Goal: Task Accomplishment & Management: Manage account settings

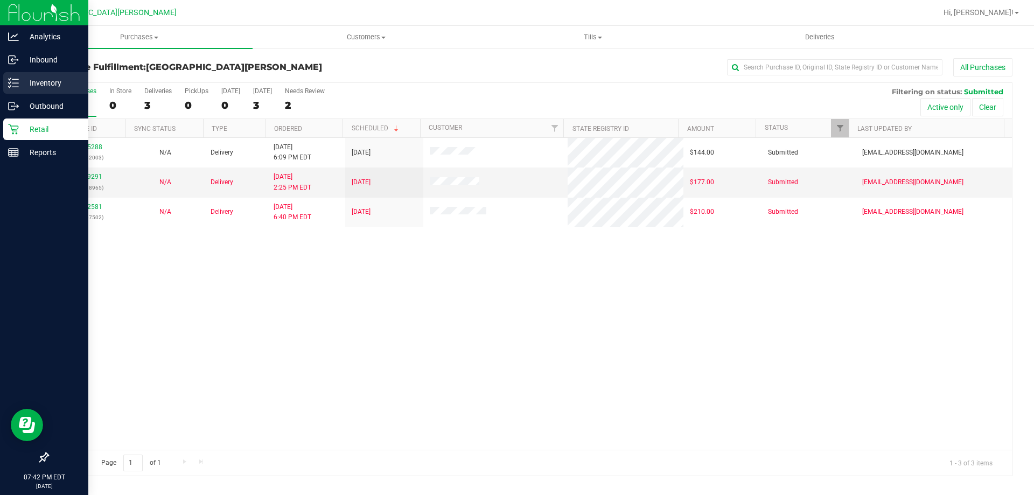
click at [19, 82] on p "Inventory" at bounding box center [51, 82] width 65 height 13
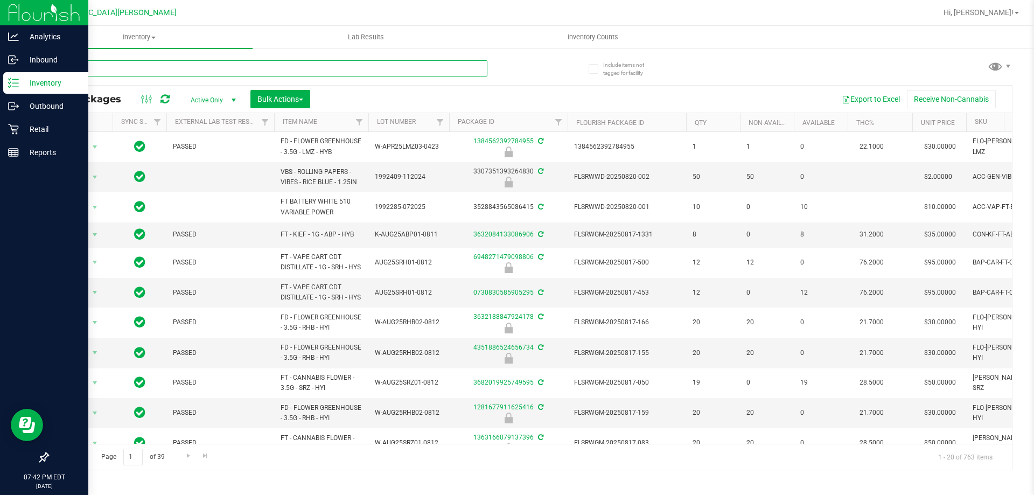
click at [178, 65] on input "text" at bounding box center [267, 68] width 440 height 16
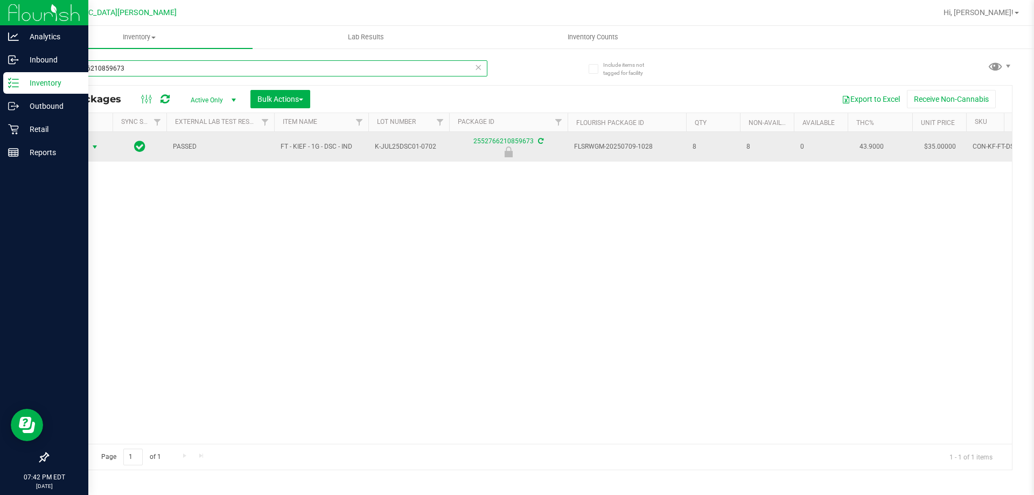
type input "2552766210859673"
click at [79, 148] on span "Action" at bounding box center [73, 147] width 29 height 15
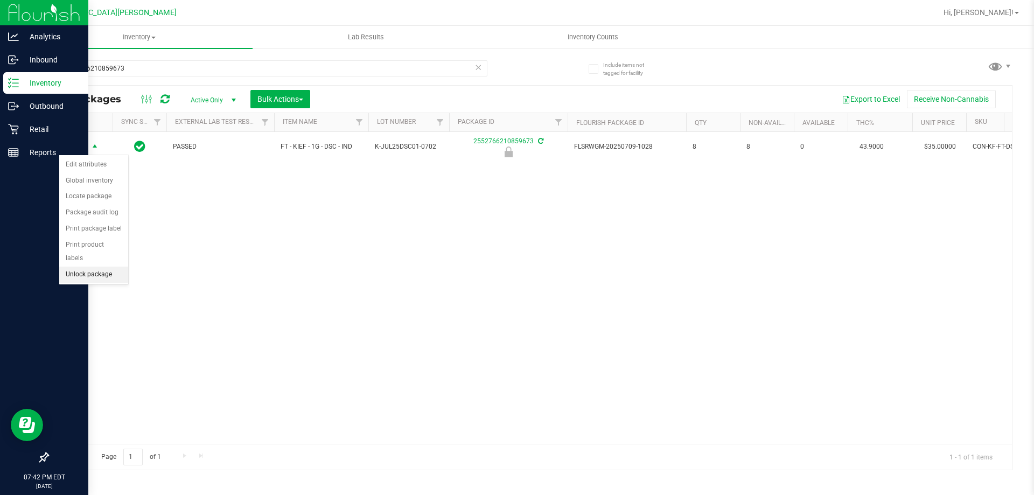
click at [94, 267] on li "Unlock package" at bounding box center [93, 275] width 69 height 16
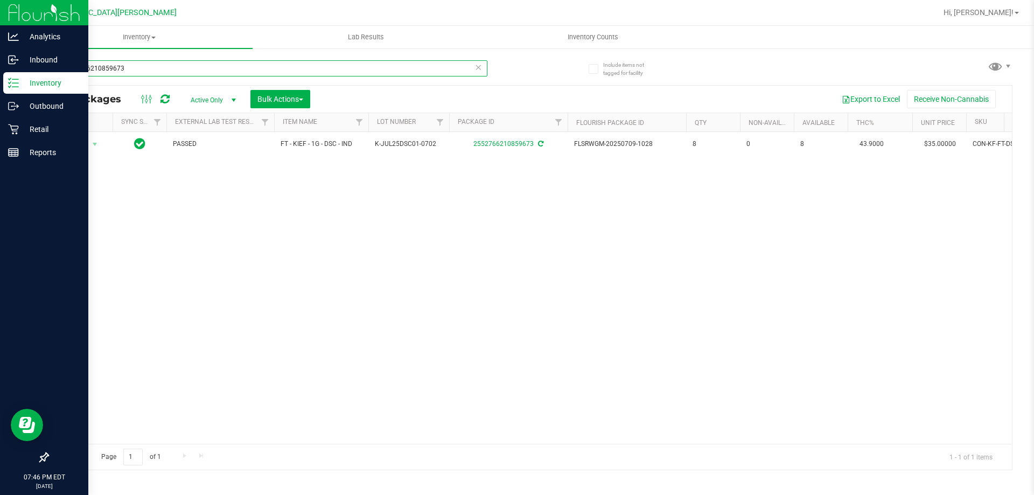
click at [189, 71] on input "2552766210859673" at bounding box center [267, 68] width 440 height 16
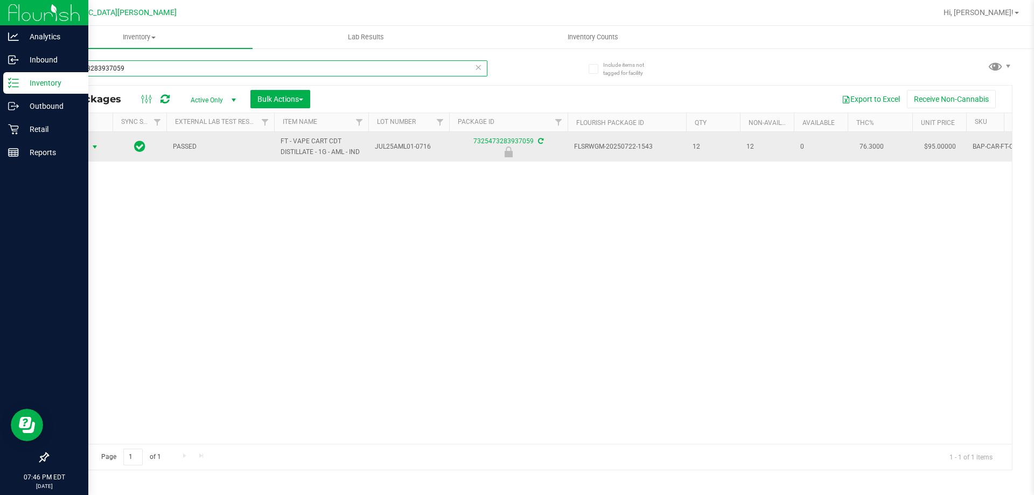
type input "7325473283937059"
click at [74, 153] on span "Action" at bounding box center [73, 147] width 29 height 15
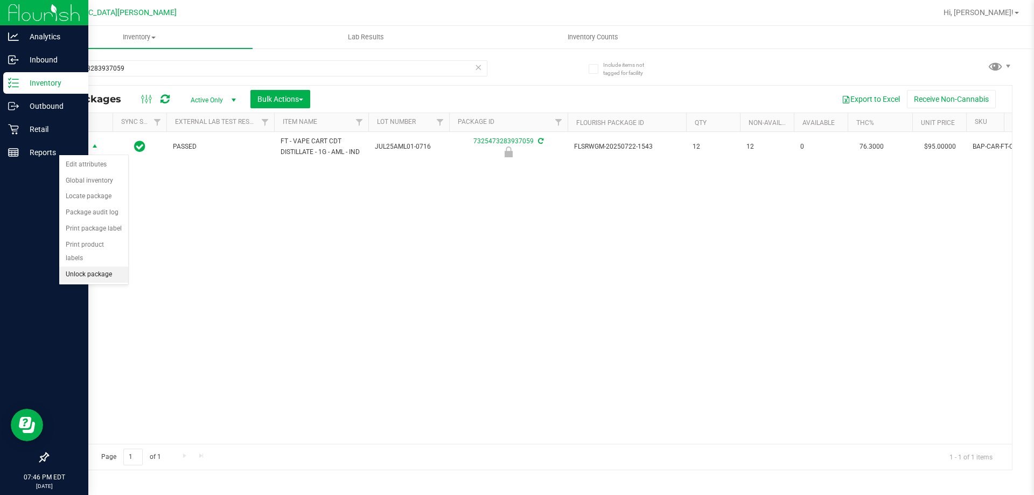
click at [87, 267] on li "Unlock package" at bounding box center [93, 275] width 69 height 16
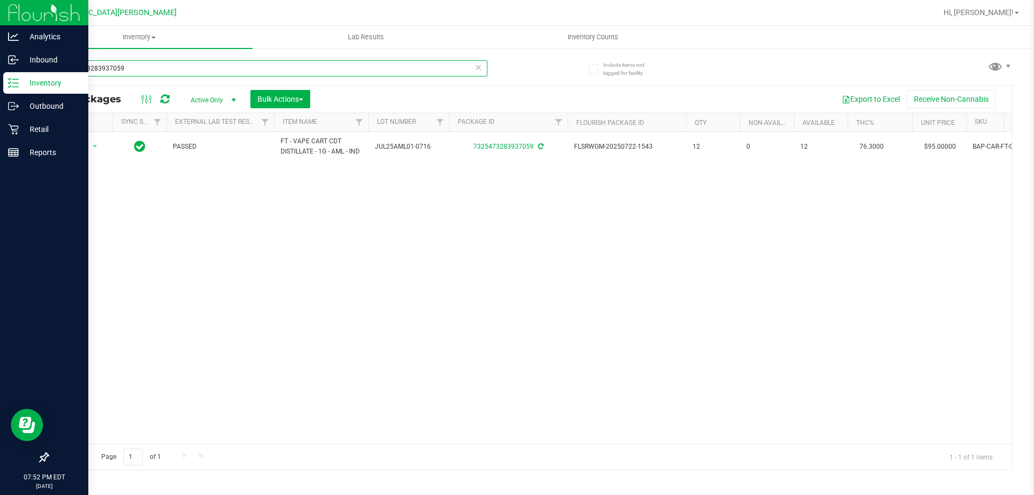
click at [160, 72] on input "7325473283937059" at bounding box center [267, 68] width 440 height 16
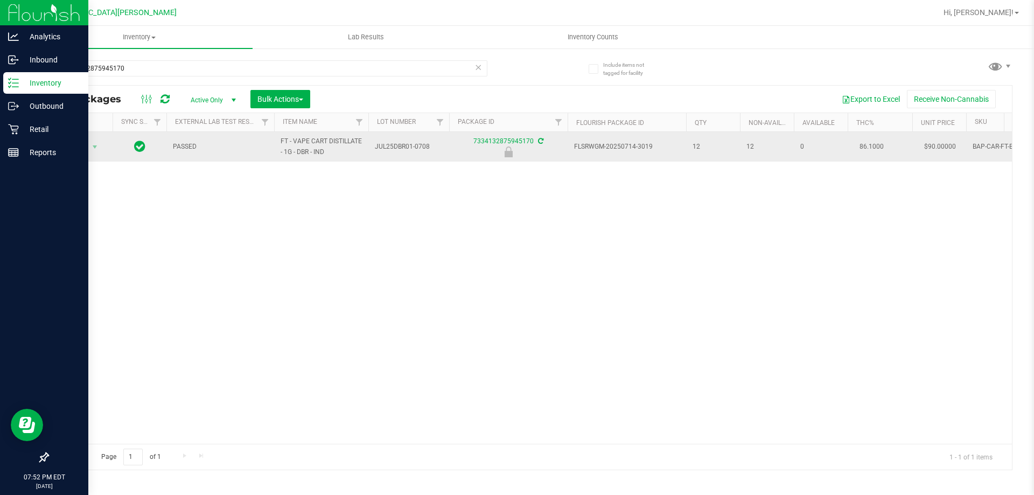
drag, startPoint x: 332, startPoint y: 149, endPoint x: 280, endPoint y: 134, distance: 53.9
click at [280, 134] on td "FT - VAPE CART DISTILLATE - 1G - DBR - IND" at bounding box center [321, 147] width 94 height 30
copy span "FT - VAPE CART DISTILLATE - 1G - DBR - IND"
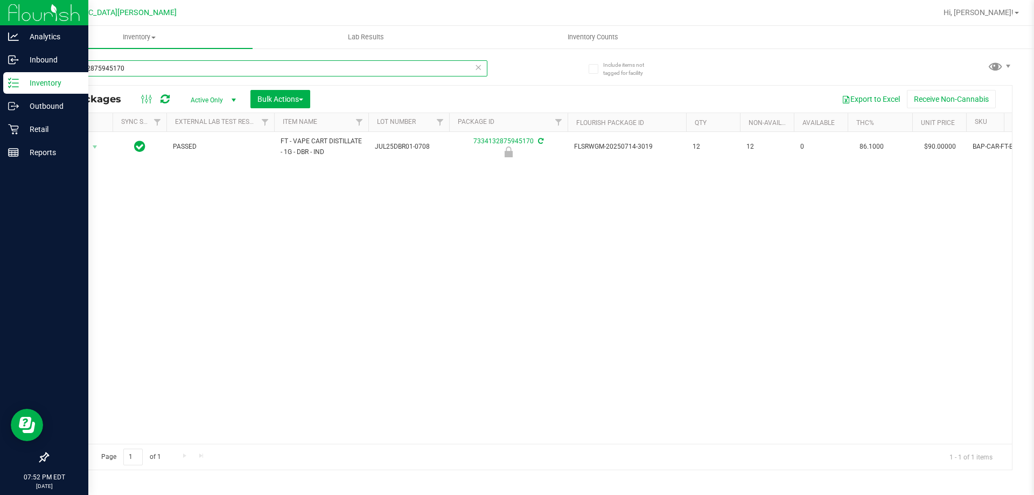
click at [175, 70] on input "7334132875945170" at bounding box center [267, 68] width 440 height 16
paste input "FT - VAPE CART DISTILLATE - 1G - DBR - IND"
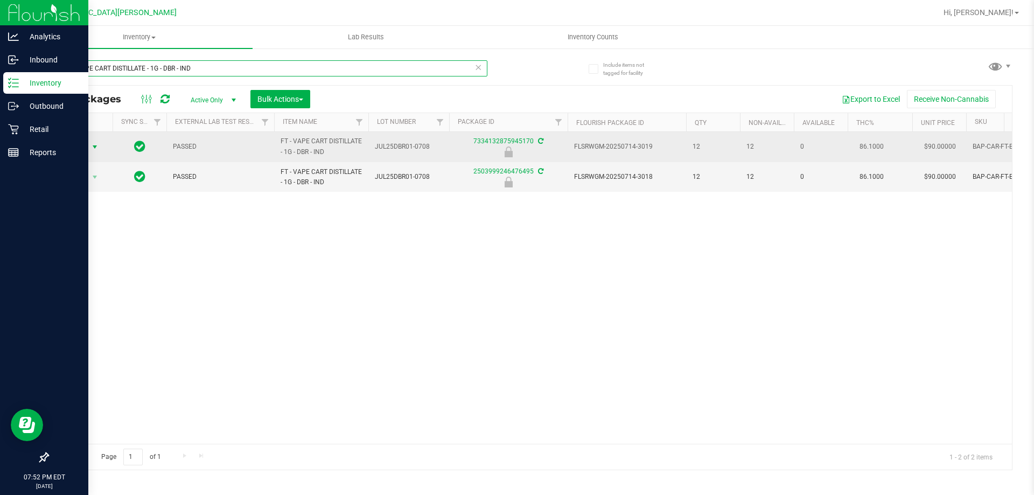
type input "FT - VAPE CART DISTILLATE - 1G - DBR - IND"
click at [78, 149] on span "Action" at bounding box center [73, 147] width 29 height 15
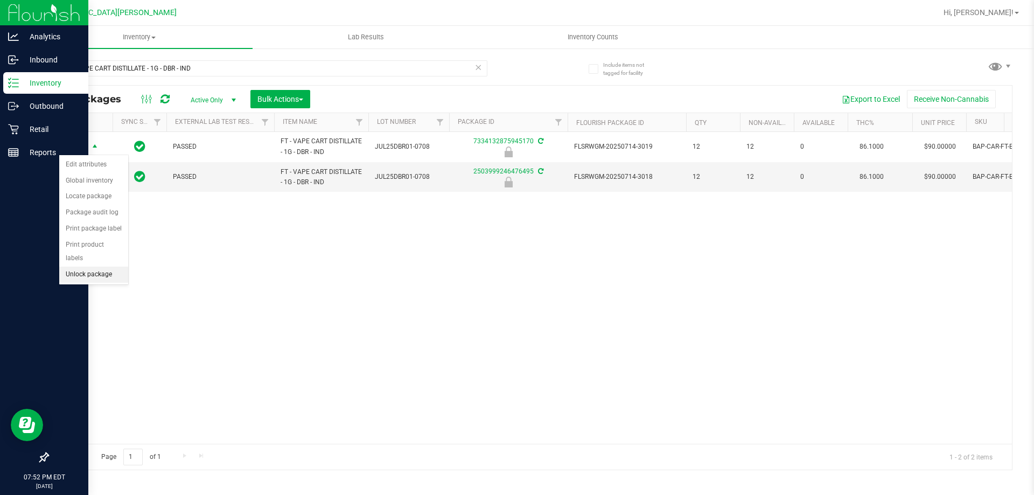
click at [89, 267] on li "Unlock package" at bounding box center [93, 275] width 69 height 16
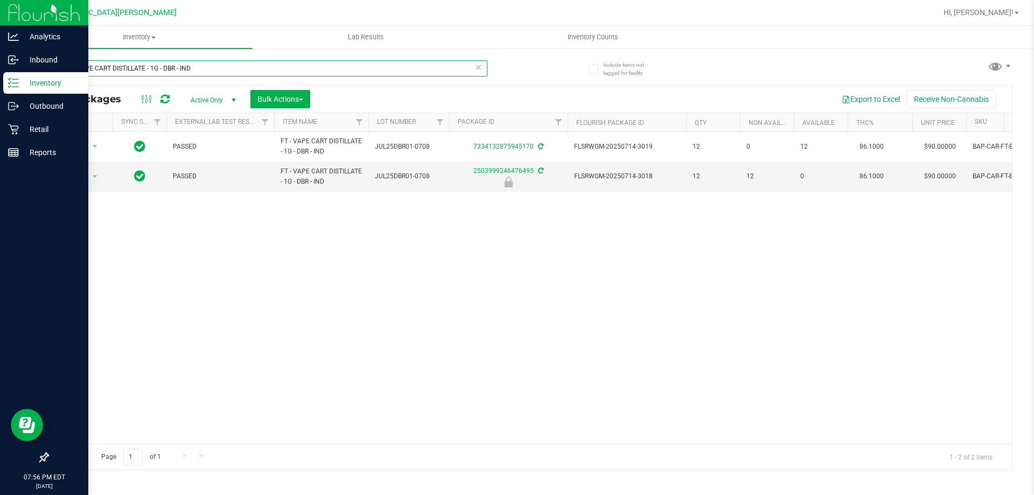
click at [263, 66] on input "FT - VAPE CART DISTILLATE - 1G - DBR - IND" at bounding box center [267, 68] width 440 height 16
click at [264, 66] on input "FT - VAPE CART DISTILLATE - 1G - DBR - IND" at bounding box center [267, 68] width 440 height 16
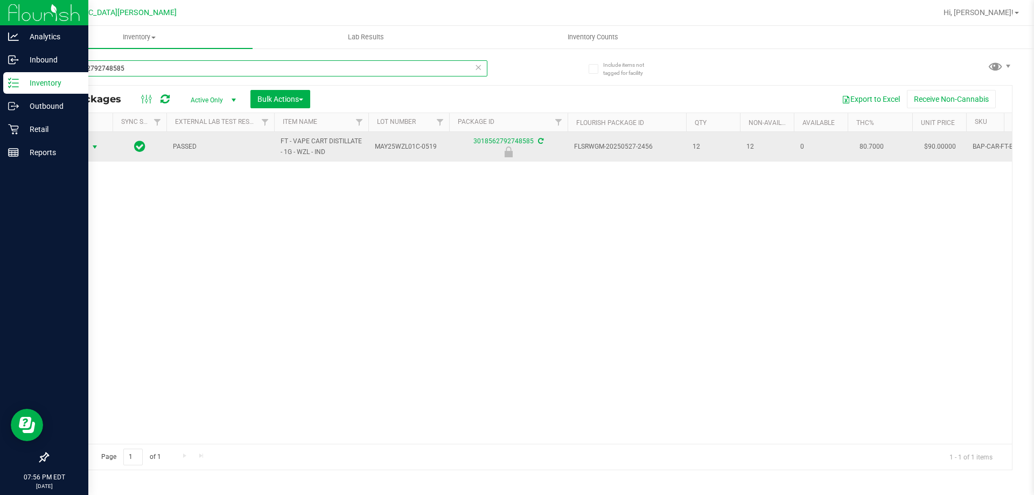
type input "3018562792748585"
click at [80, 144] on span "Action" at bounding box center [73, 147] width 29 height 15
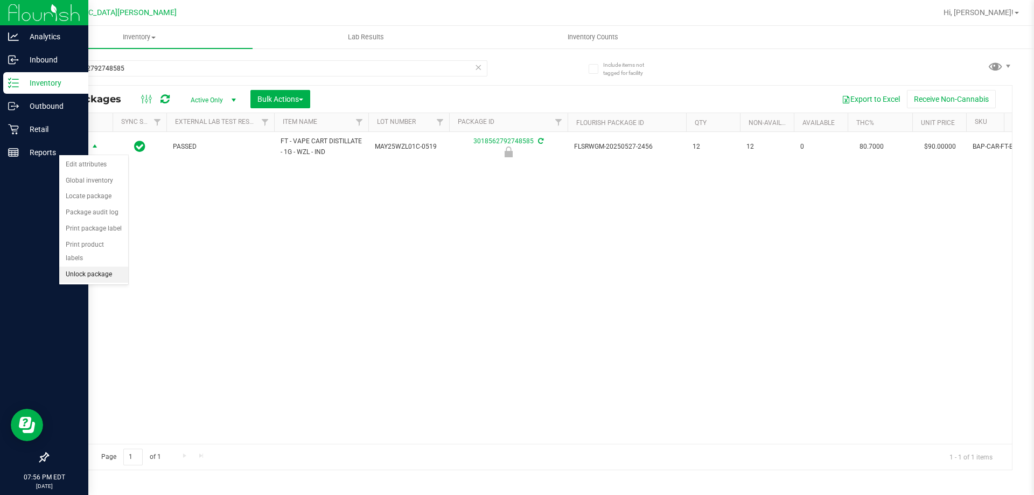
click at [102, 267] on li "Unlock package" at bounding box center [93, 275] width 69 height 16
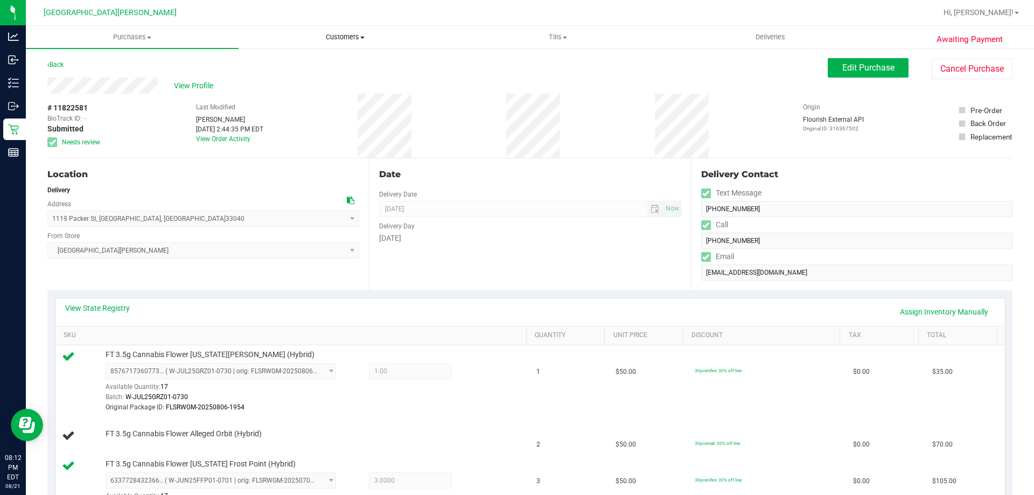
click at [331, 35] on span "Customers" at bounding box center [345, 37] width 212 height 10
click at [290, 65] on span "All customers" at bounding box center [278, 64] width 78 height 9
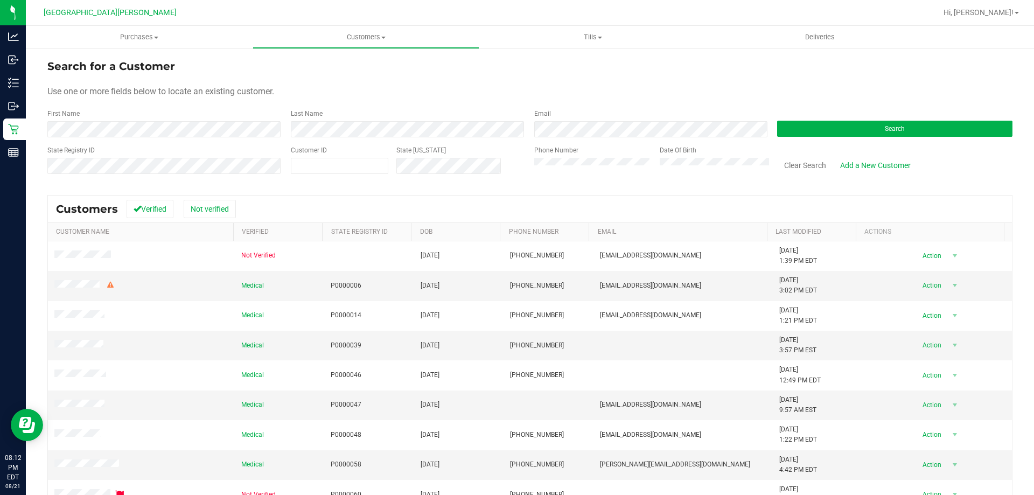
click at [187, 110] on div "First Name" at bounding box center [164, 123] width 235 height 29
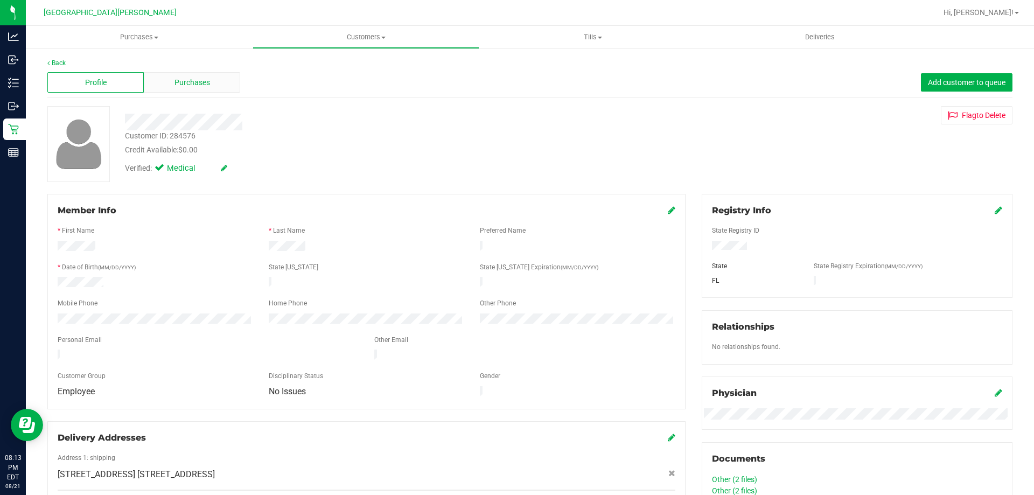
click at [186, 82] on span "Purchases" at bounding box center [193, 82] width 36 height 11
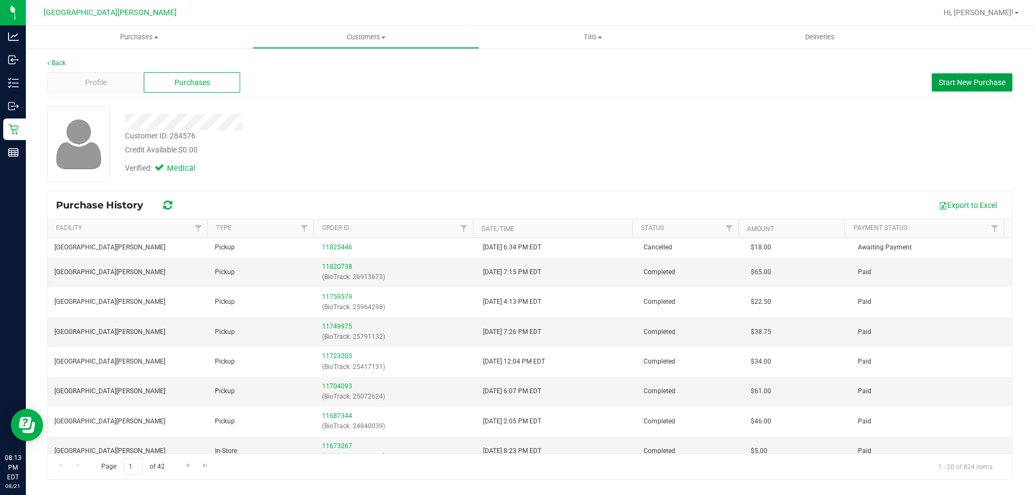
click at [974, 85] on span "Start New Purchase" at bounding box center [972, 82] width 67 height 9
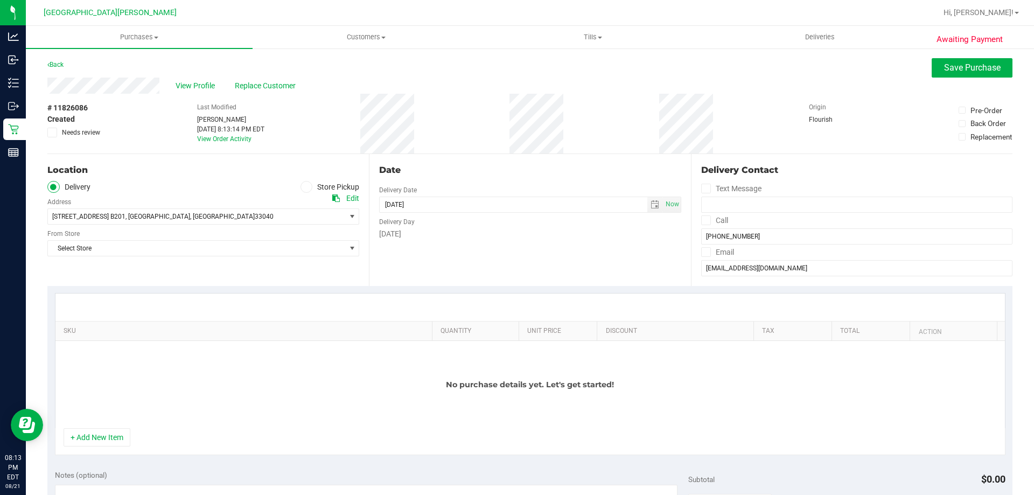
click at [303, 192] on span at bounding box center [307, 187] width 12 height 12
click at [0, 0] on input "Store Pickup" at bounding box center [0, 0] width 0 height 0
click at [135, 217] on span "Select Store" at bounding box center [196, 216] width 297 height 15
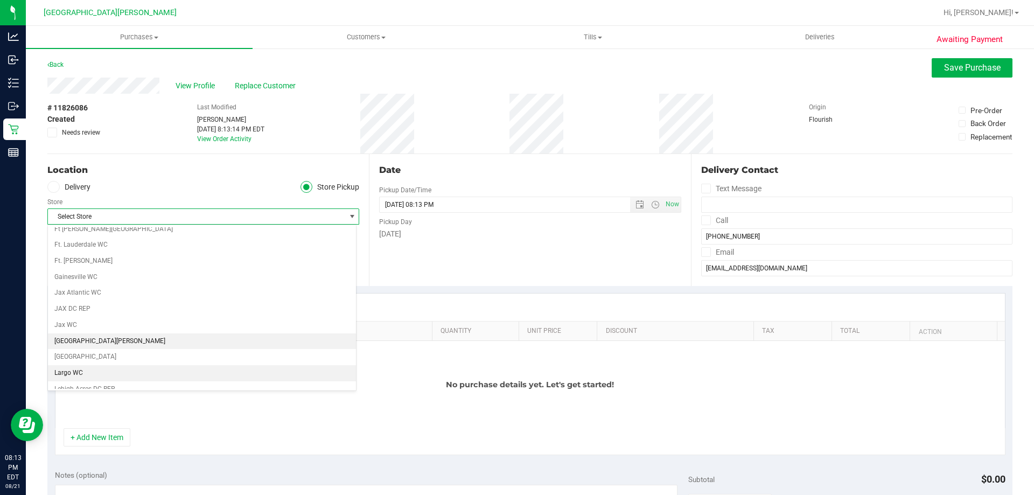
scroll to position [215, 0]
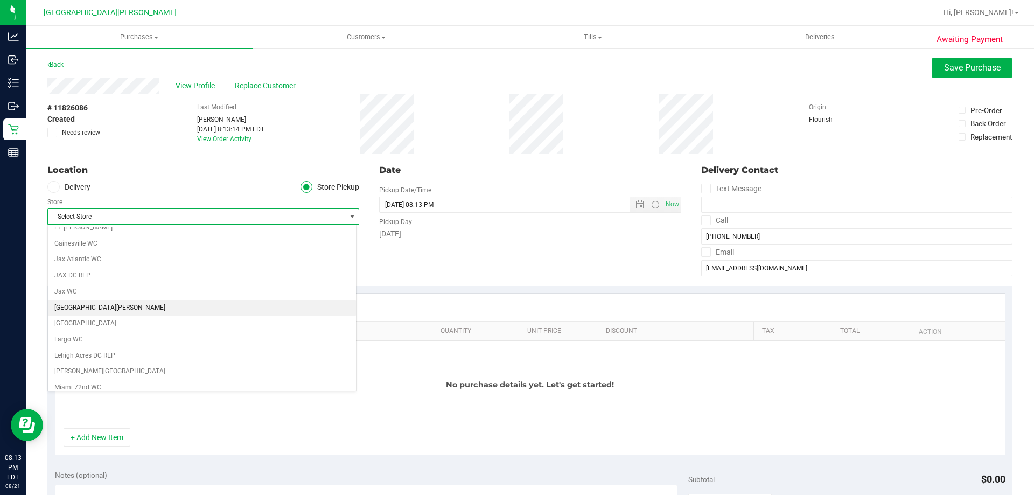
click at [93, 308] on li "[GEOGRAPHIC_DATA][PERSON_NAME]" at bounding box center [202, 308] width 308 height 16
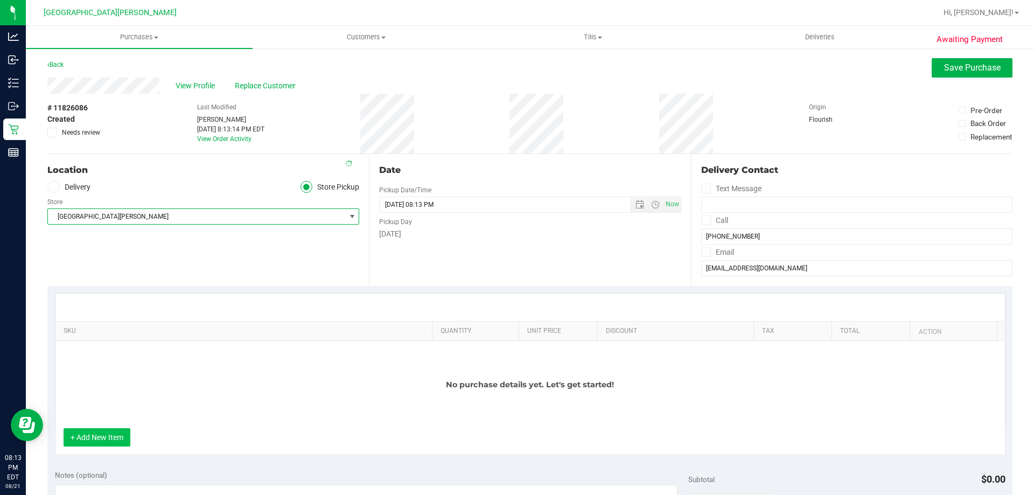
click at [106, 438] on button "+ Add New Item" at bounding box center [97, 437] width 67 height 18
click at [95, 436] on button "+ Add New Item" at bounding box center [97, 437] width 67 height 18
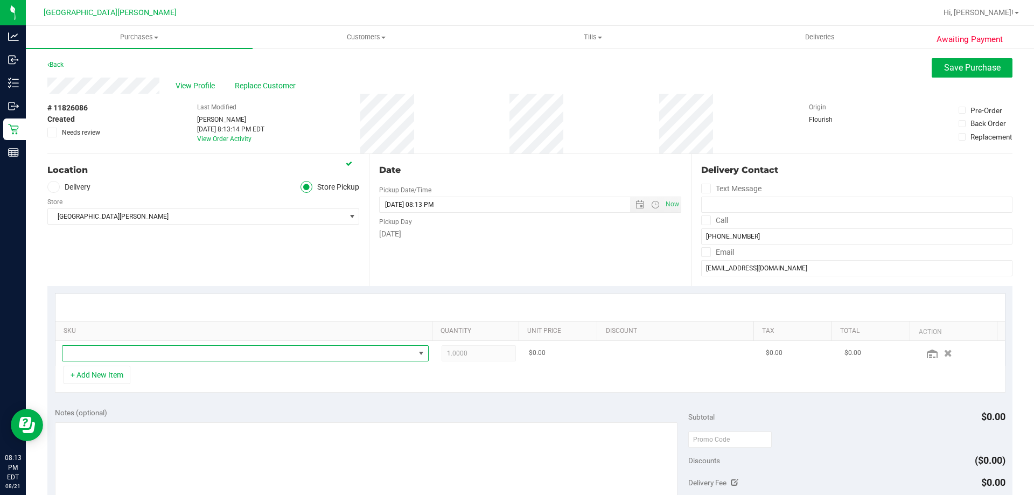
click at [104, 358] on span "NO DATA FOUND" at bounding box center [238, 353] width 352 height 15
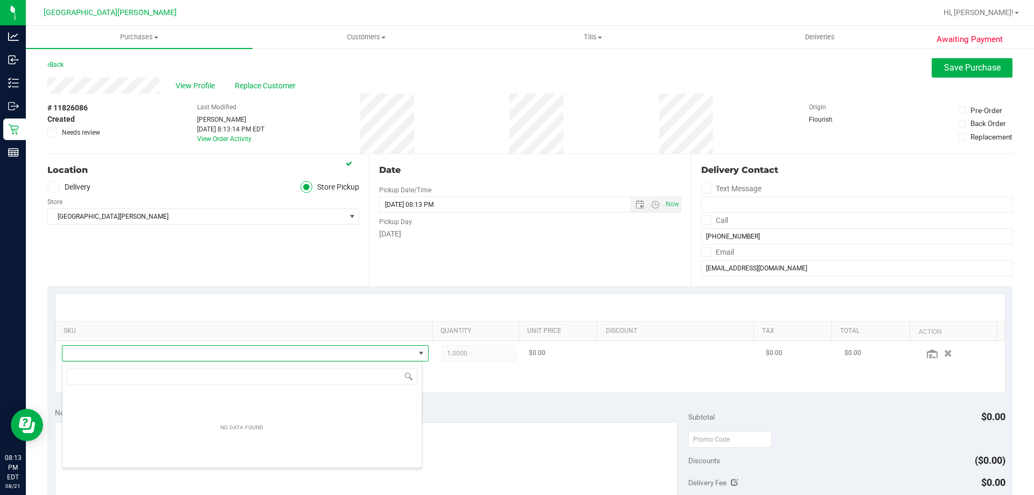
scroll to position [16, 357]
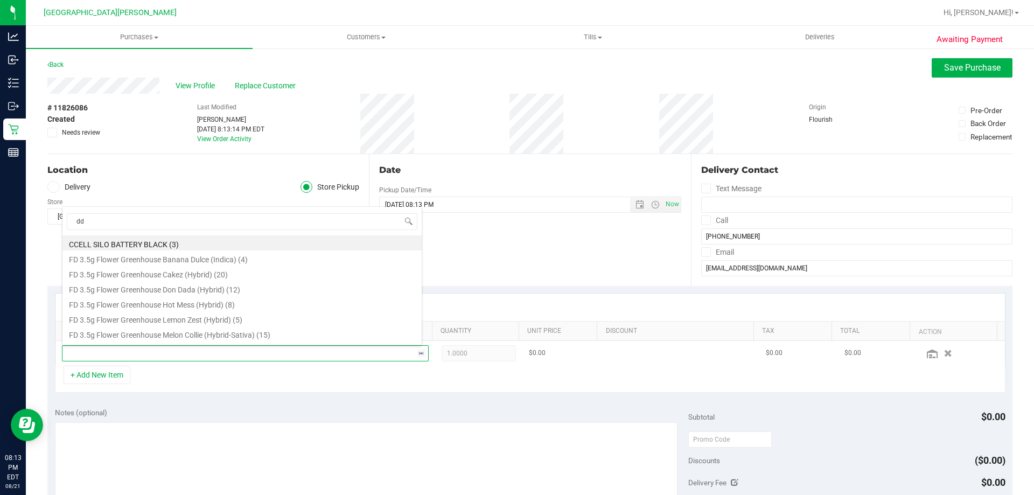
type input "ddf"
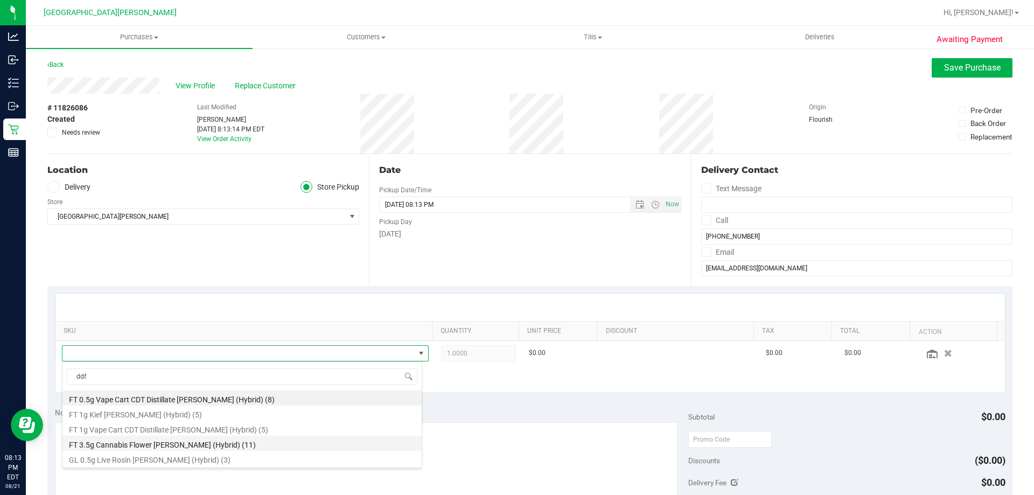
click at [169, 447] on li "FT 3.5g Cannabis Flower [PERSON_NAME] (Hybrid) (11)" at bounding box center [241, 443] width 359 height 15
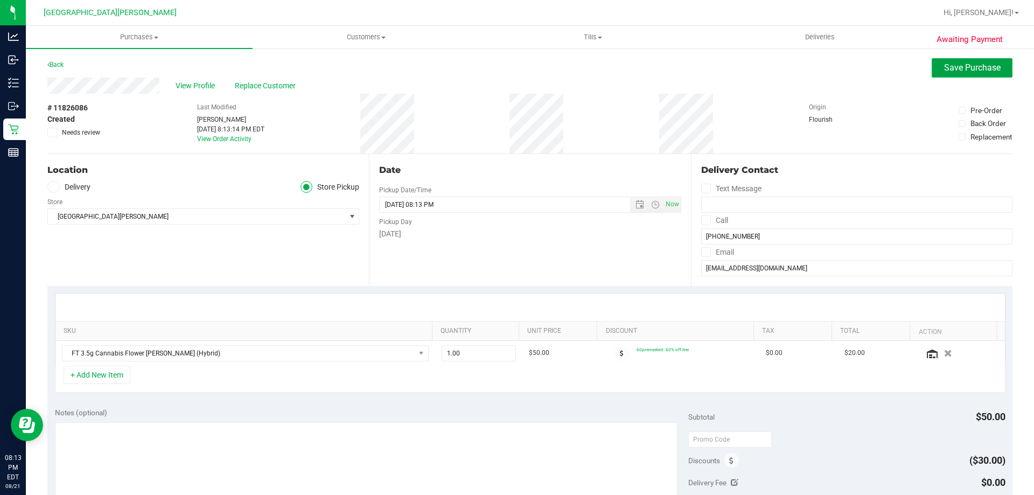
click at [956, 74] on button "Save Purchase" at bounding box center [972, 67] width 81 height 19
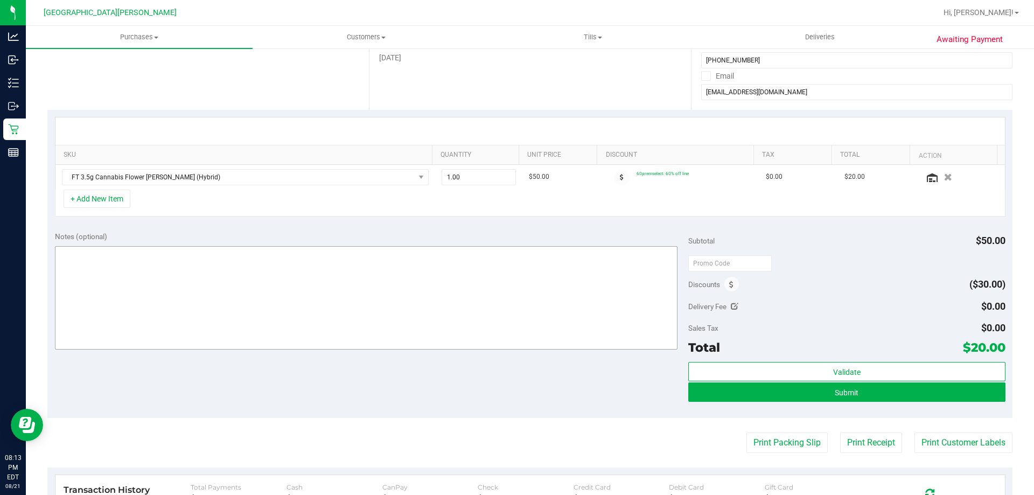
scroll to position [269, 0]
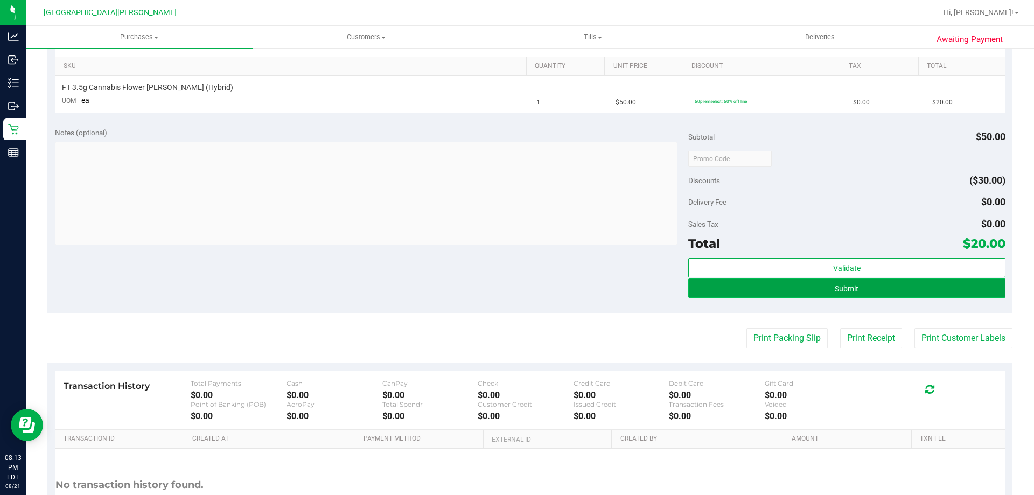
click at [856, 285] on button "Submit" at bounding box center [846, 287] width 317 height 19
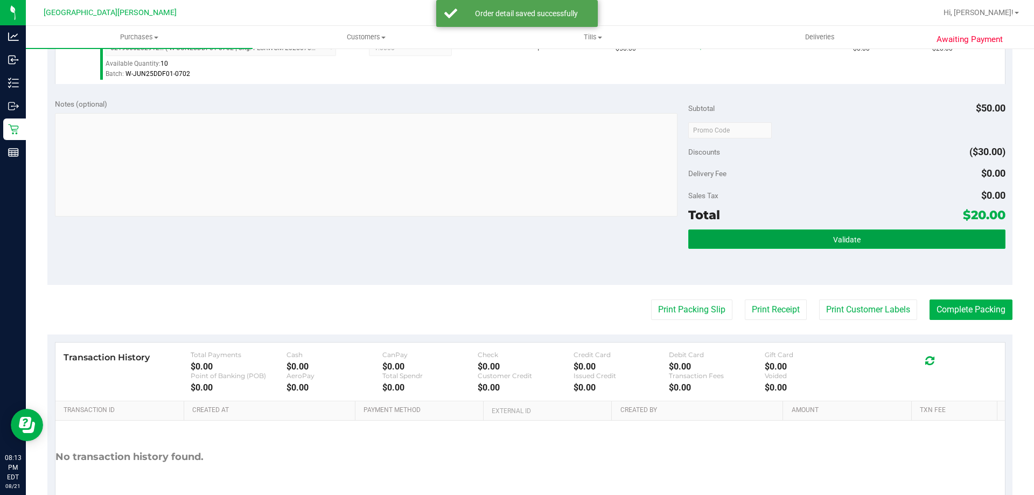
click at [855, 235] on button "Validate" at bounding box center [846, 238] width 317 height 19
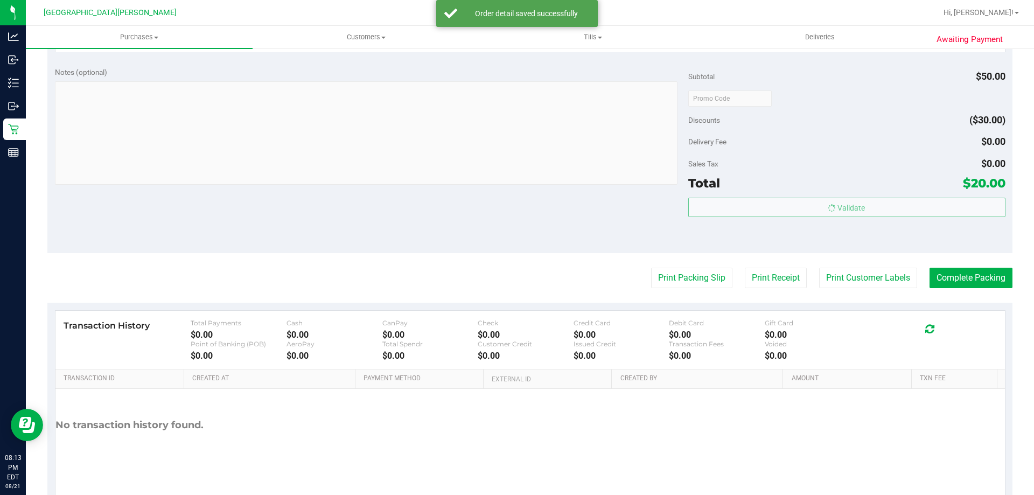
scroll to position [386, 0]
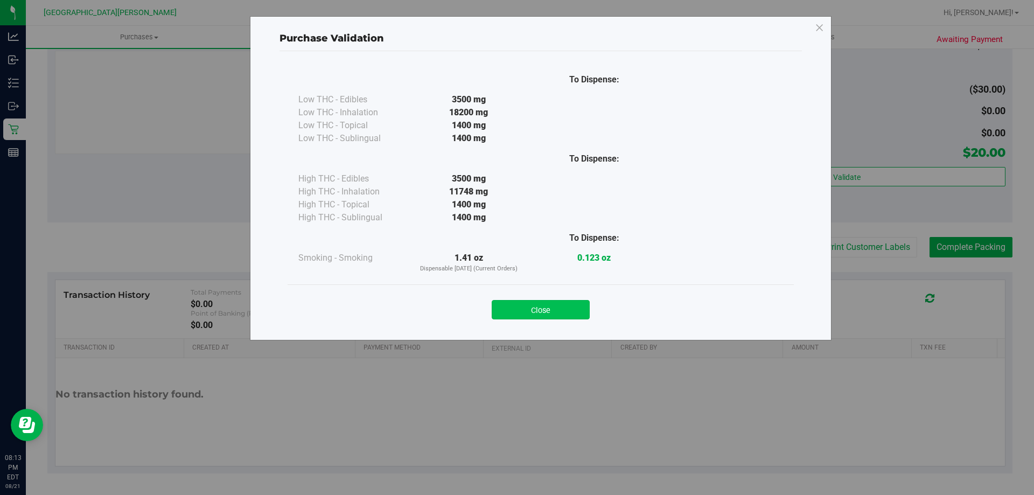
click at [526, 304] on button "Close" at bounding box center [541, 309] width 98 height 19
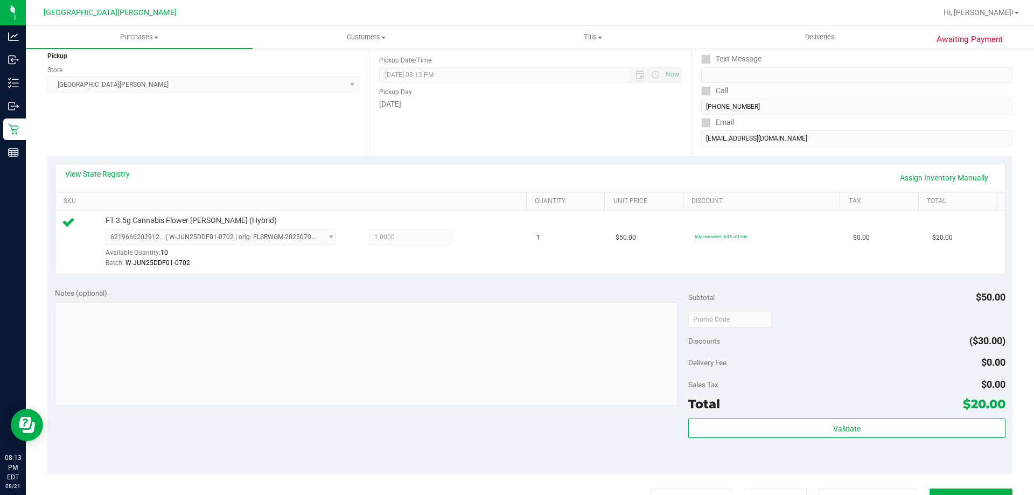
scroll to position [278, 0]
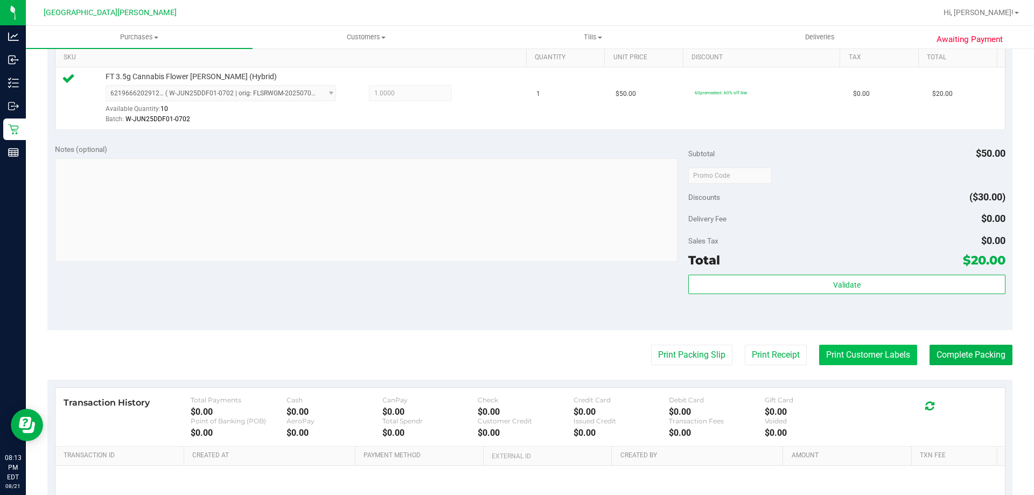
click at [894, 361] on button "Print Customer Labels" at bounding box center [868, 355] width 98 height 20
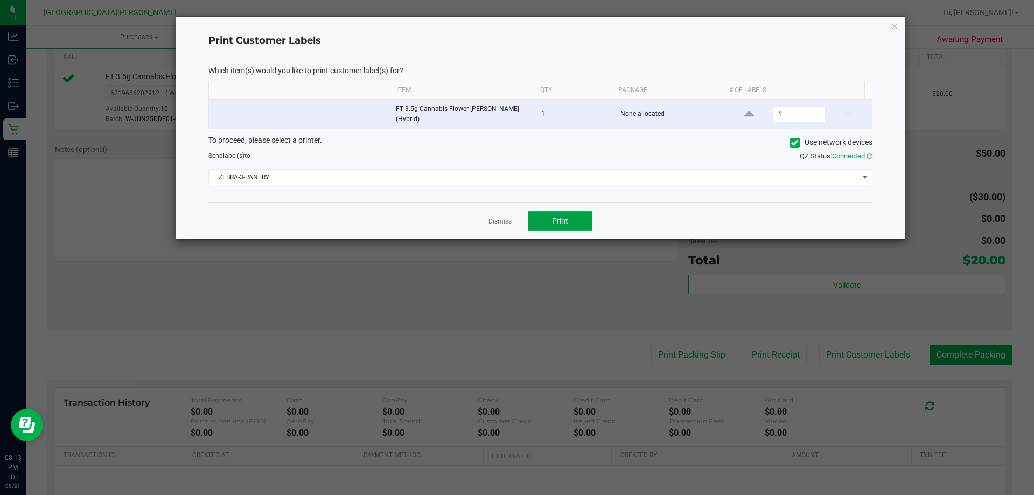
click at [555, 219] on span "Print" at bounding box center [560, 221] width 16 height 9
click at [496, 218] on link "Dismiss" at bounding box center [500, 221] width 23 height 9
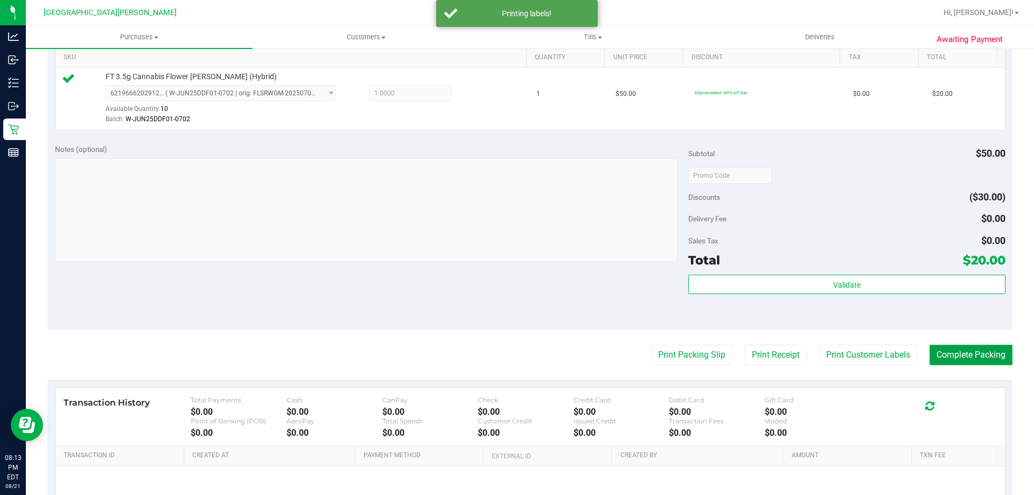
click at [961, 354] on button "Complete Packing" at bounding box center [971, 355] width 83 height 20
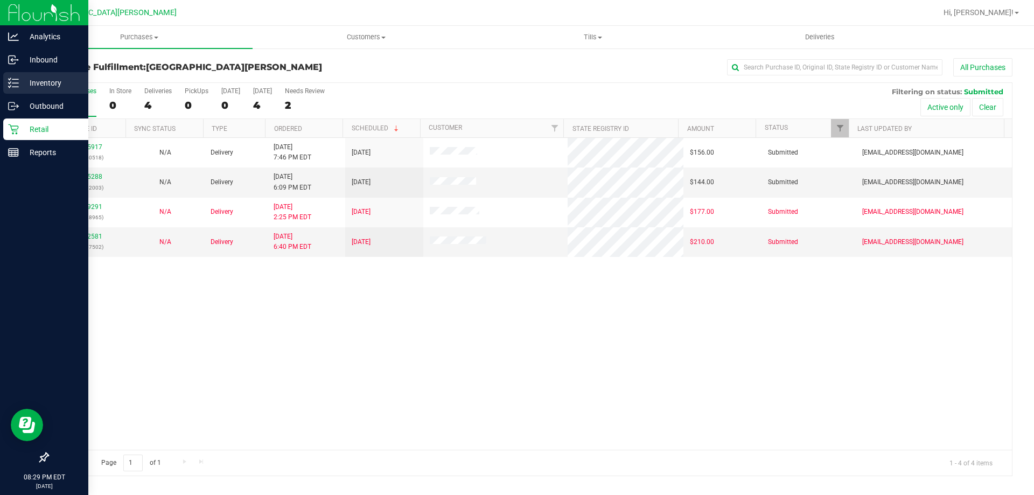
click at [15, 80] on icon at bounding box center [13, 83] width 11 height 11
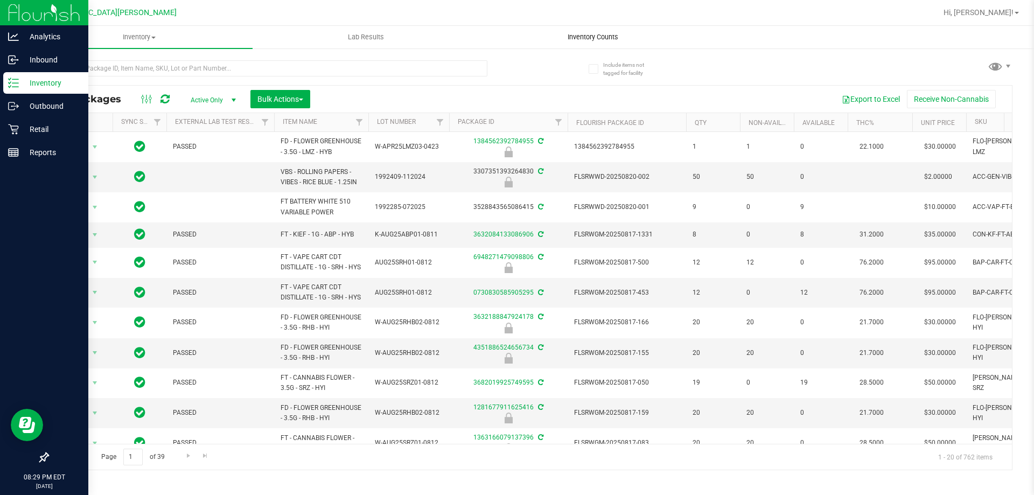
click at [585, 39] on span "Inventory Counts" at bounding box center [593, 37] width 80 height 10
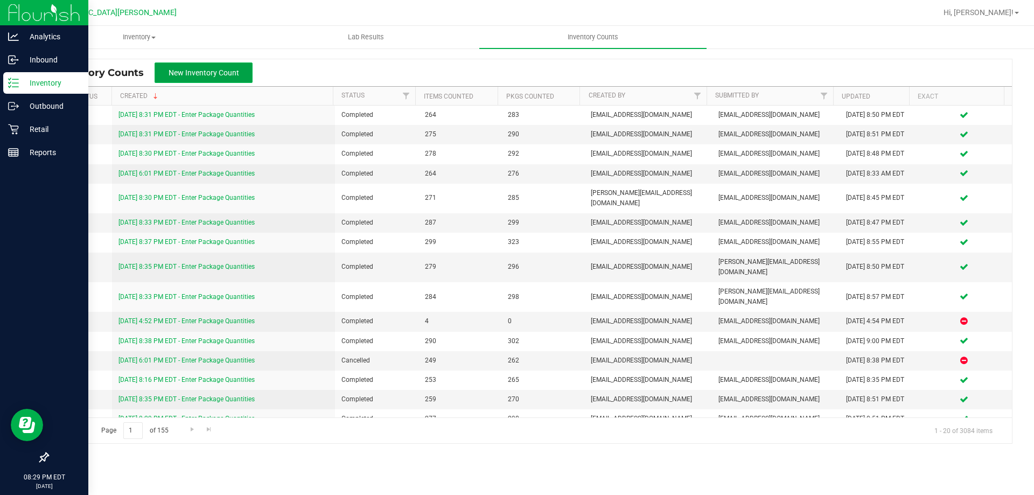
click at [213, 72] on span "New Inventory Count" at bounding box center [204, 72] width 71 height 9
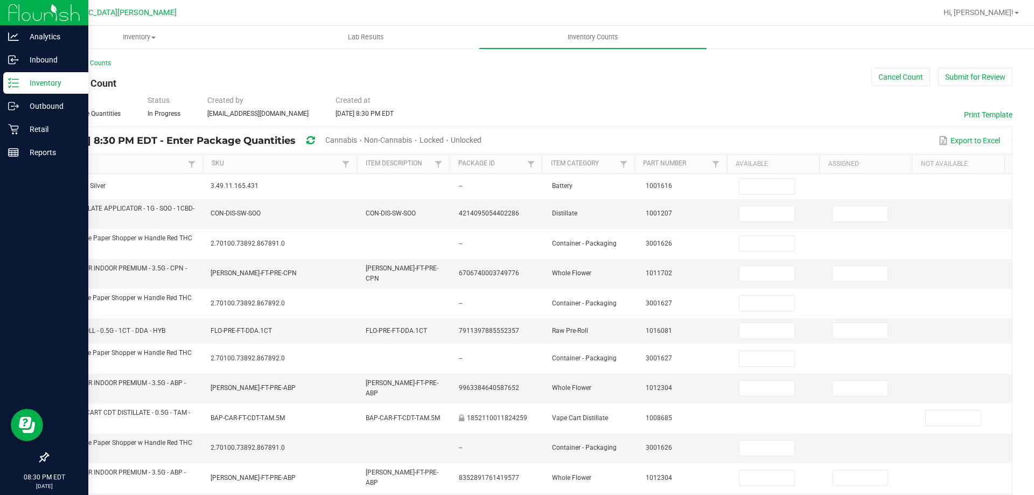
click at [482, 140] on span "Unlocked" at bounding box center [466, 140] width 31 height 9
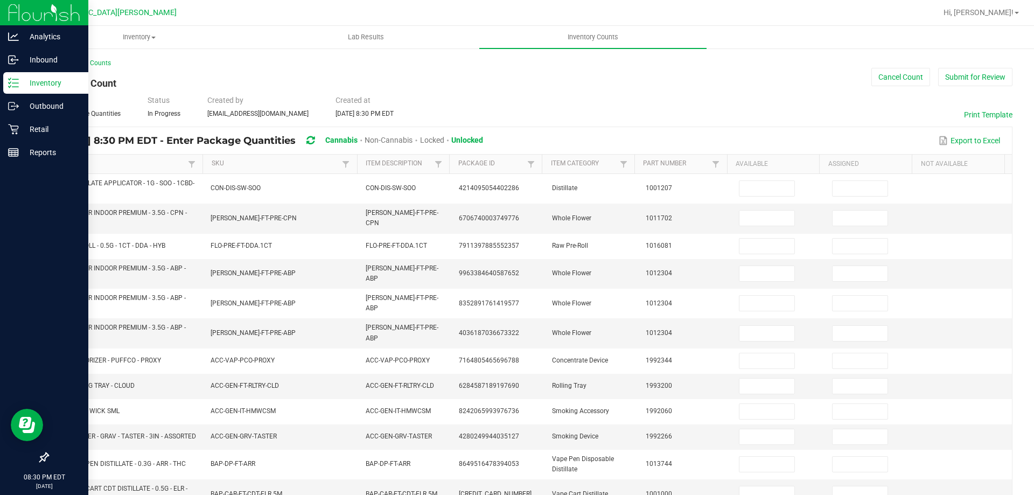
click at [67, 164] on link "Item" at bounding box center [122, 163] width 128 height 9
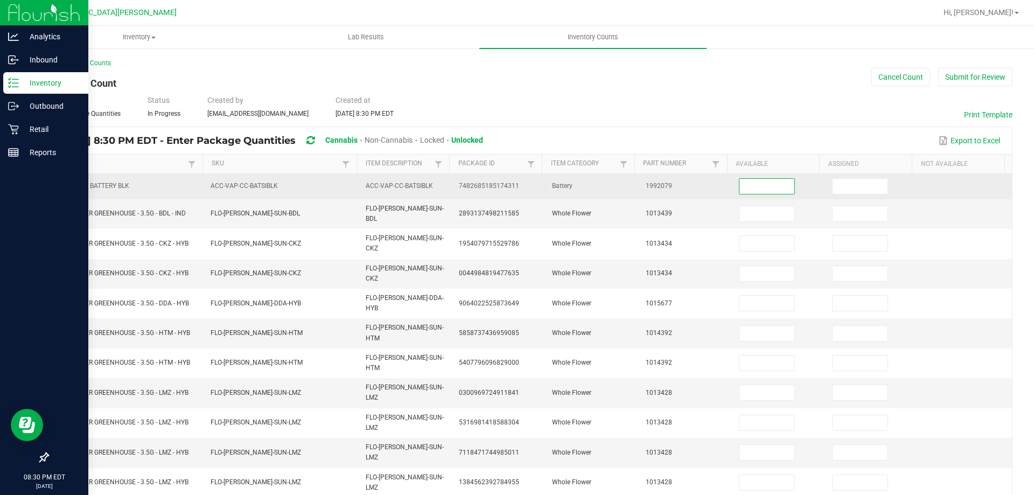
click at [740, 187] on input at bounding box center [767, 186] width 55 height 15
type input "2"
type input "4"
type input "20"
type input "0"
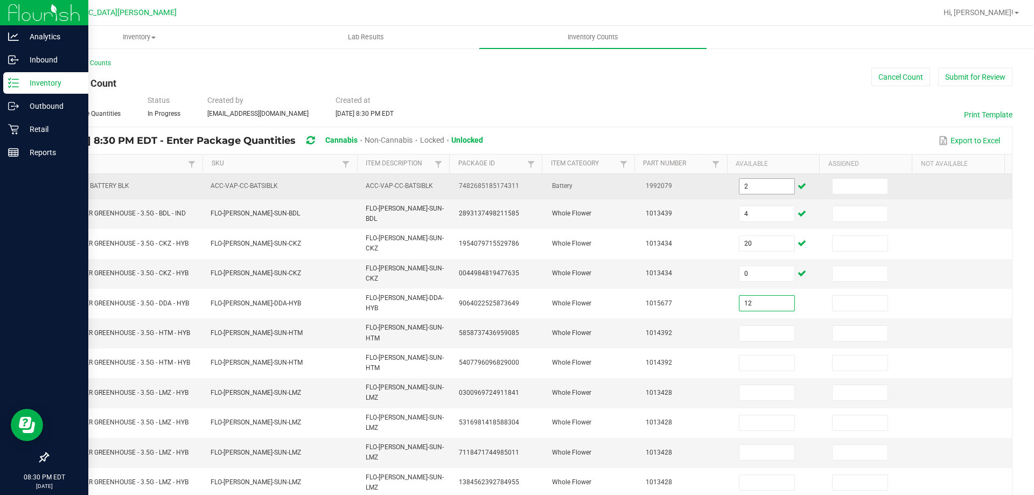
type input "12"
type input "8"
type input "0"
type input "5"
type input "0"
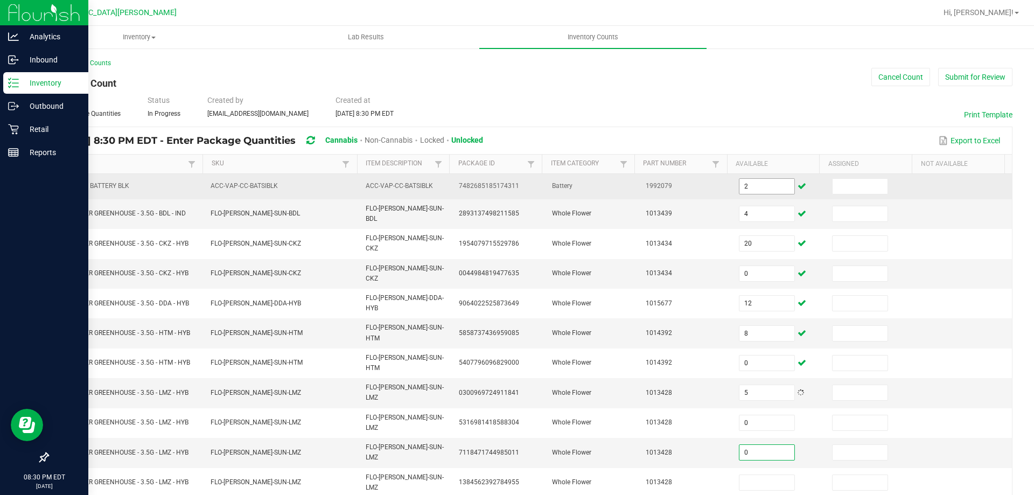
type input "0"
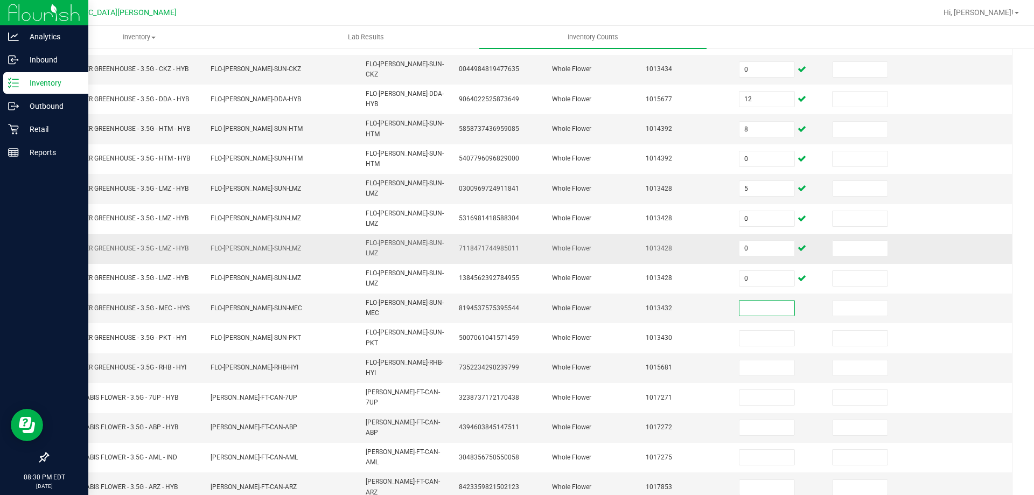
scroll to position [215, 0]
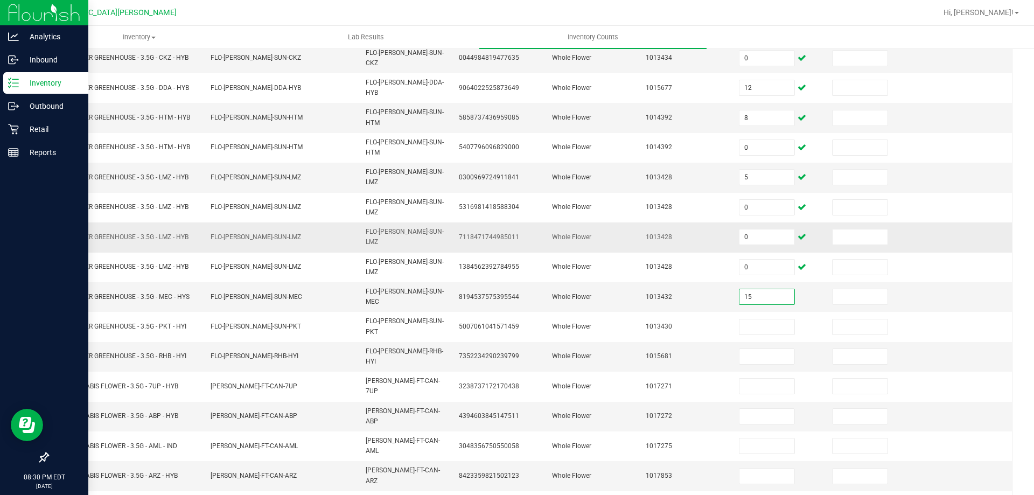
type input "15"
type input "17"
type input "16"
type input "13"
type input "17"
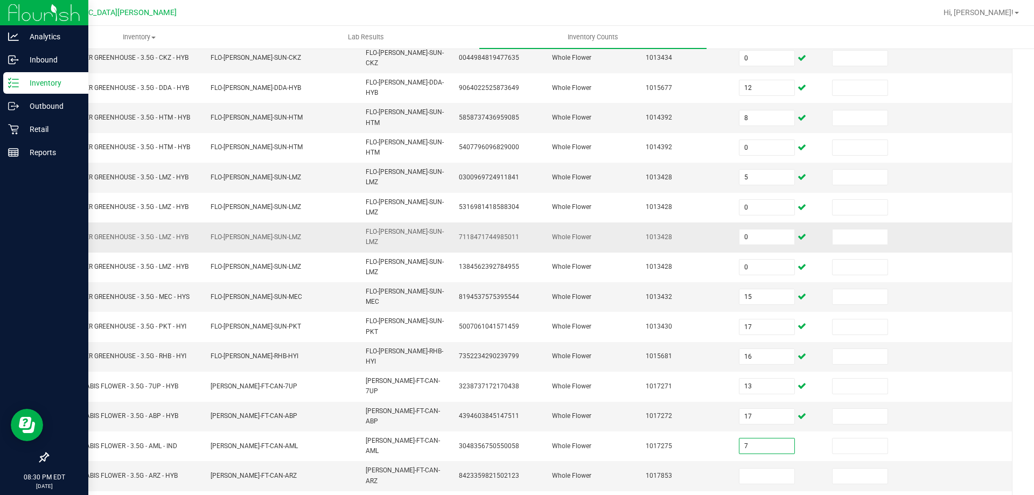
type input "7"
type input "17"
type input "19"
type input "0"
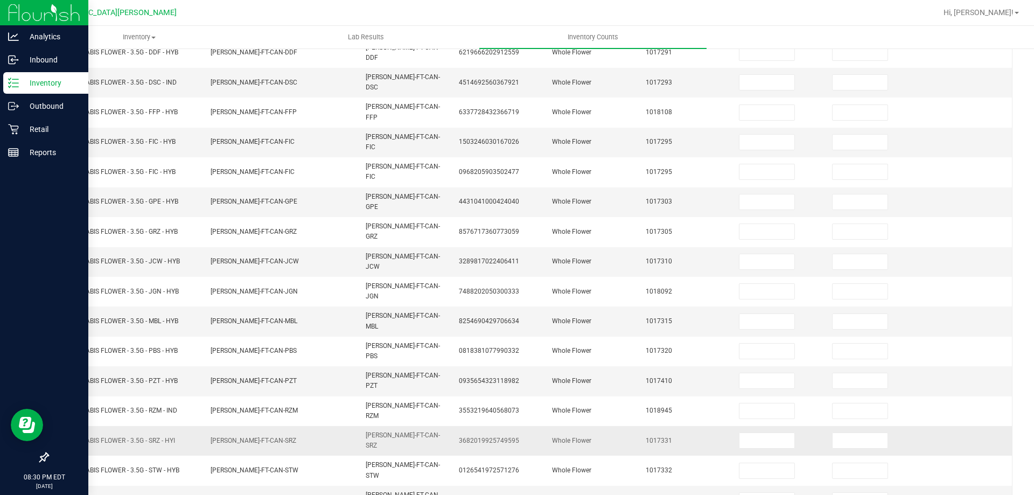
scroll to position [224, 0]
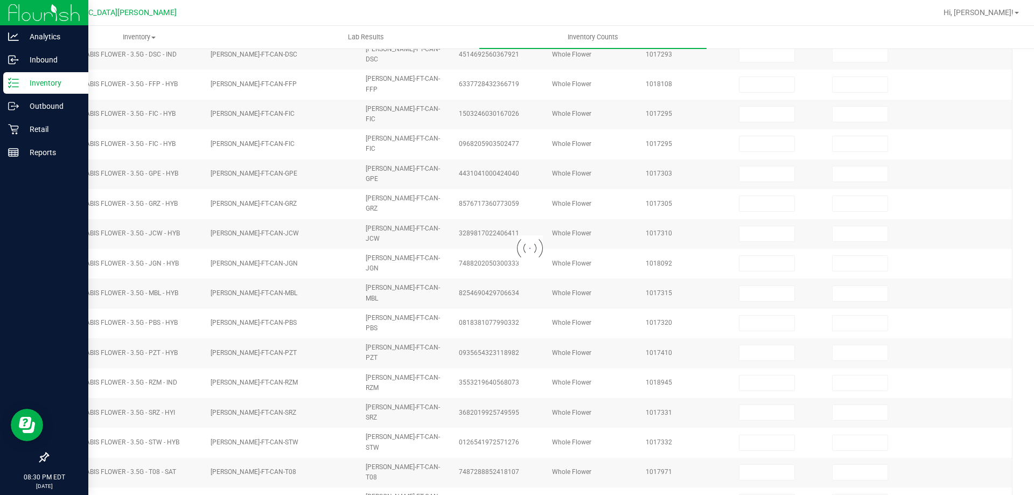
type input "2"
type input "4"
type input "20"
type input "0"
type input "12"
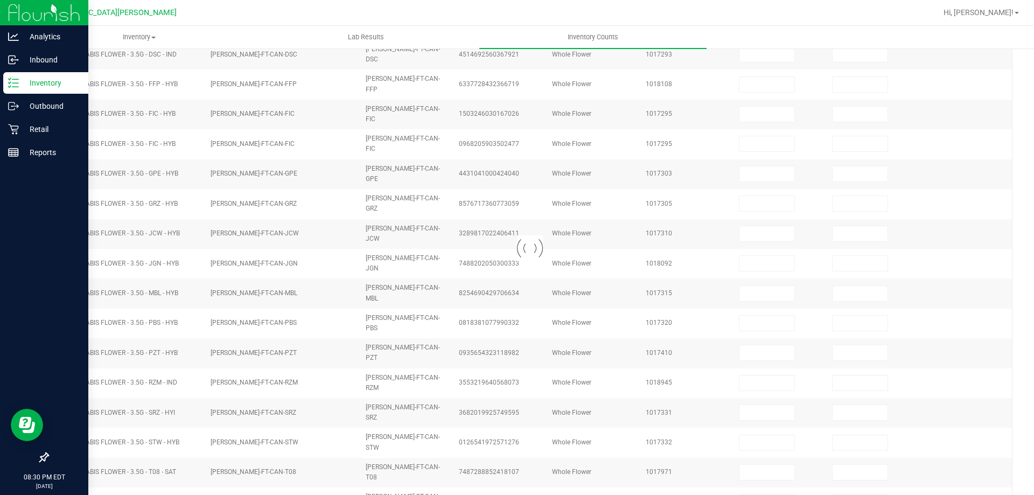
type input "8"
type input "0"
type input "5"
type input "0"
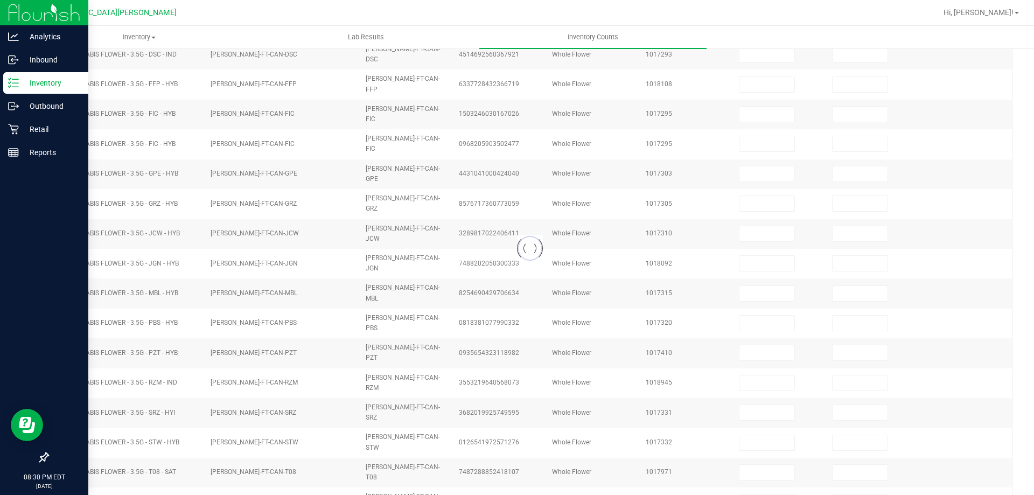
type input "15"
type input "17"
type input "13"
type input "7"
type input "19"
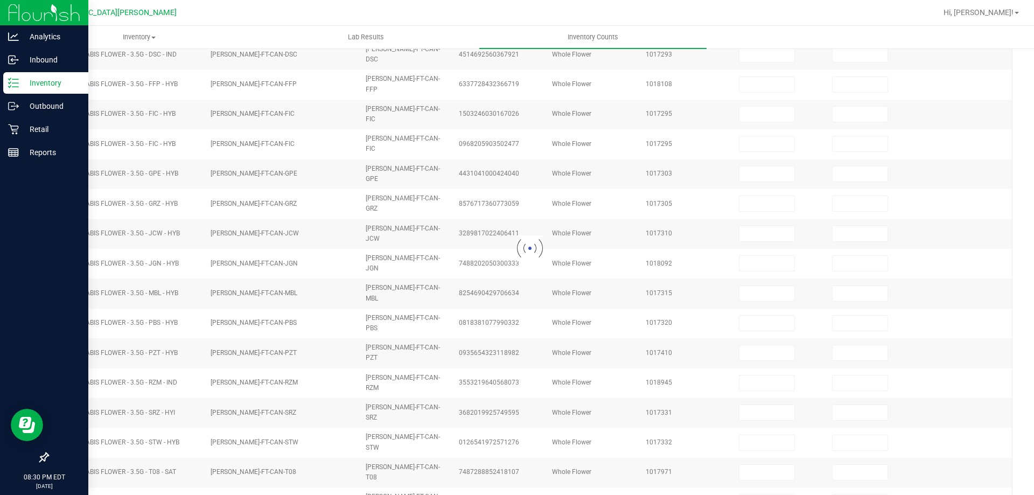
type input "0"
type input "16"
type input "17"
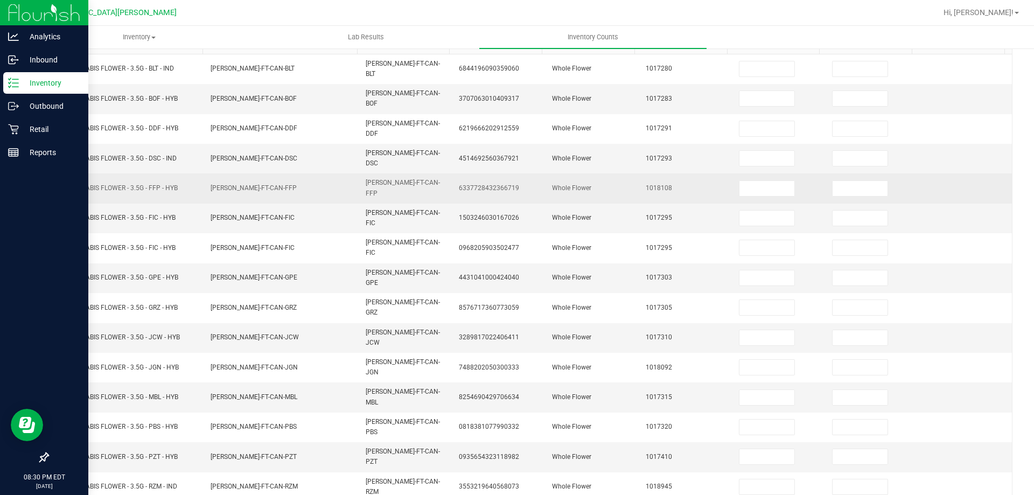
scroll to position [8, 0]
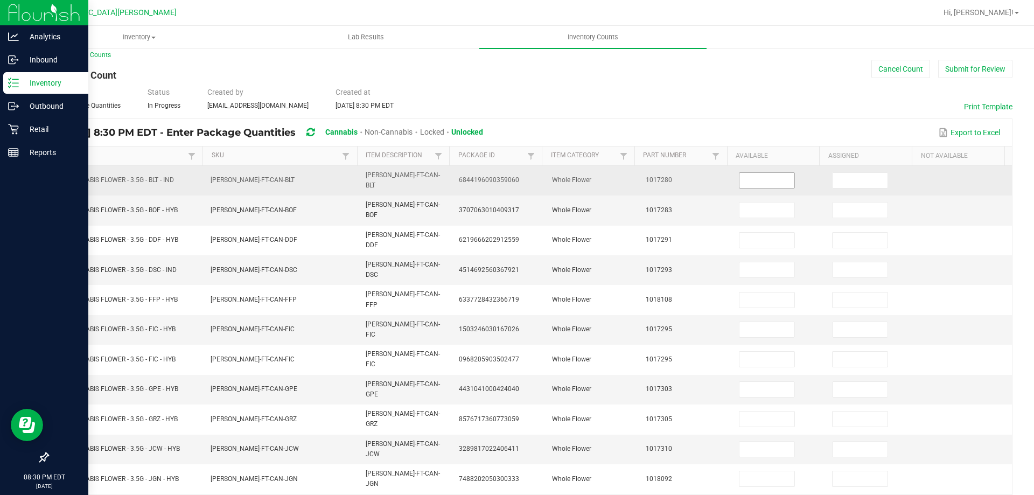
click at [772, 184] on input at bounding box center [767, 180] width 55 height 15
type input "8"
type input "19"
type input "12"
type input "6"
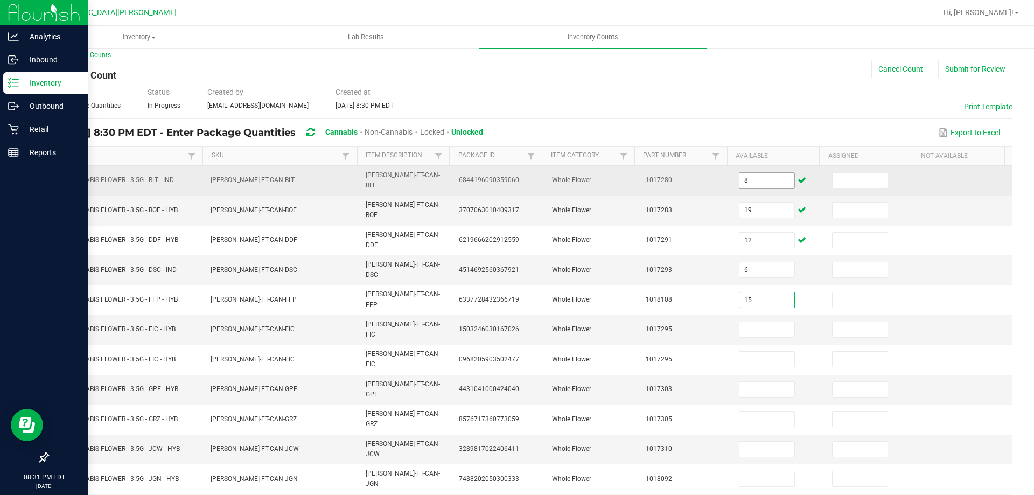
type input "15"
type input "16"
type input "0"
type input "19"
type input "16"
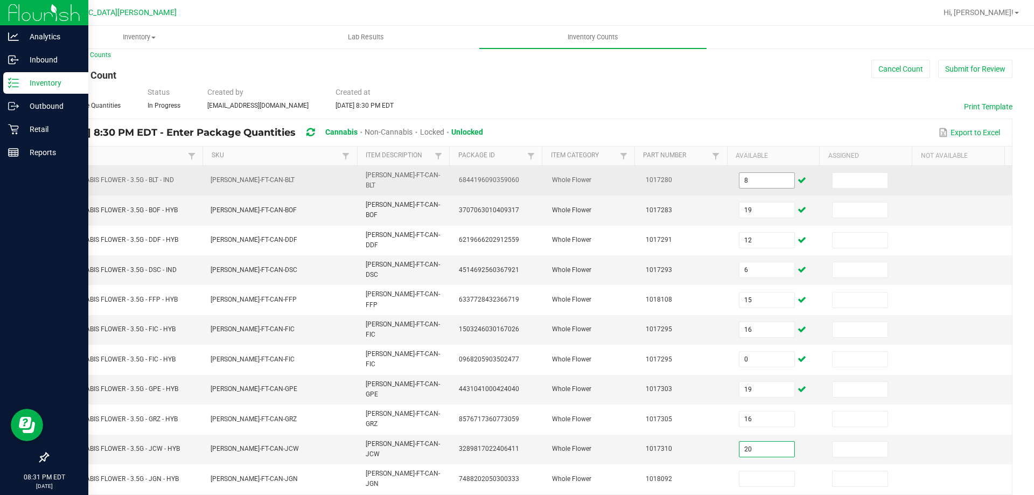
type input "20"
type input "17"
type input "16"
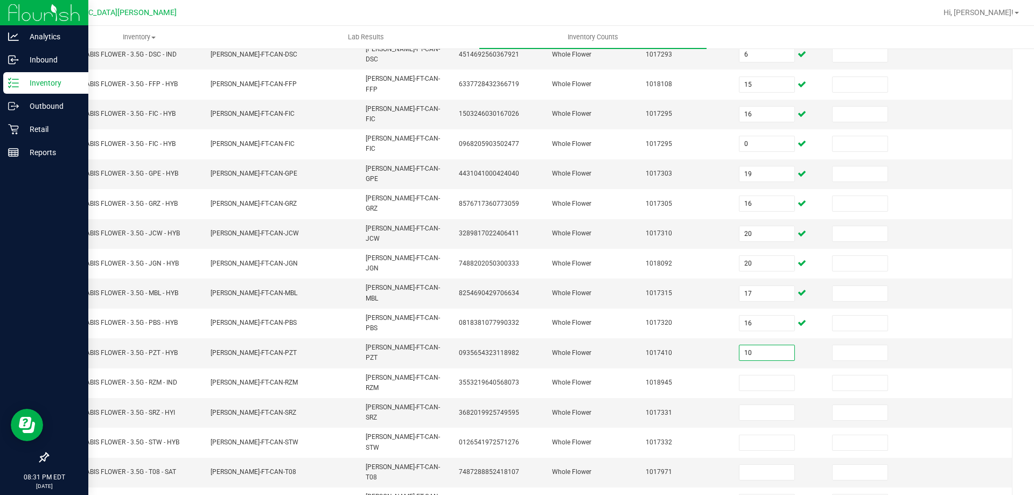
type input "10"
type input "4"
type input "15"
type input "19"
type input "15"
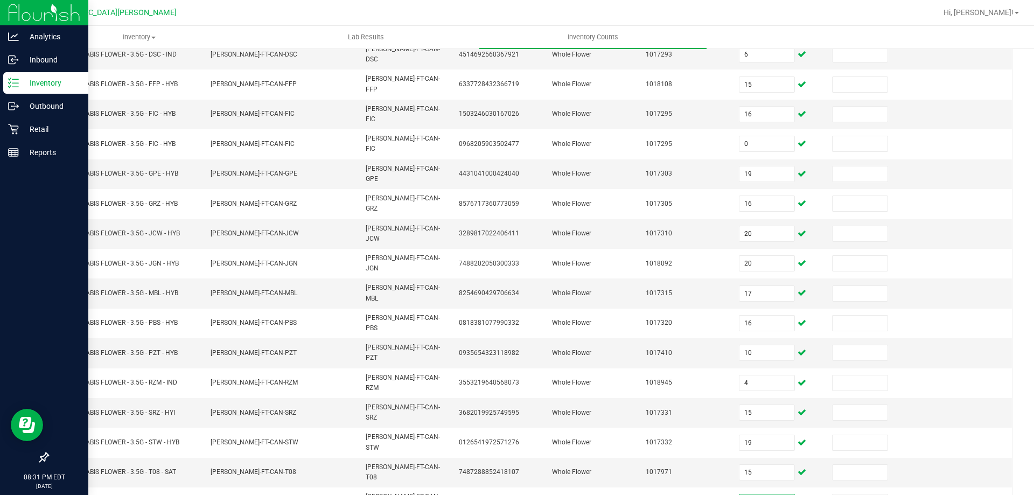
type input "12"
type input "8"
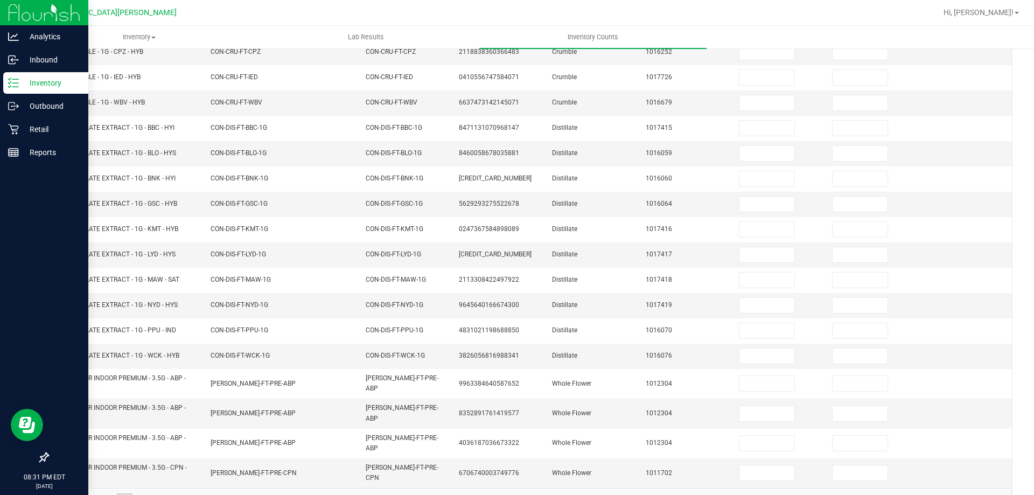
scroll to position [0, 0]
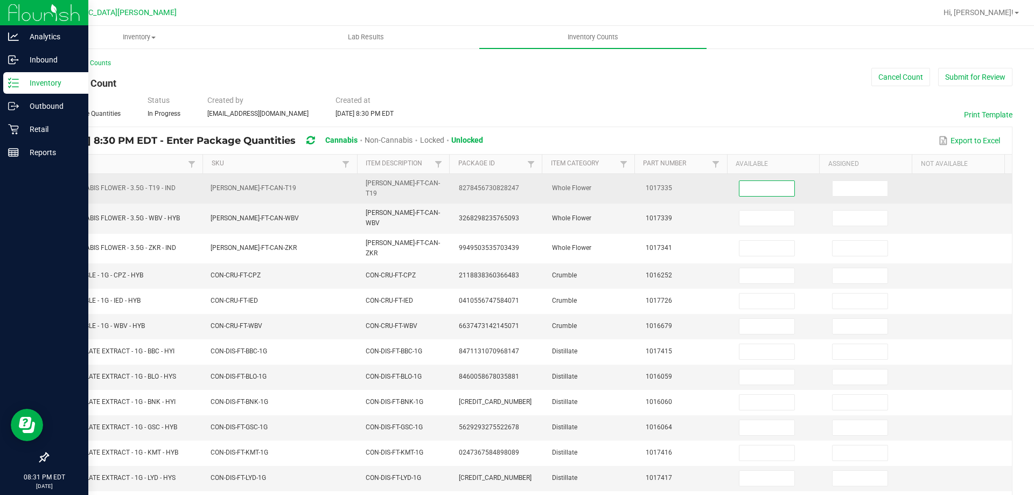
click at [740, 192] on input at bounding box center [767, 188] width 55 height 15
type input "16"
type input "1"
type input "8"
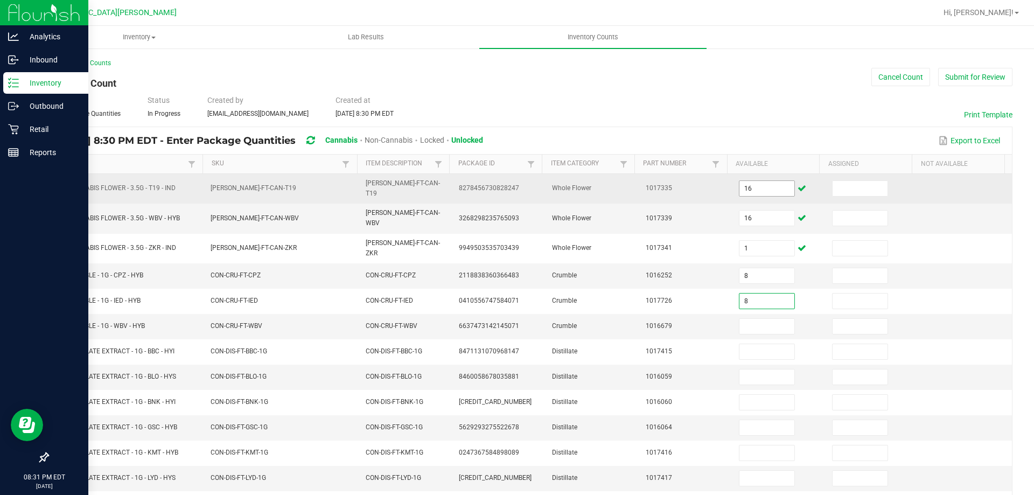
type input "8"
type input "5"
type input "2"
type input "11"
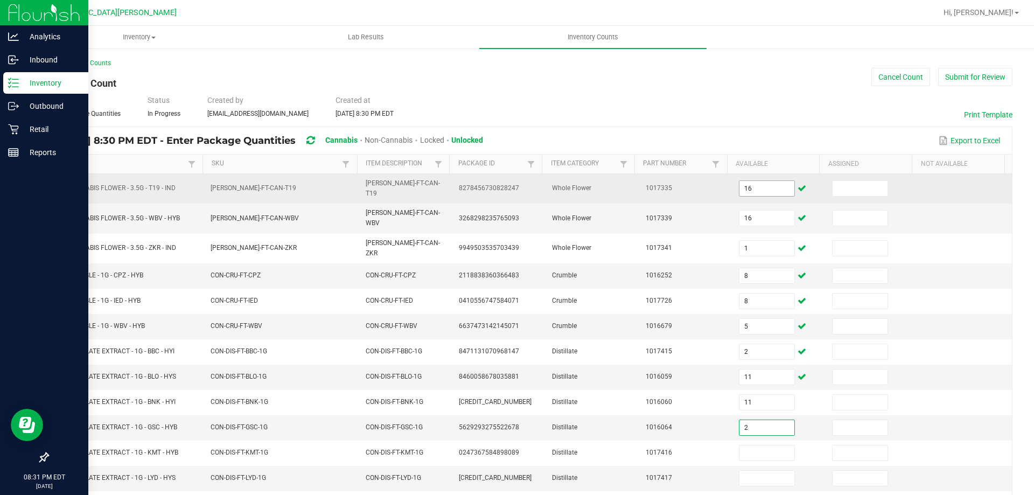
type input "2"
type input "8"
type input "5"
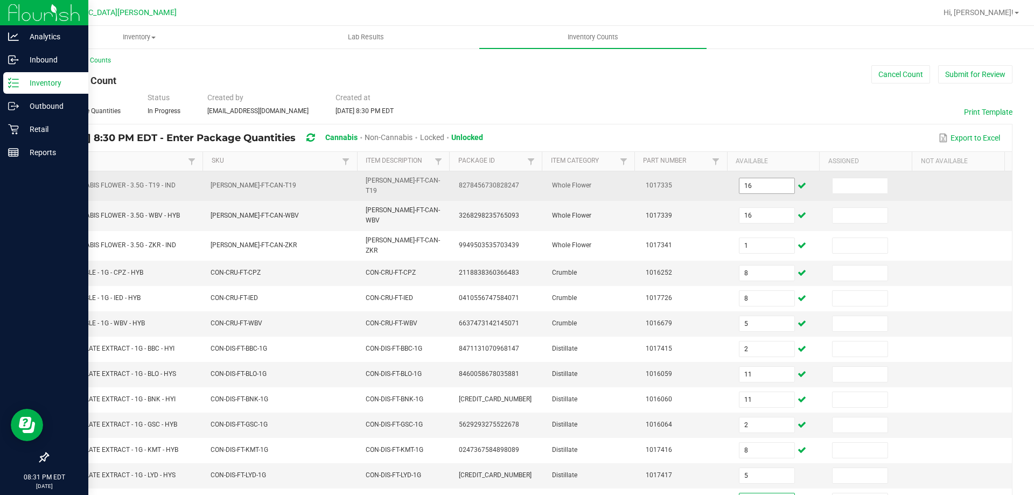
type input "5"
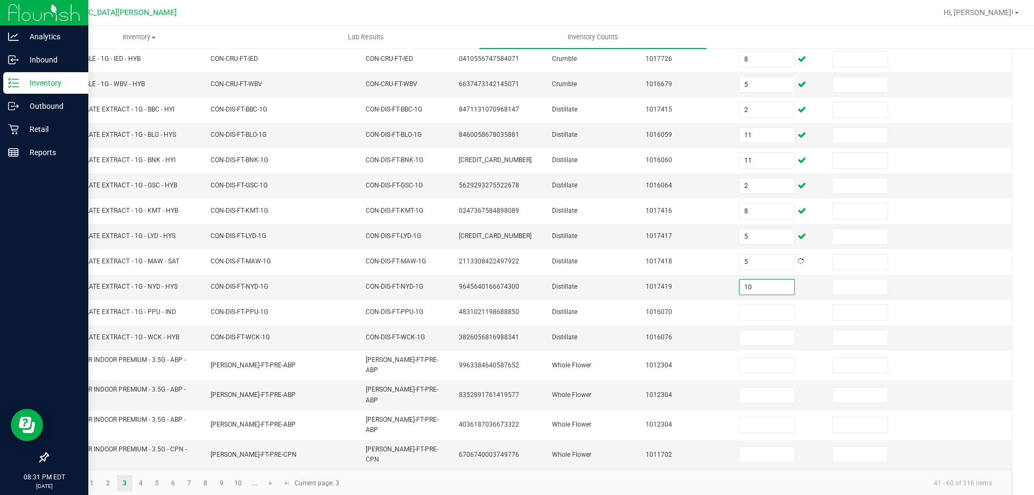
type input "10"
type input "0"
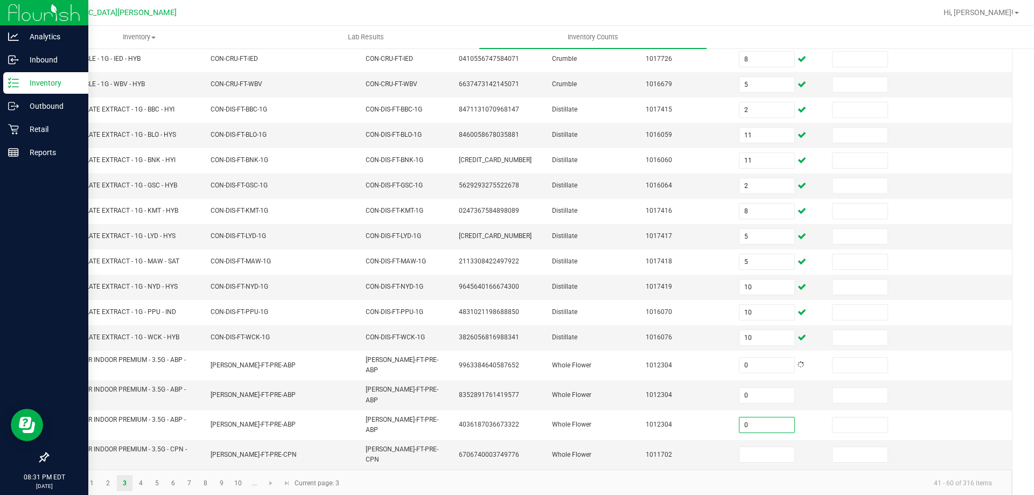
type input "0"
click at [141, 475] on link "4" at bounding box center [141, 483] width 16 height 16
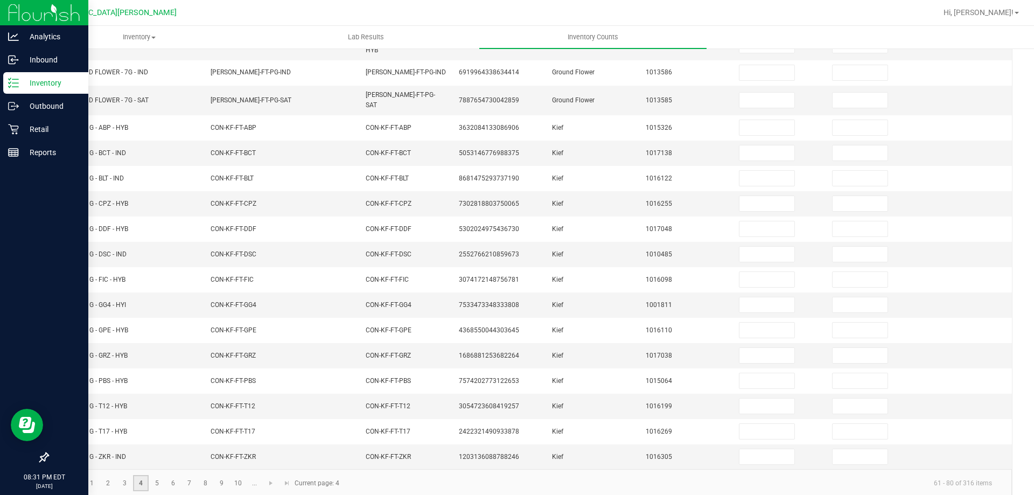
scroll to position [0, 0]
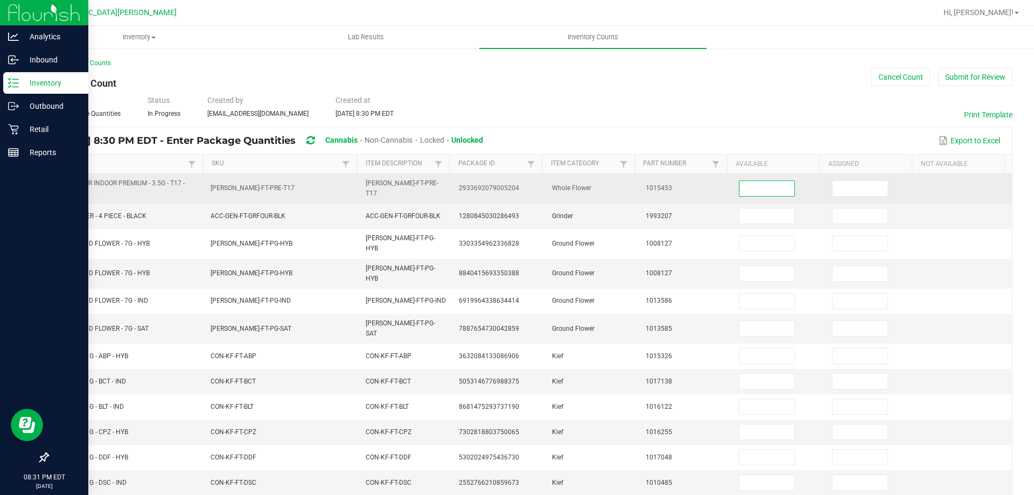
click at [778, 187] on input at bounding box center [767, 188] width 55 height 15
type input "0"
type input "4"
type input "19"
type input "0"
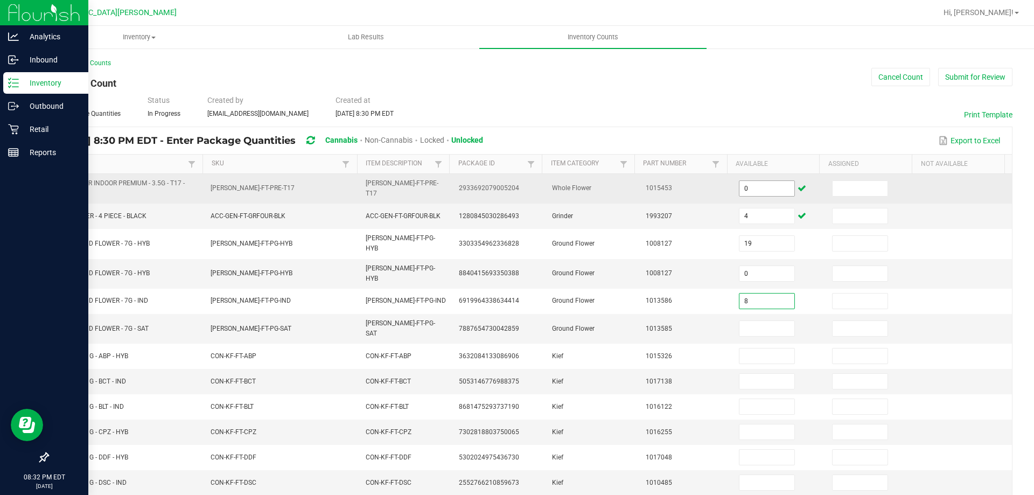
type input "8"
type input "7"
type input "8"
type input "3"
type input "4"
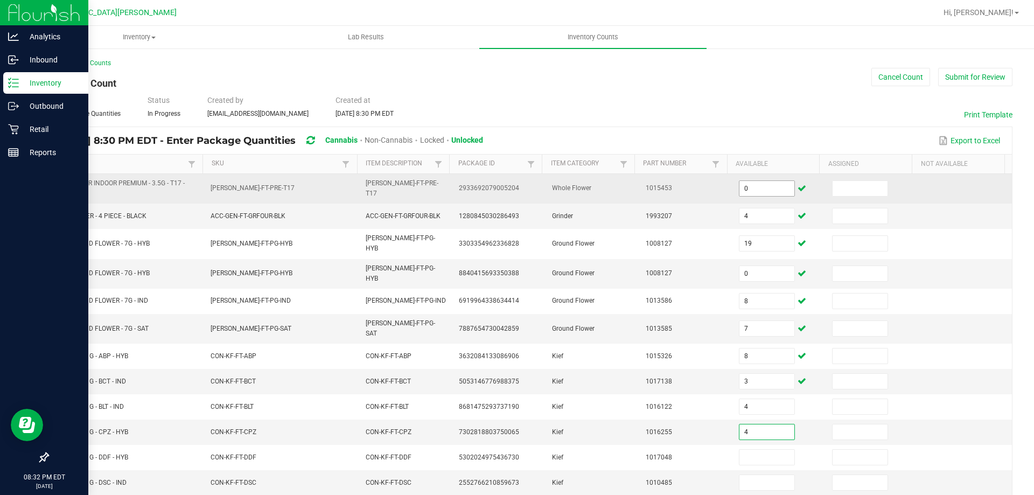
type input "4"
type input "5"
type input "8"
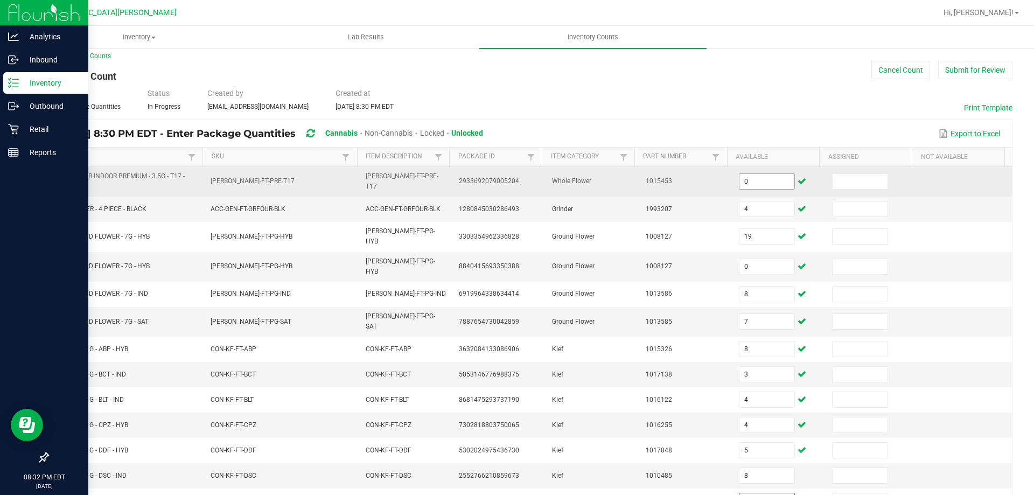
type input "8"
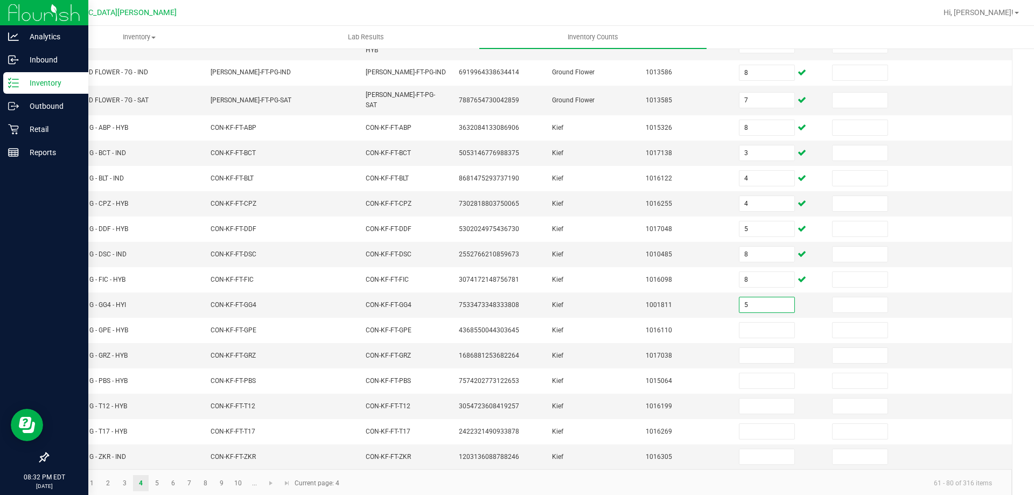
type input "5"
type input "8"
type input "3"
type input "1"
type input "5"
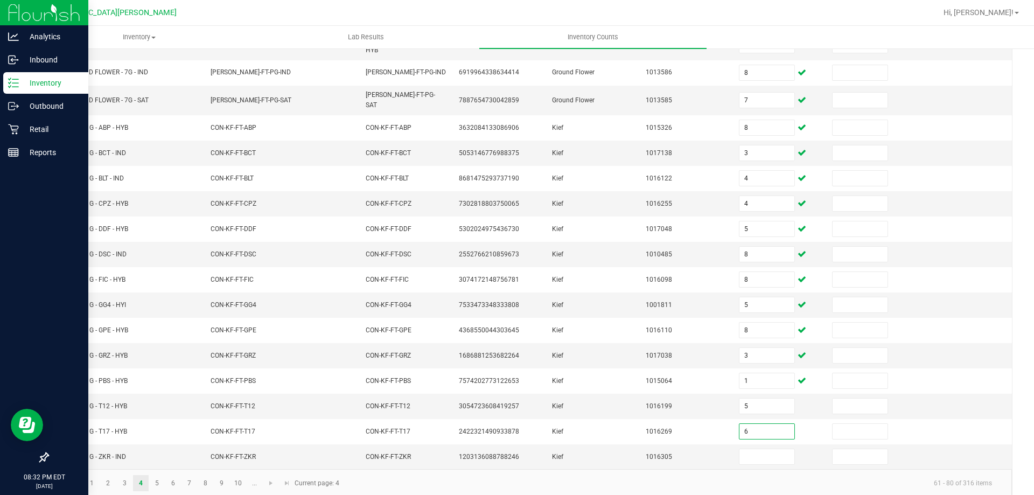
type input "6"
click at [157, 475] on link "5" at bounding box center [157, 483] width 16 height 16
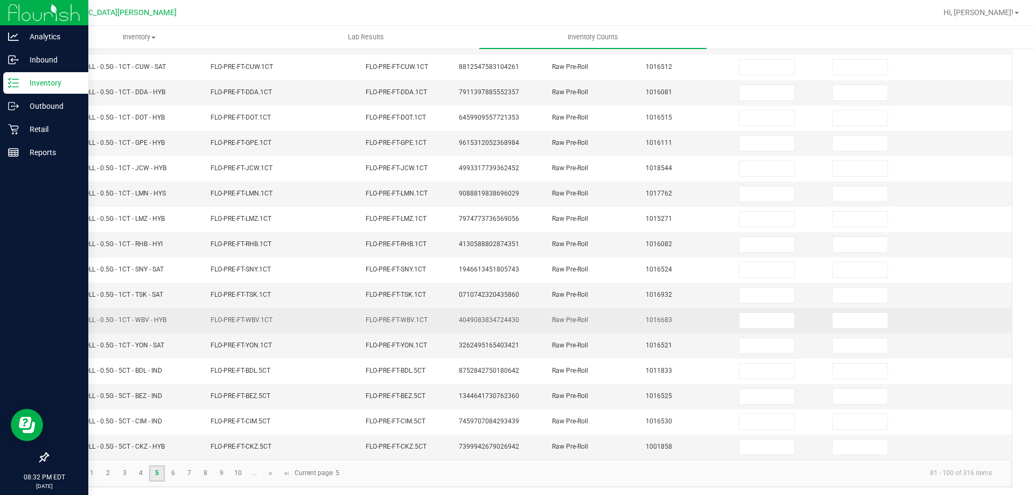
scroll to position [224, 0]
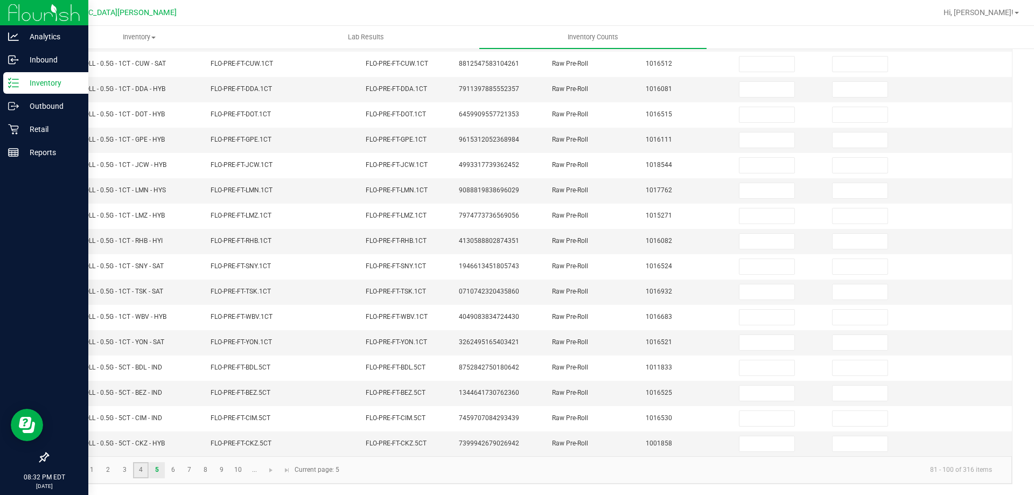
click at [138, 472] on link "4" at bounding box center [141, 470] width 16 height 16
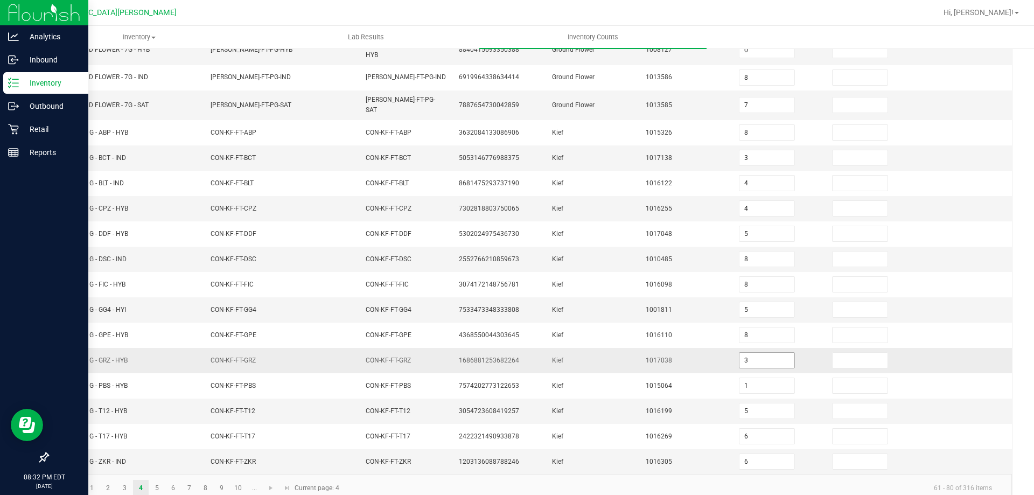
click at [743, 353] on input "3" at bounding box center [767, 360] width 55 height 15
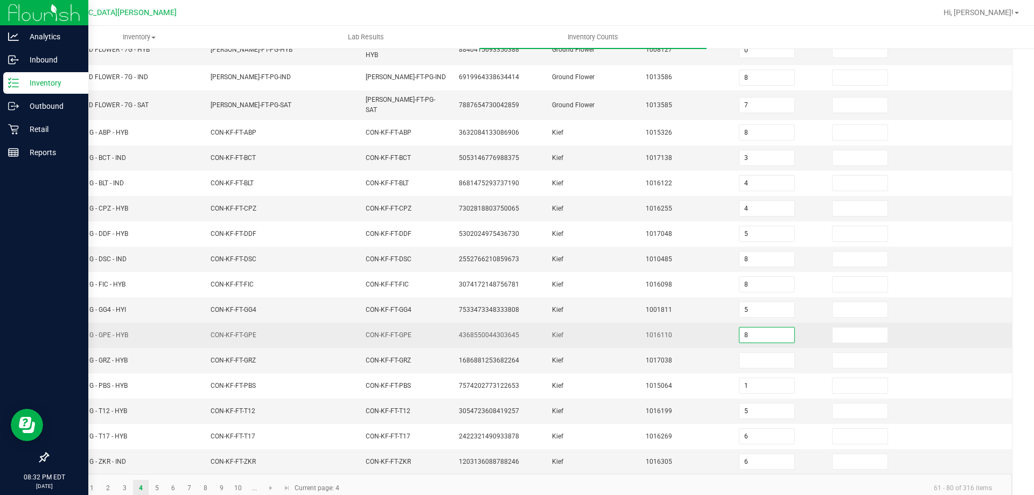
click at [744, 327] on input "8" at bounding box center [767, 334] width 55 height 15
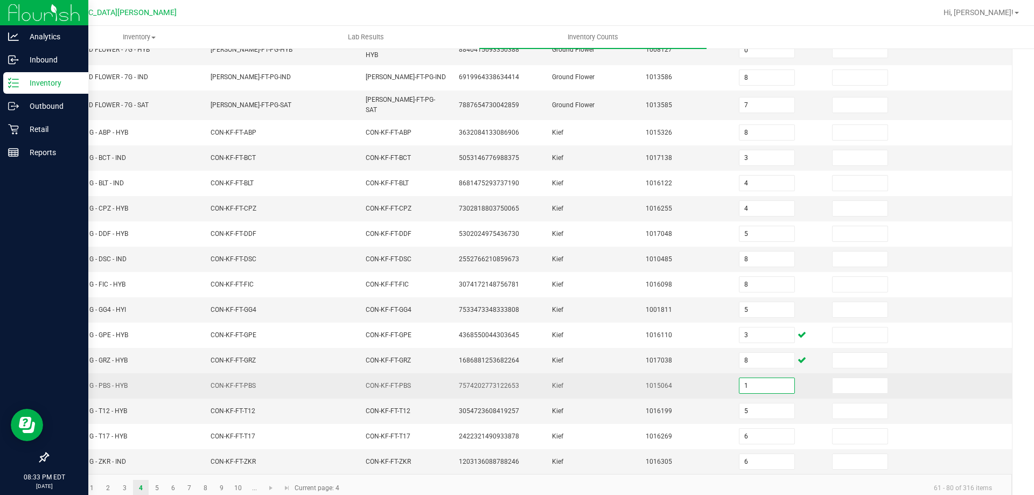
click at [751, 378] on input "1" at bounding box center [767, 385] width 55 height 15
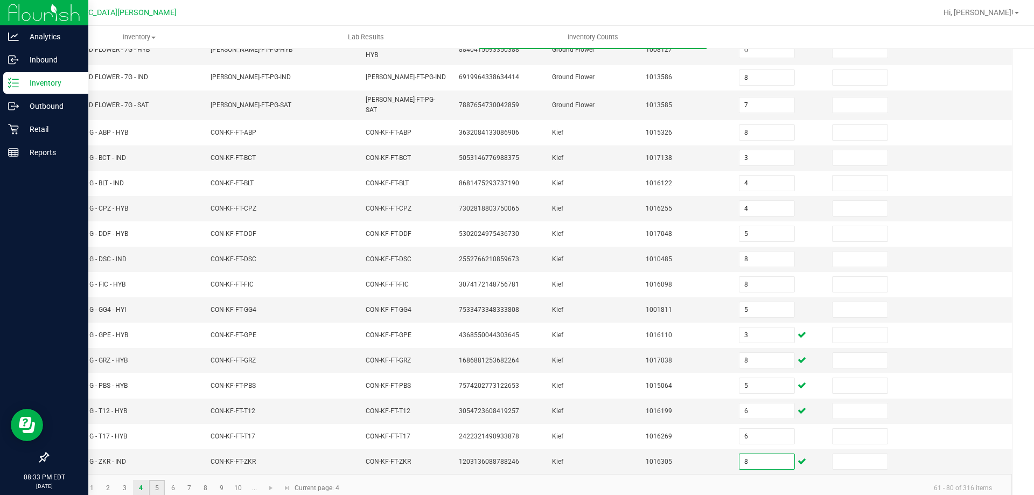
click at [159, 480] on link "5" at bounding box center [157, 488] width 16 height 16
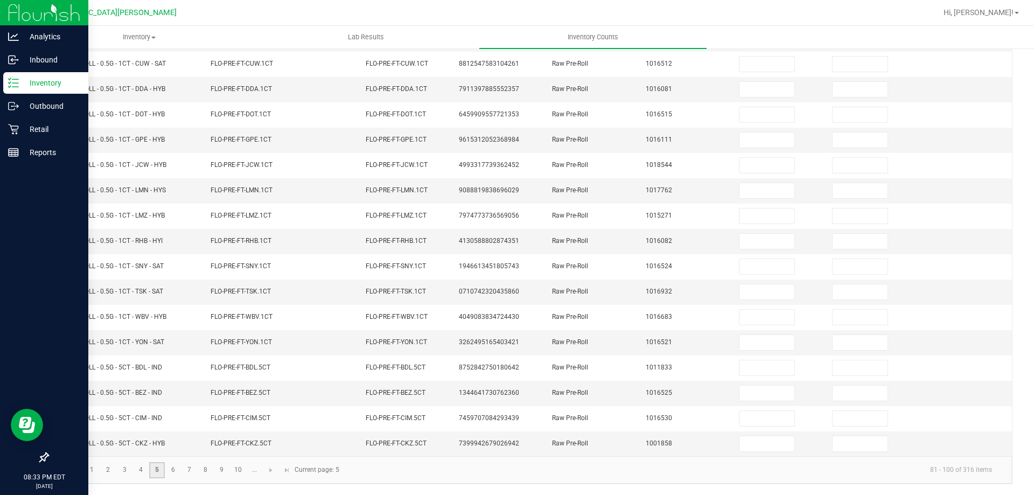
scroll to position [0, 0]
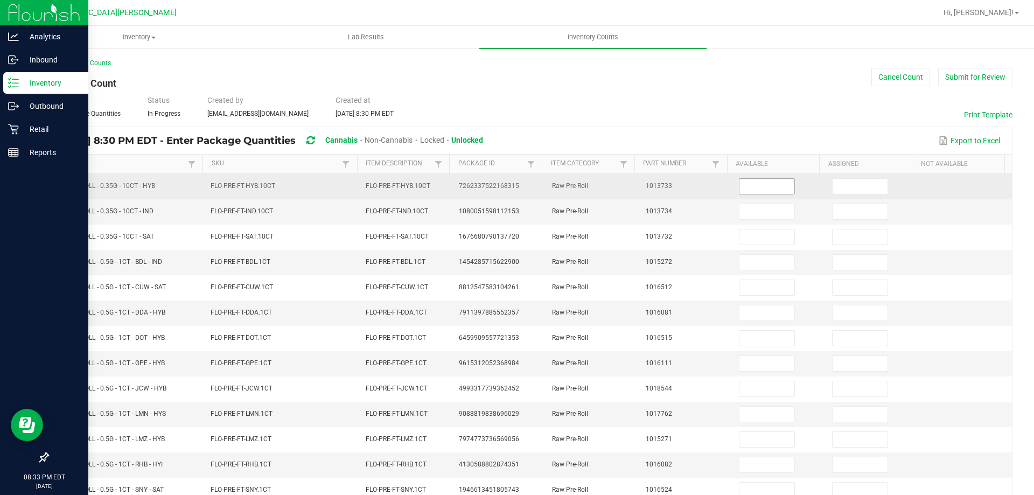
click at [751, 187] on input at bounding box center [767, 186] width 55 height 15
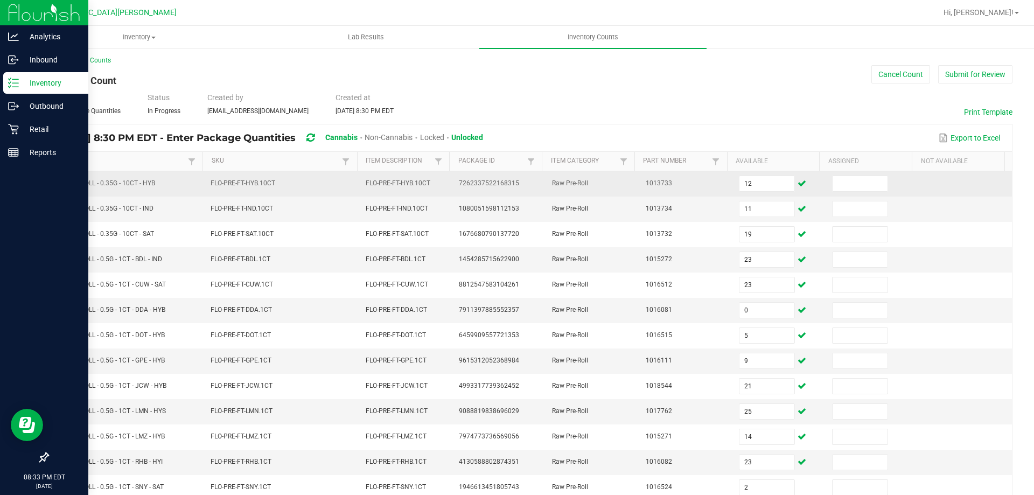
scroll to position [224, 0]
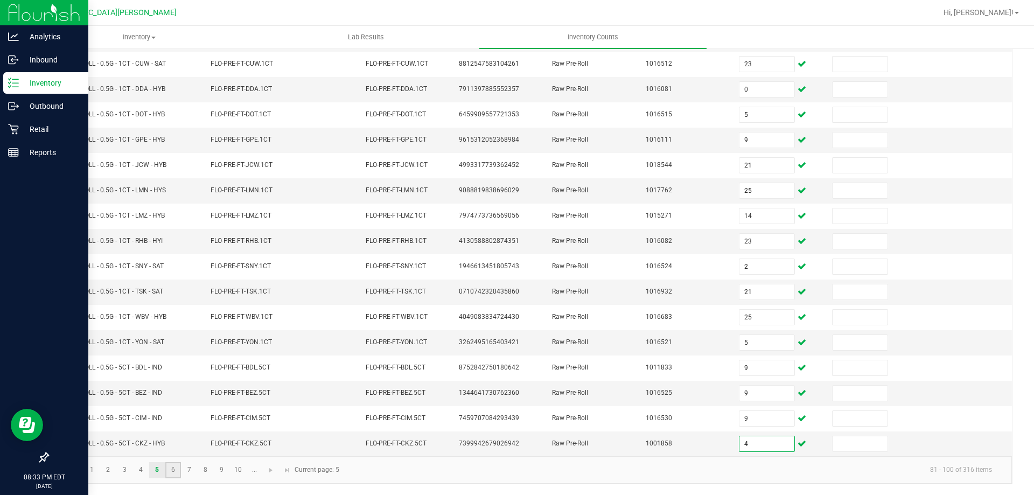
click at [174, 470] on link "6" at bounding box center [173, 470] width 16 height 16
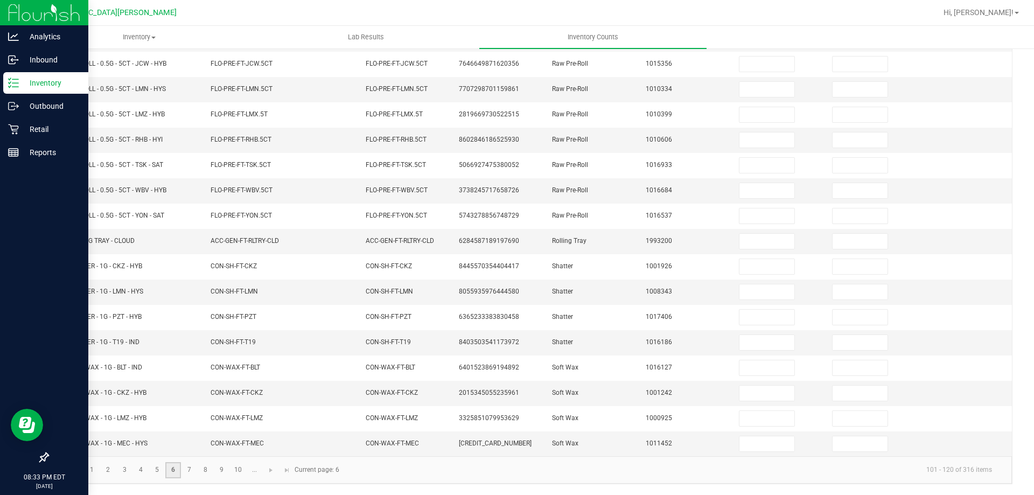
scroll to position [0, 0]
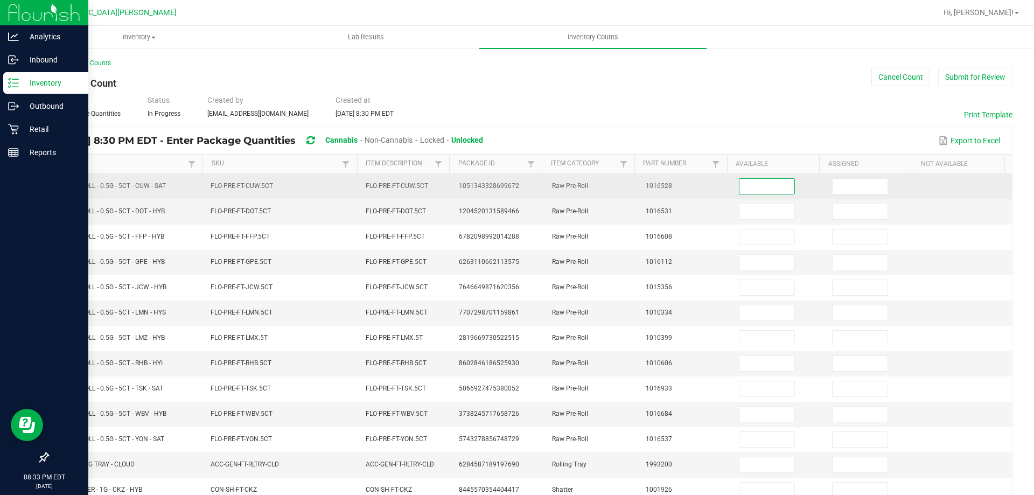
click at [775, 189] on input at bounding box center [767, 186] width 55 height 15
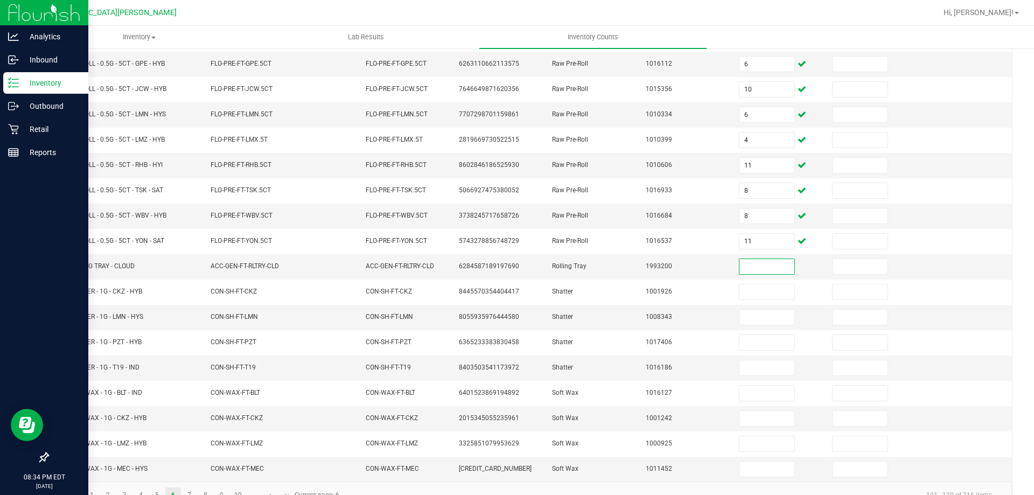
scroll to position [224, 0]
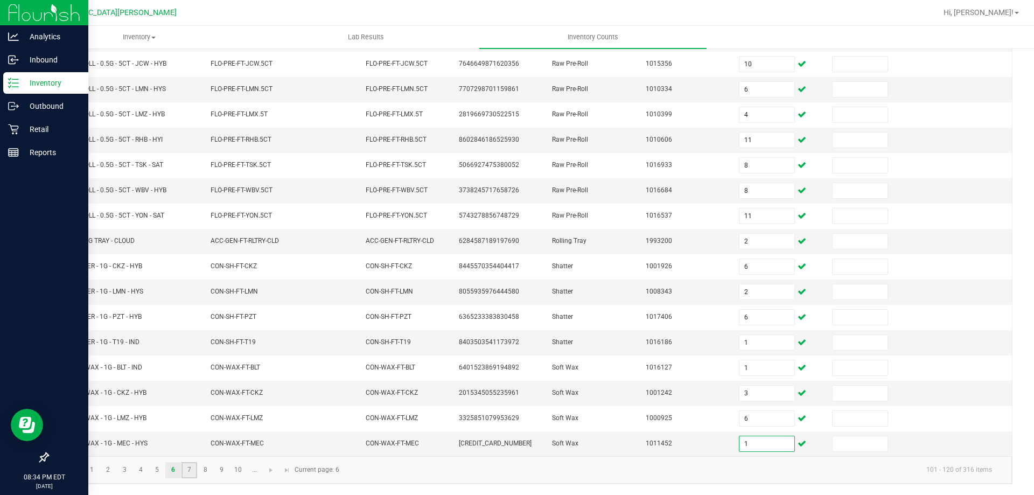
click at [193, 468] on link "7" at bounding box center [190, 470] width 16 height 16
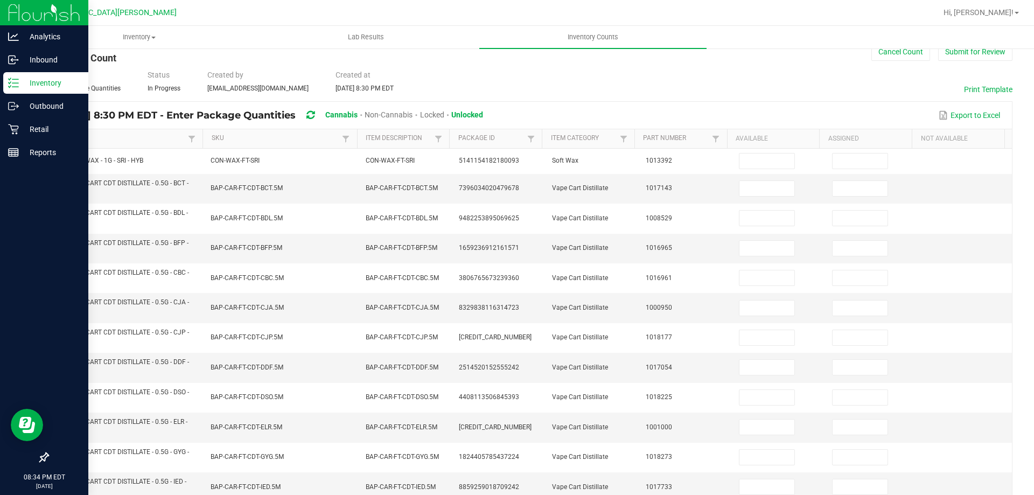
scroll to position [0, 0]
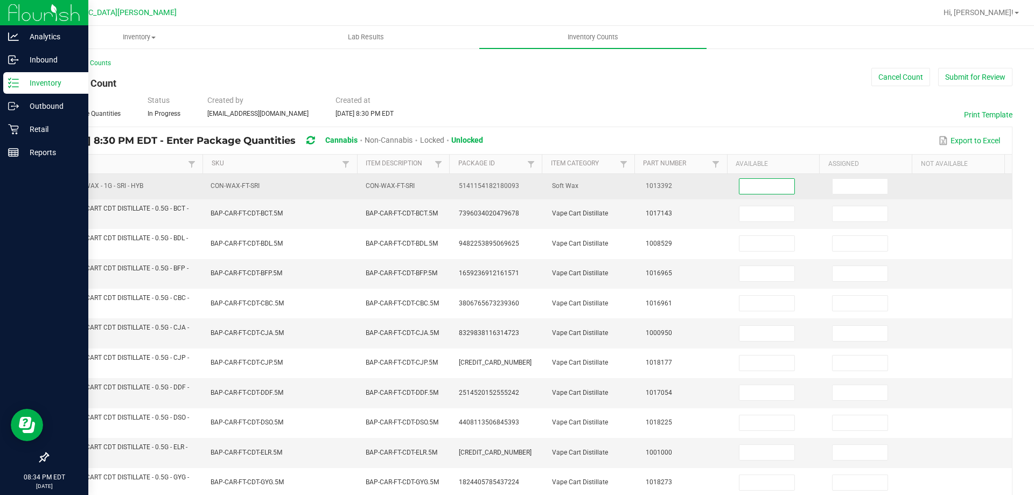
click at [747, 191] on input at bounding box center [767, 186] width 55 height 15
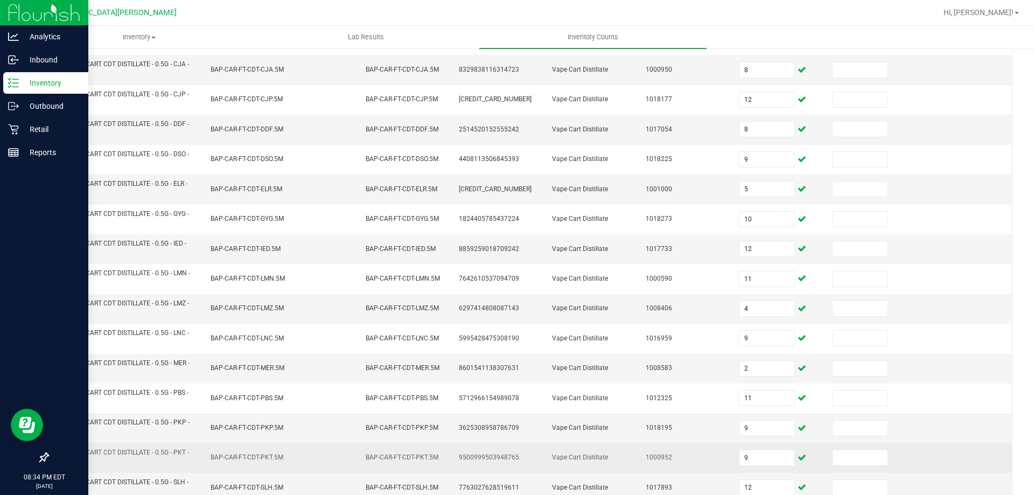
scroll to position [310, 0]
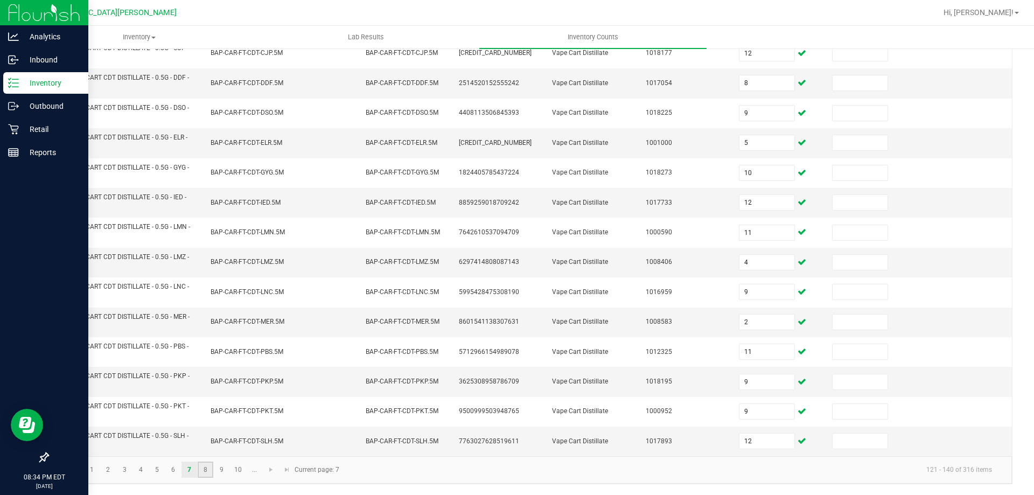
click at [204, 464] on link "8" at bounding box center [206, 470] width 16 height 16
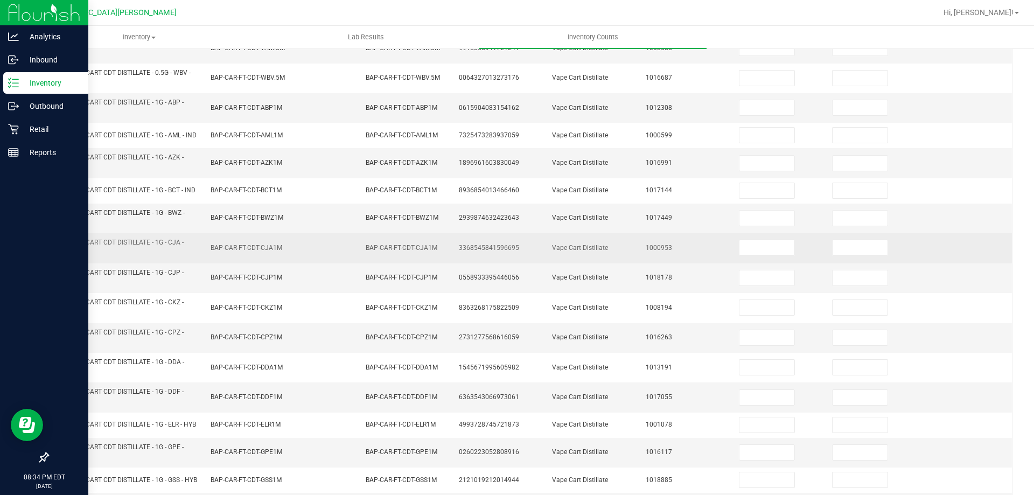
scroll to position [0, 0]
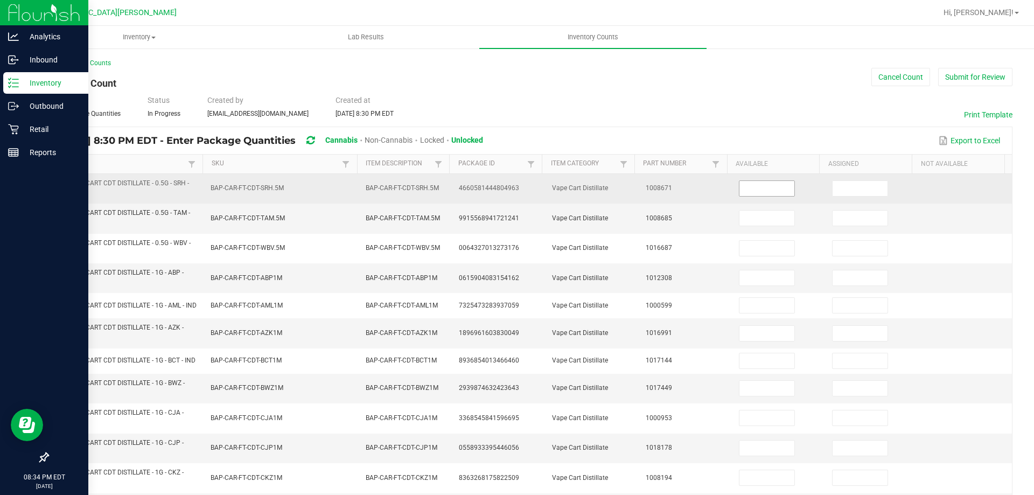
click at [740, 186] on input at bounding box center [767, 188] width 55 height 15
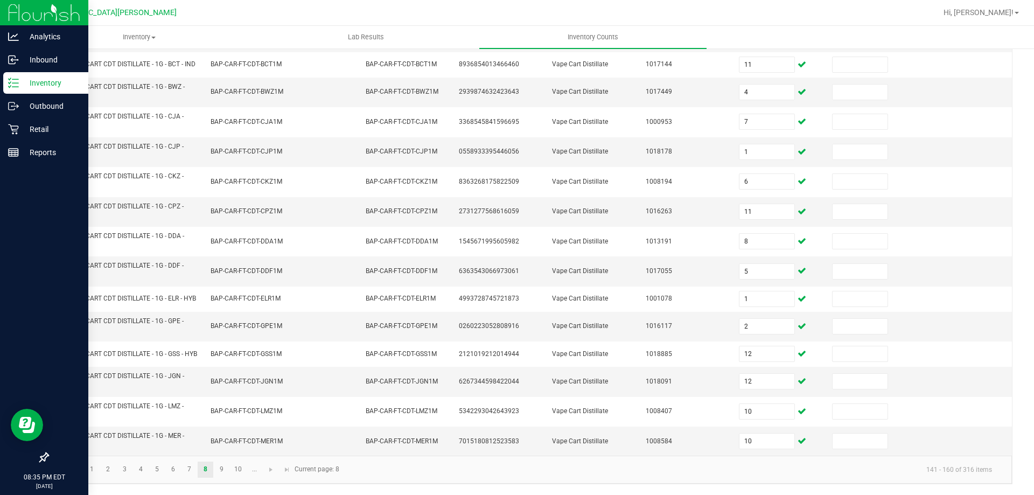
scroll to position [314, 0]
click at [210, 469] on link "8" at bounding box center [206, 470] width 16 height 16
click at [221, 468] on link "9" at bounding box center [222, 470] width 16 height 16
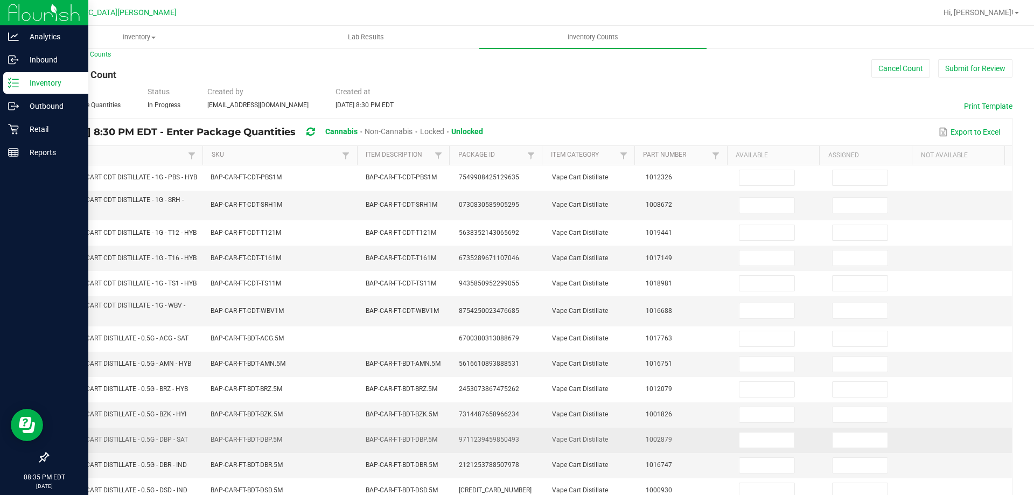
scroll to position [0, 0]
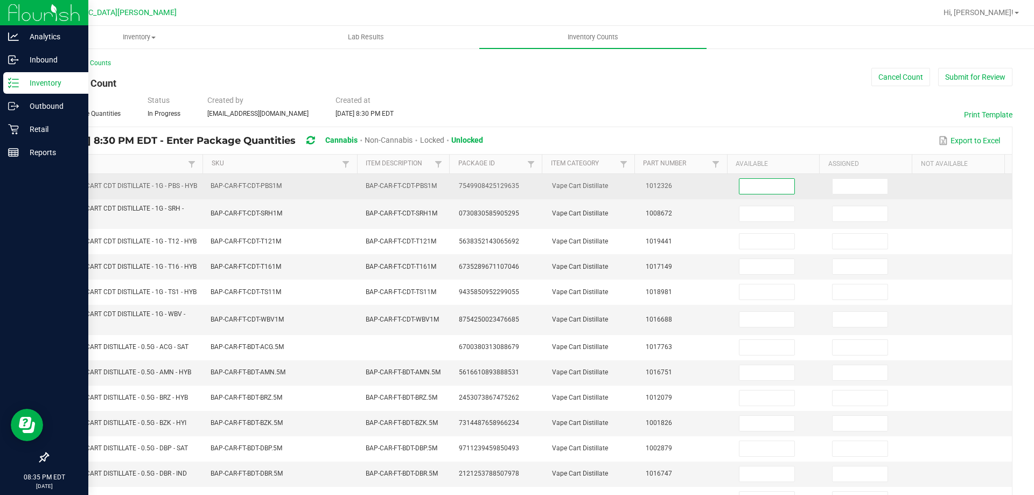
click at [764, 191] on input at bounding box center [767, 186] width 55 height 15
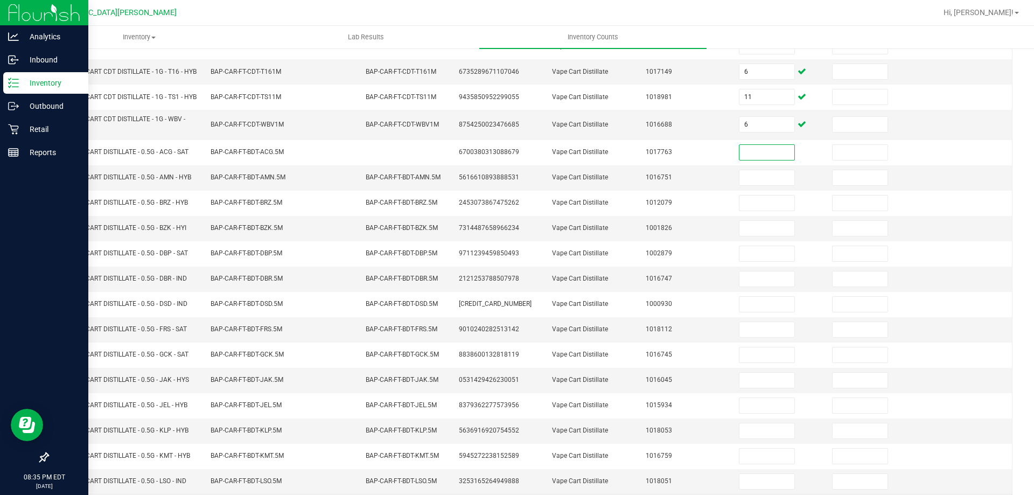
scroll to position [251, 0]
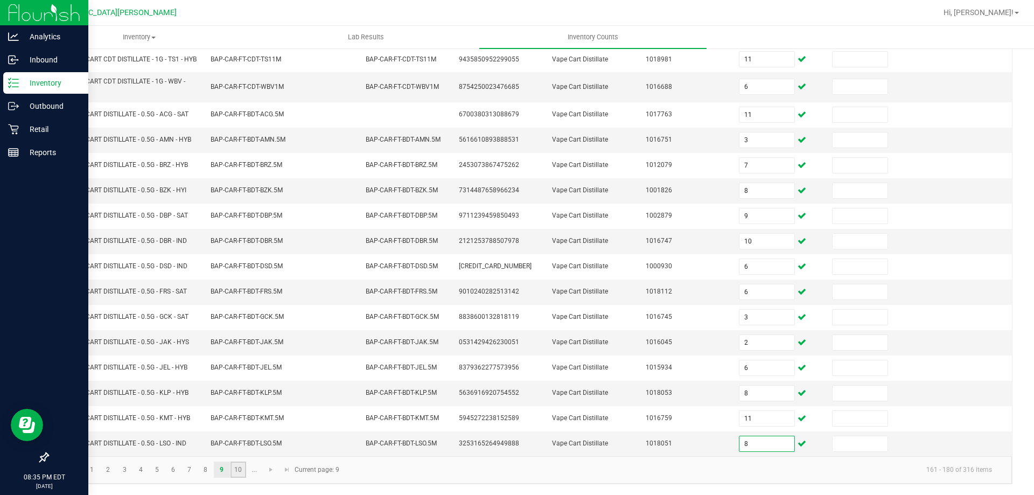
click at [241, 475] on link "10" at bounding box center [239, 470] width 16 height 16
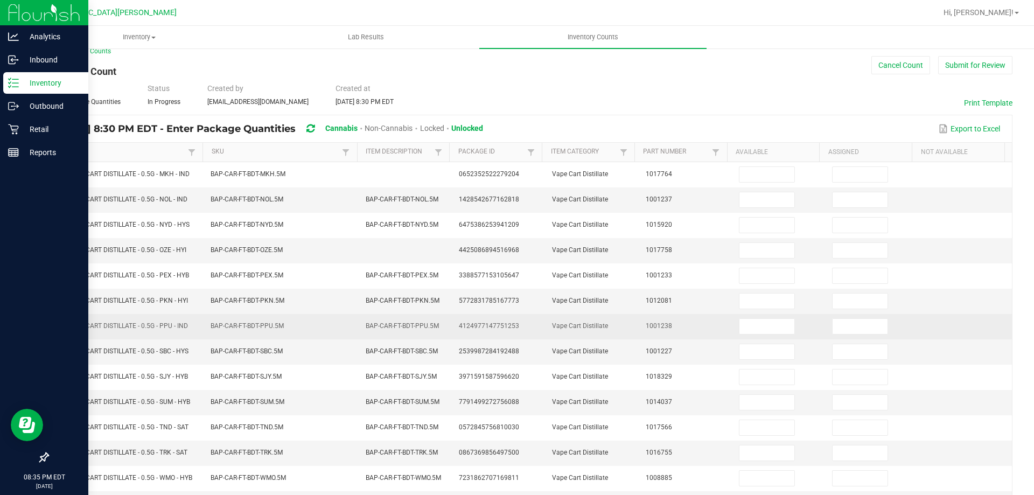
scroll to position [0, 0]
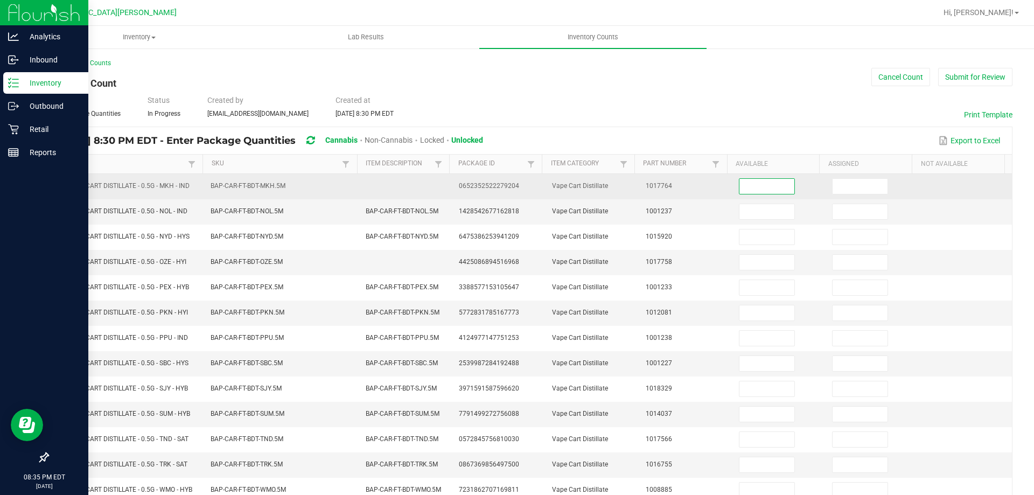
click at [757, 185] on input at bounding box center [767, 186] width 55 height 15
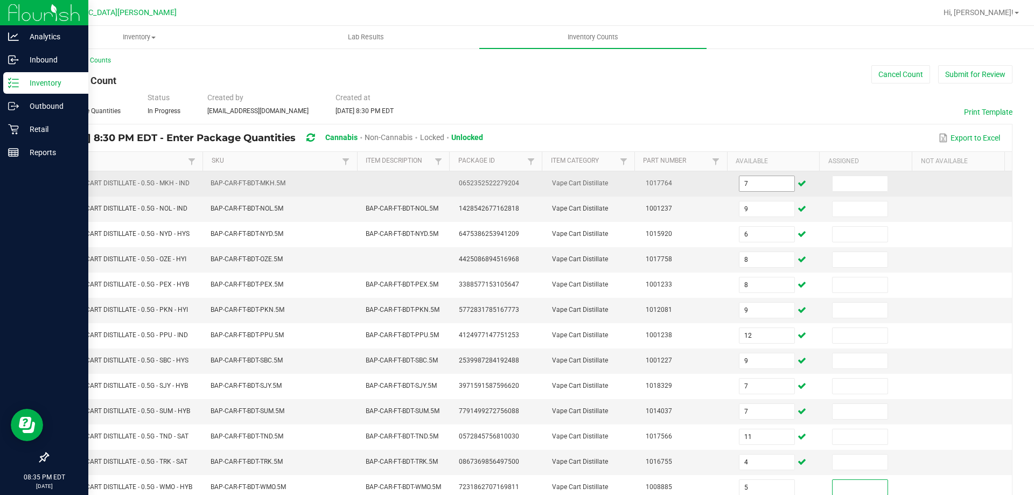
scroll to position [224, 0]
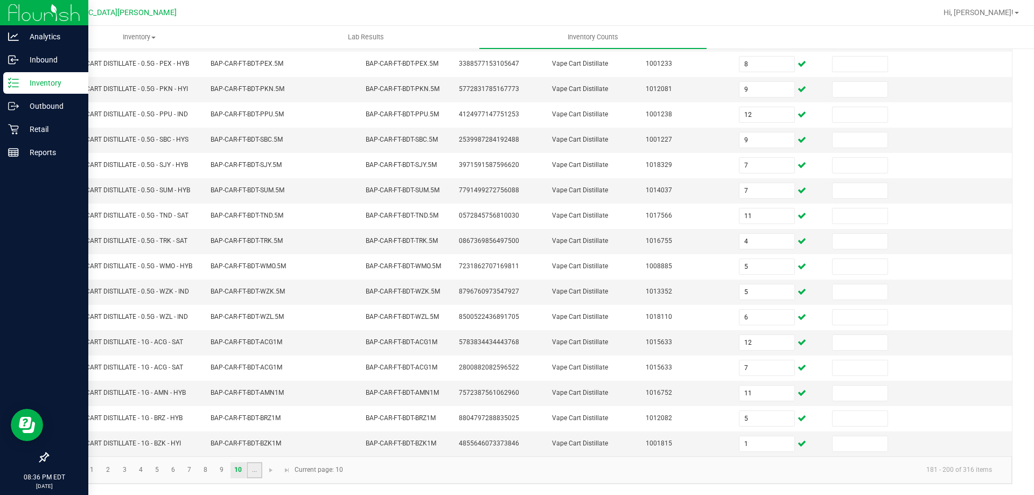
click at [250, 472] on link "..." at bounding box center [255, 470] width 16 height 16
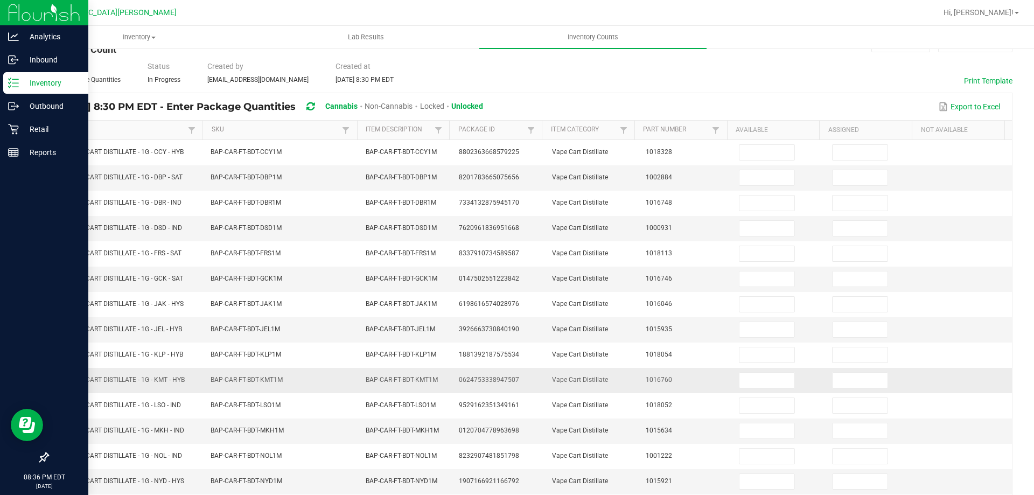
scroll to position [0, 0]
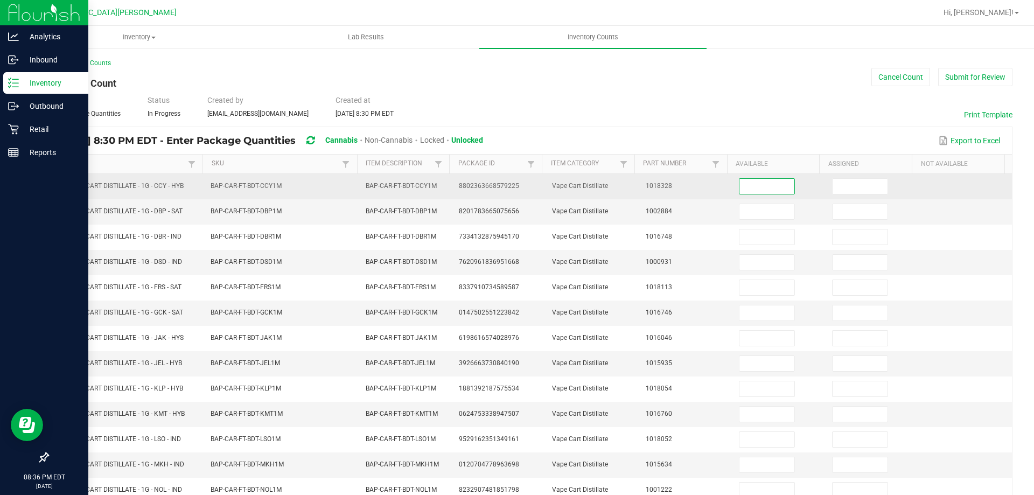
click at [764, 191] on input at bounding box center [767, 186] width 55 height 15
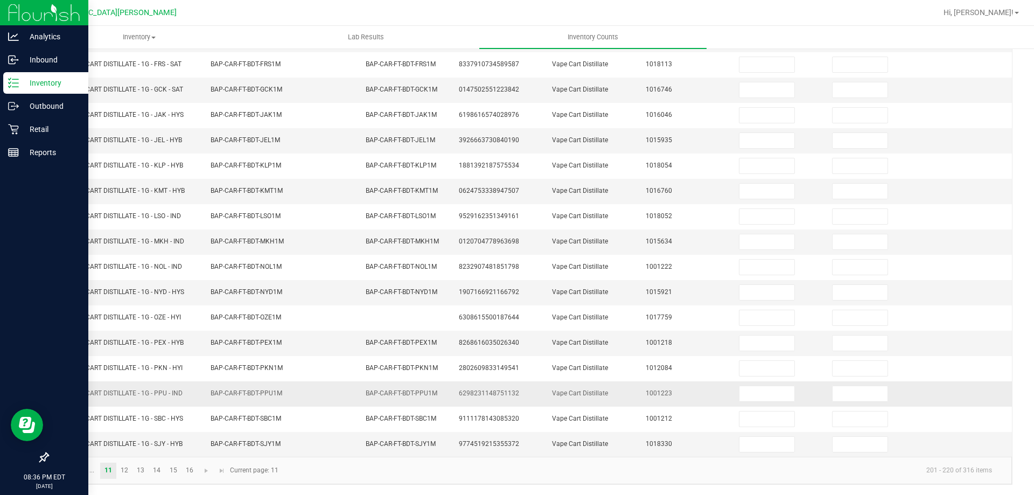
scroll to position [224, 0]
click at [93, 469] on link "..." at bounding box center [92, 470] width 16 height 16
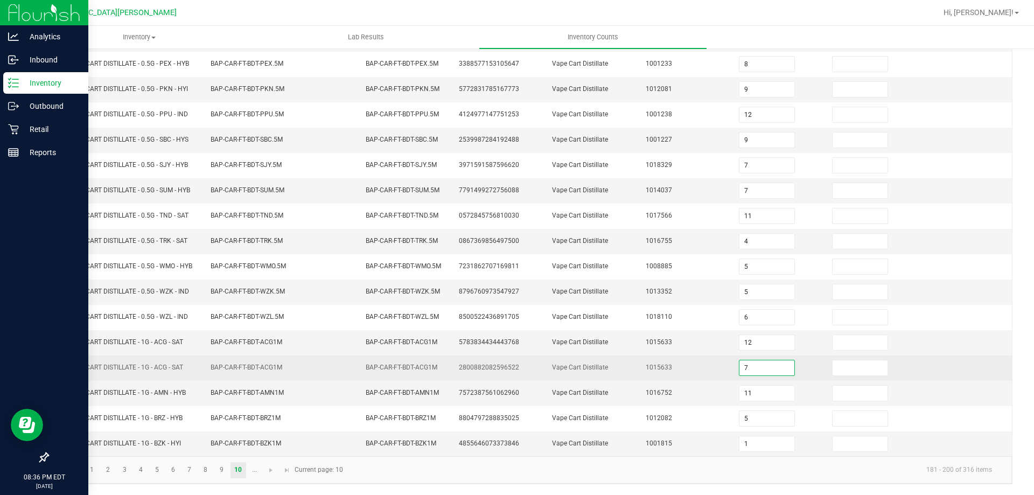
click at [751, 366] on input "7" at bounding box center [767, 367] width 55 height 15
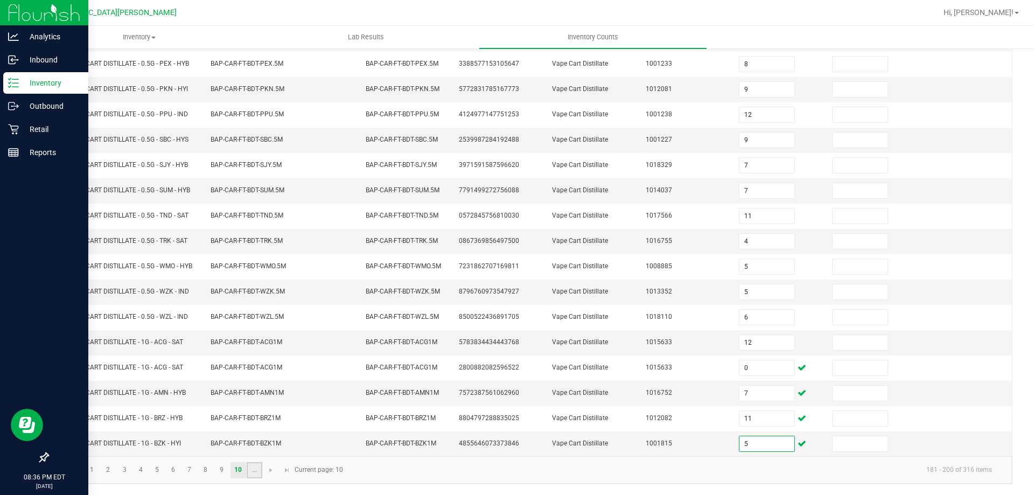
click at [257, 472] on link "..." at bounding box center [255, 470] width 16 height 16
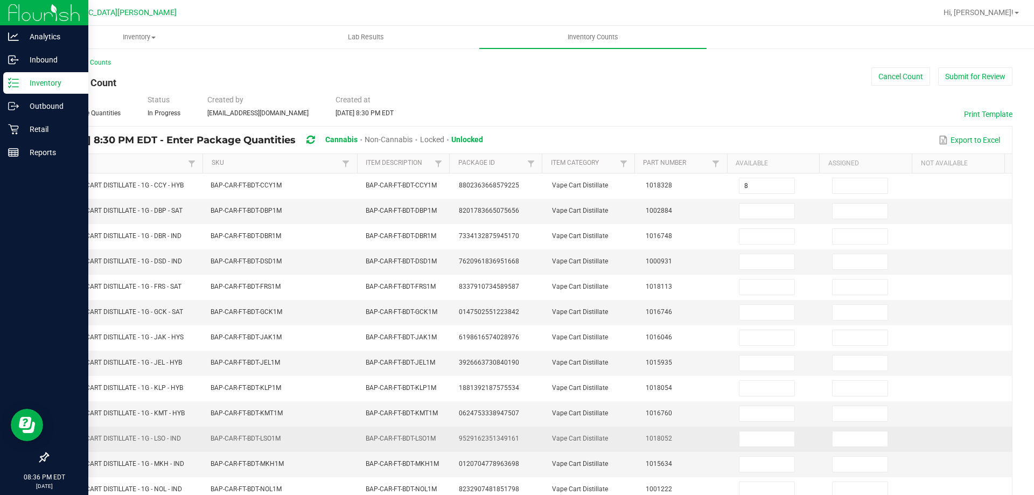
scroll to position [0, 0]
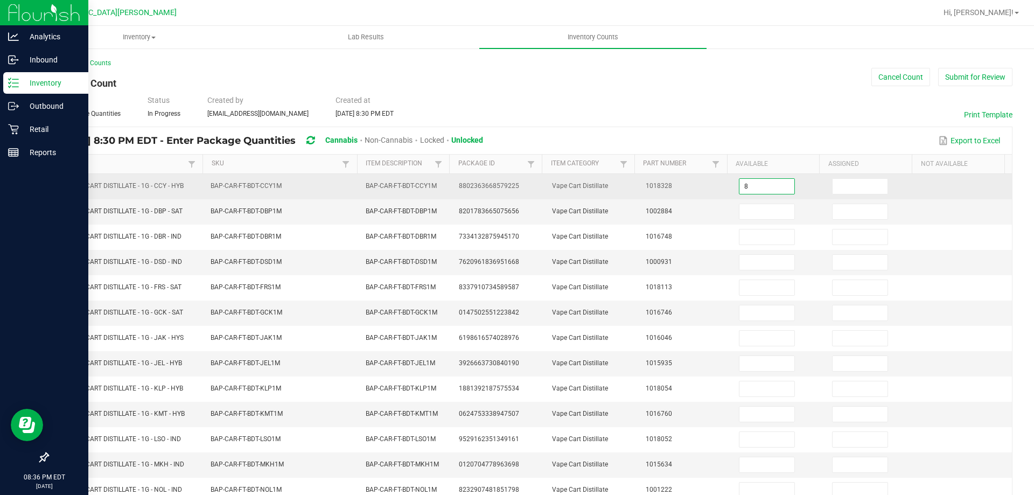
click at [740, 187] on input "8" at bounding box center [767, 186] width 55 height 15
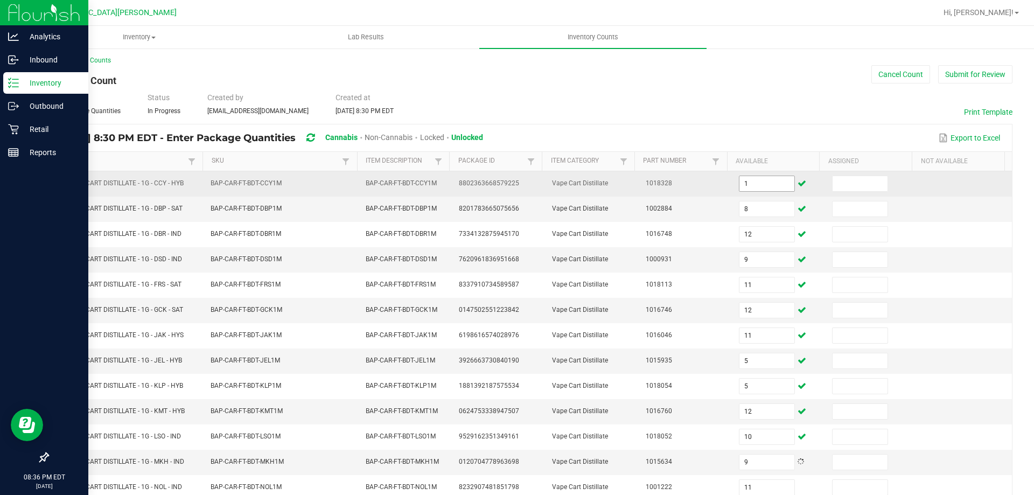
scroll to position [224, 0]
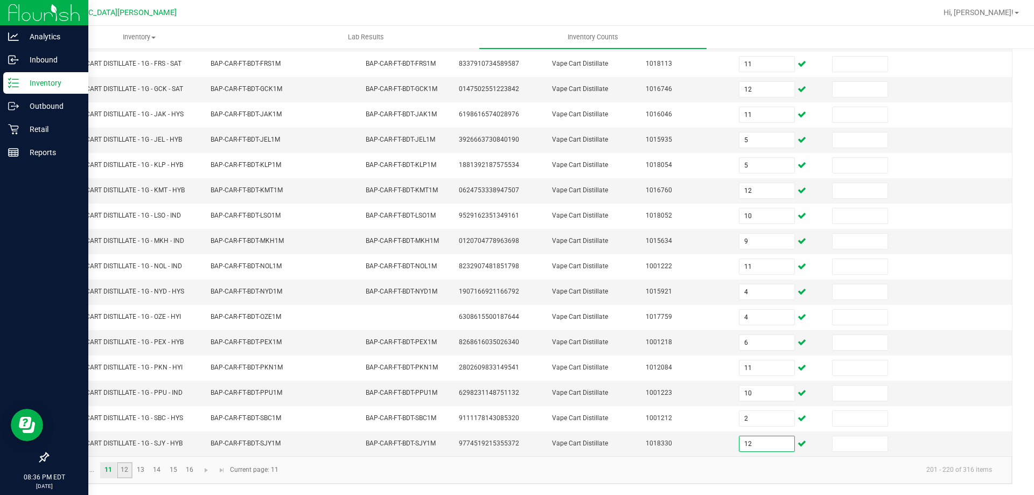
click at [126, 465] on link "12" at bounding box center [125, 470] width 16 height 16
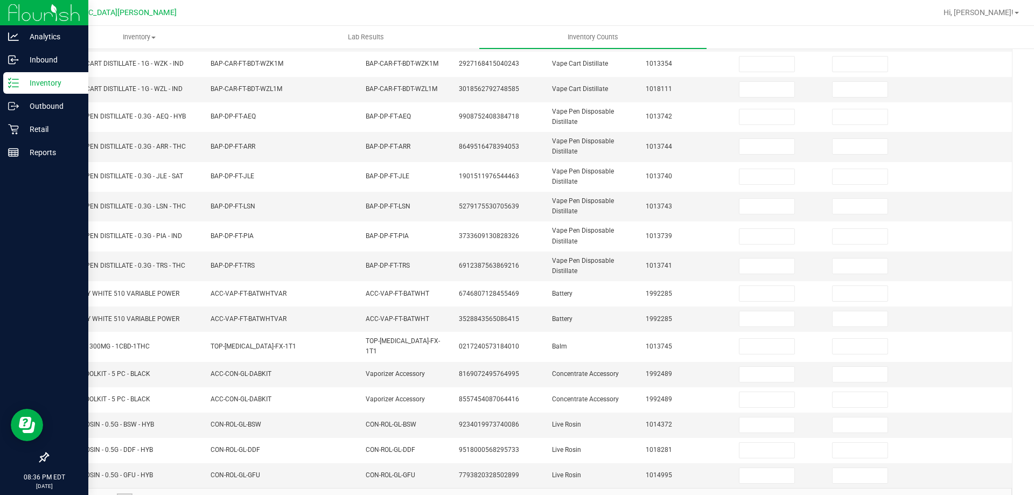
scroll to position [0, 0]
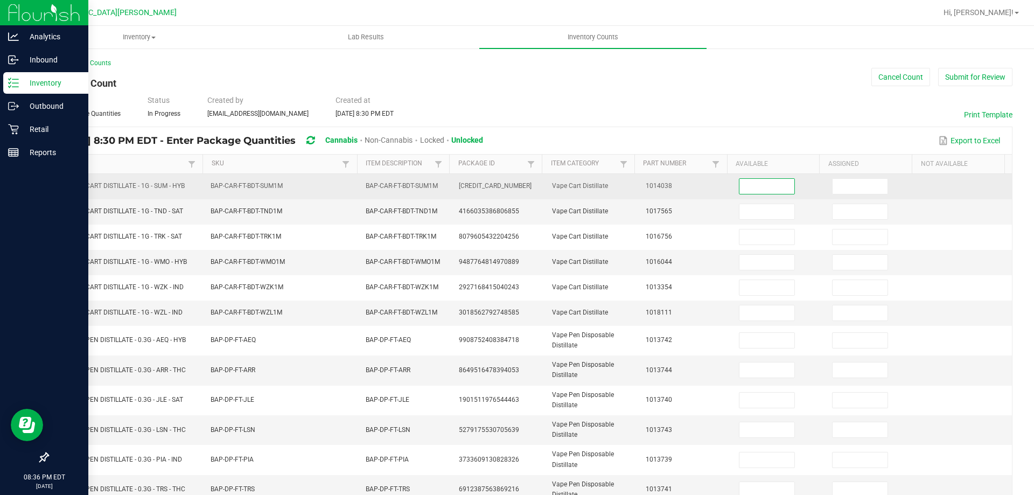
click at [744, 185] on input at bounding box center [767, 186] width 55 height 15
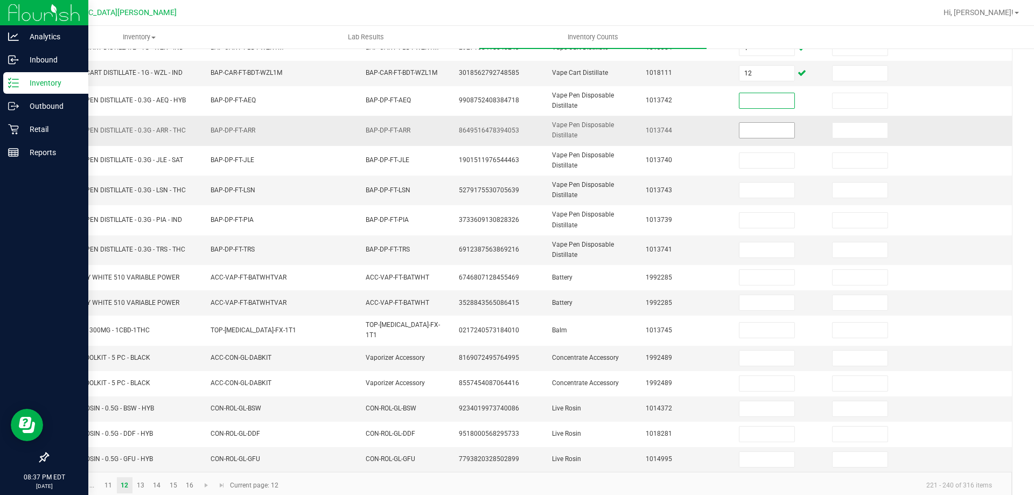
scroll to position [251, 0]
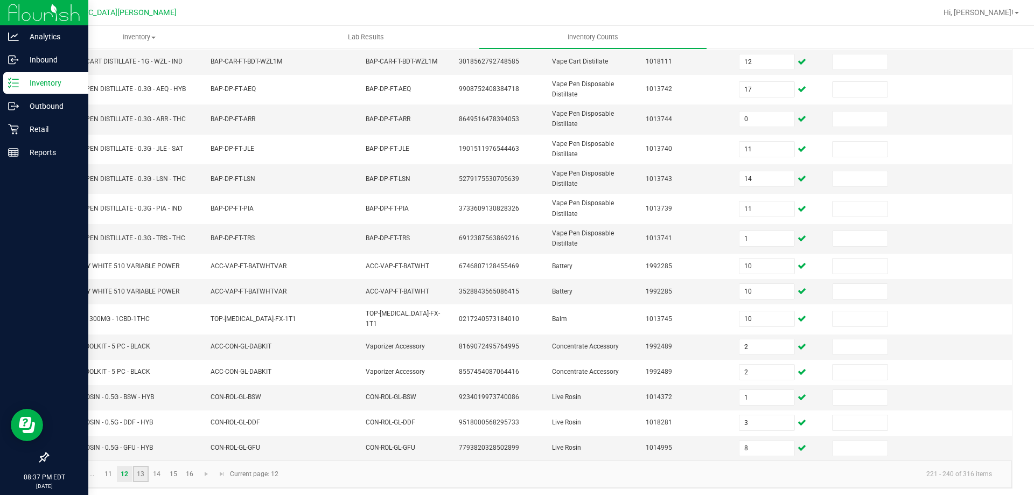
click at [138, 466] on link "13" at bounding box center [141, 474] width 16 height 16
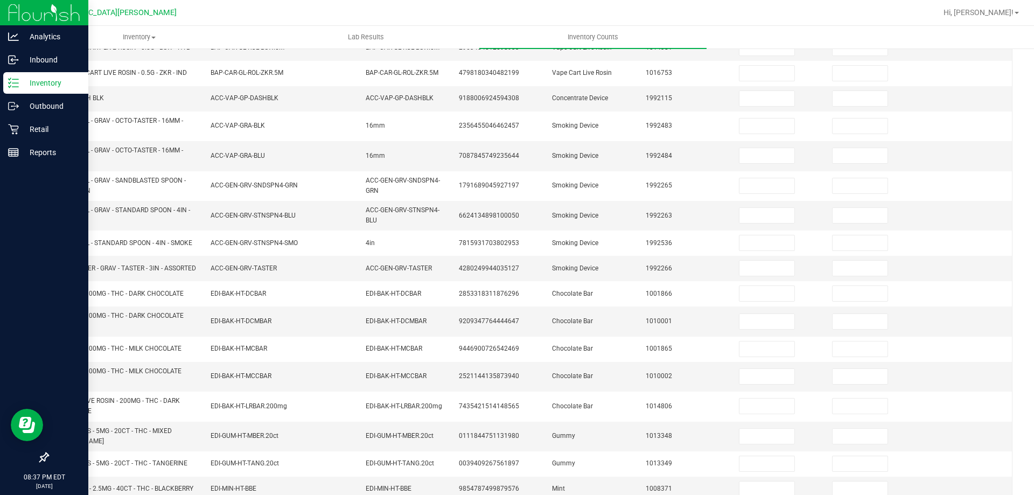
scroll to position [0, 0]
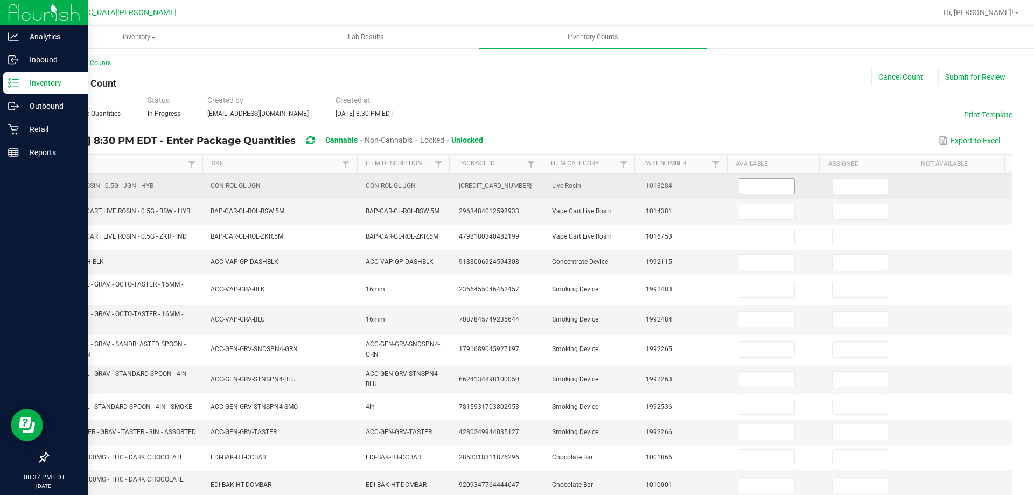
click at [745, 186] on input at bounding box center [767, 186] width 55 height 15
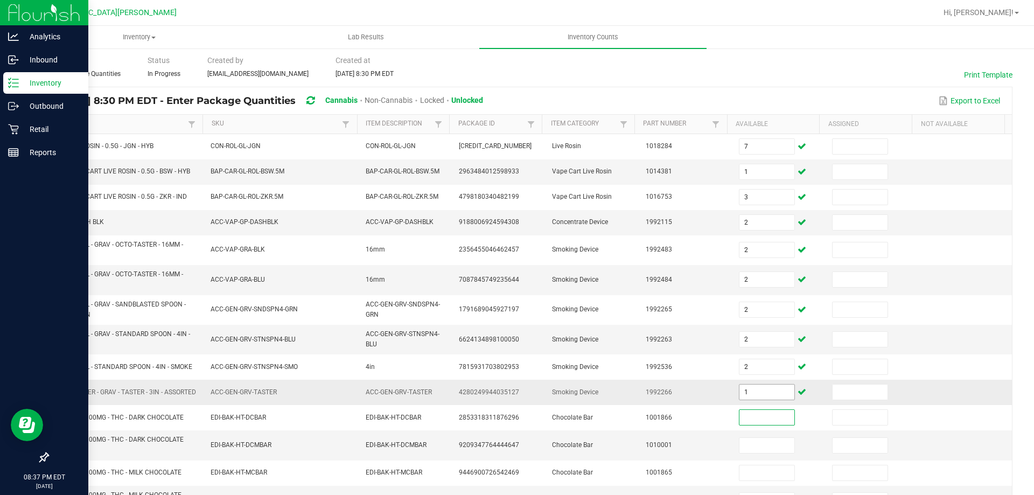
scroll to position [264, 0]
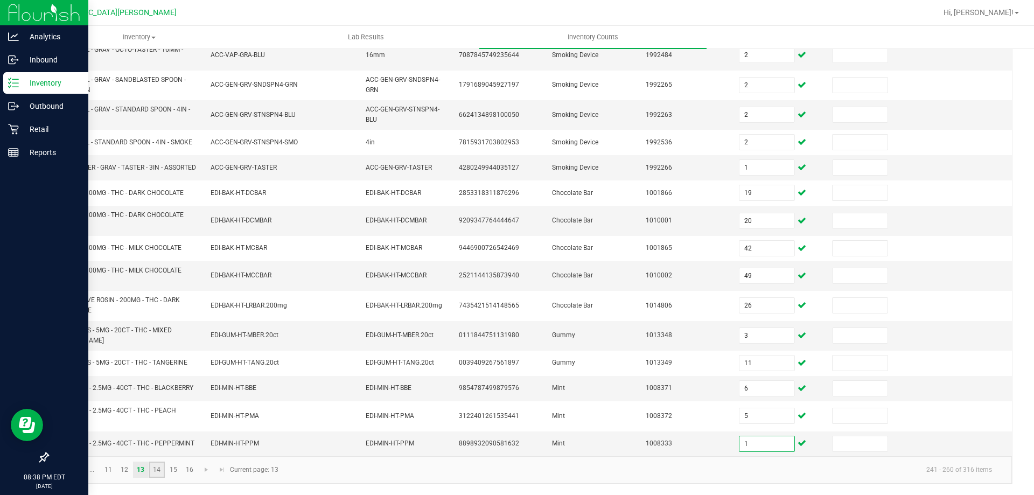
click at [162, 463] on link "14" at bounding box center [157, 470] width 16 height 16
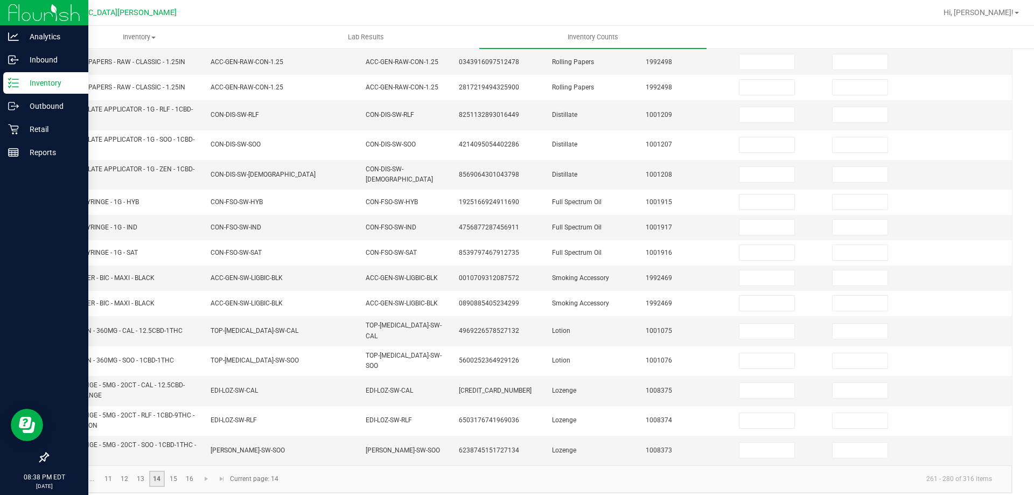
scroll to position [0, 0]
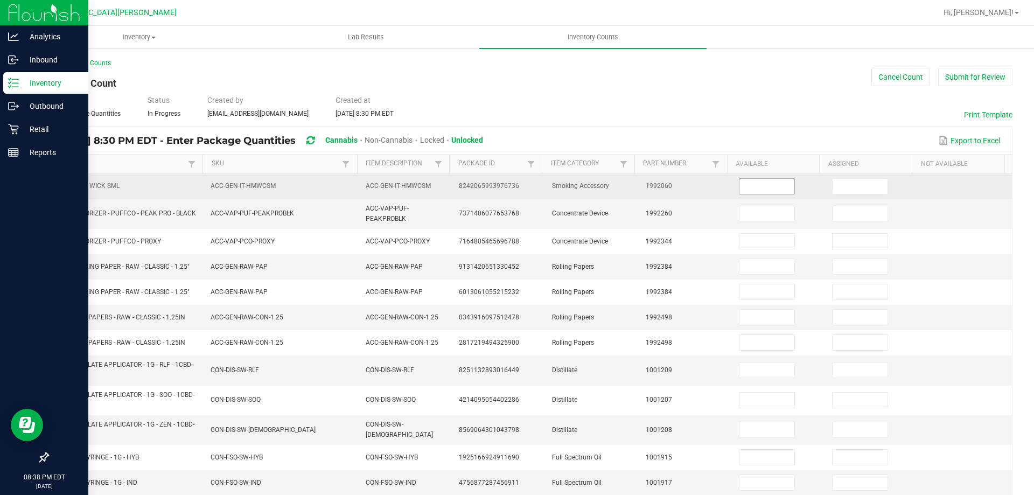
click at [760, 189] on input at bounding box center [767, 186] width 55 height 15
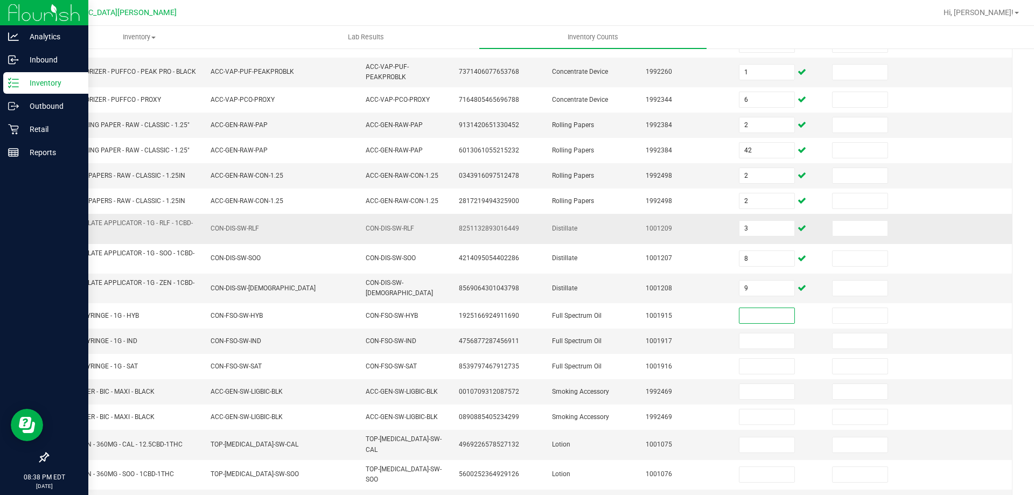
scroll to position [255, 0]
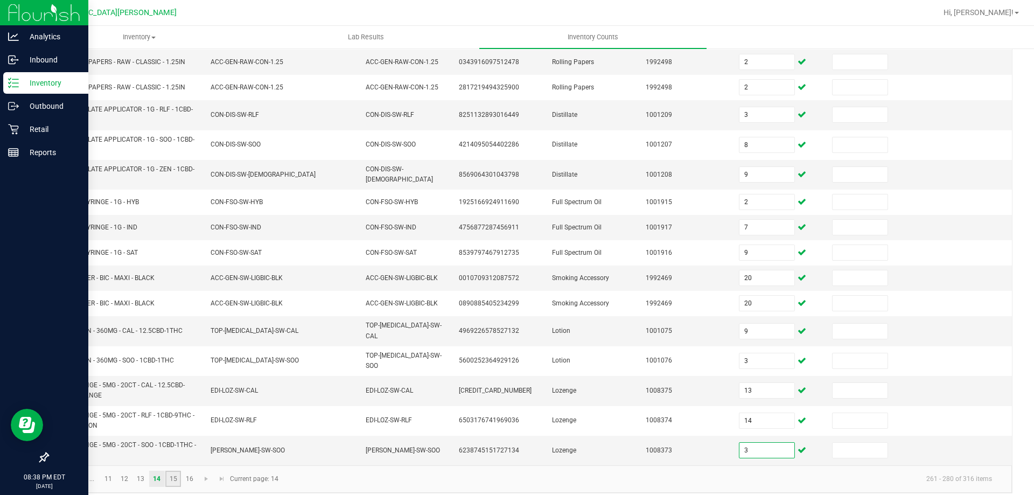
click at [173, 471] on link "15" at bounding box center [173, 479] width 16 height 16
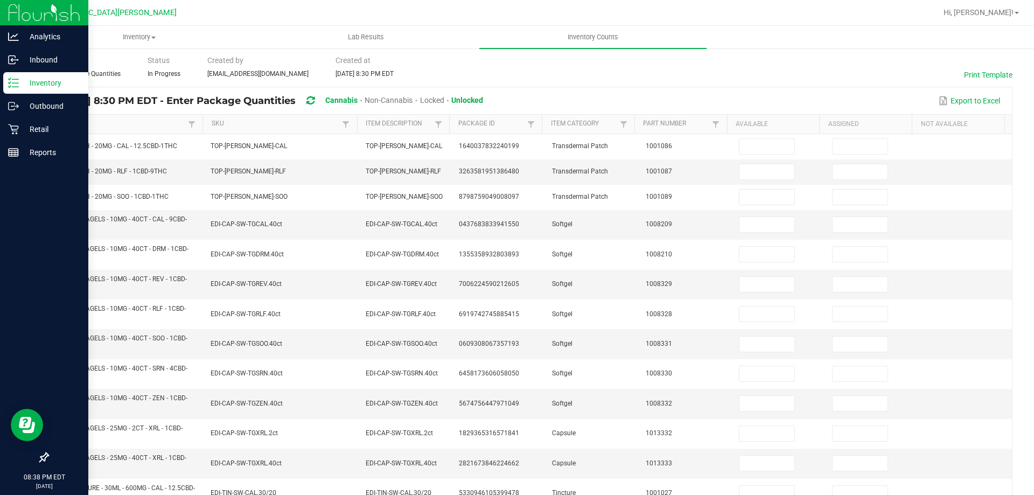
scroll to position [0, 0]
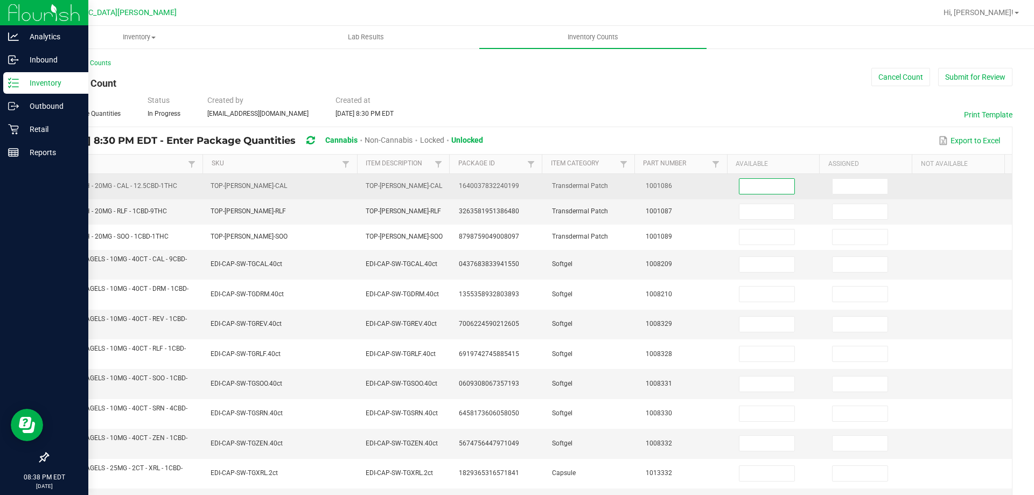
click at [752, 185] on input at bounding box center [767, 186] width 55 height 15
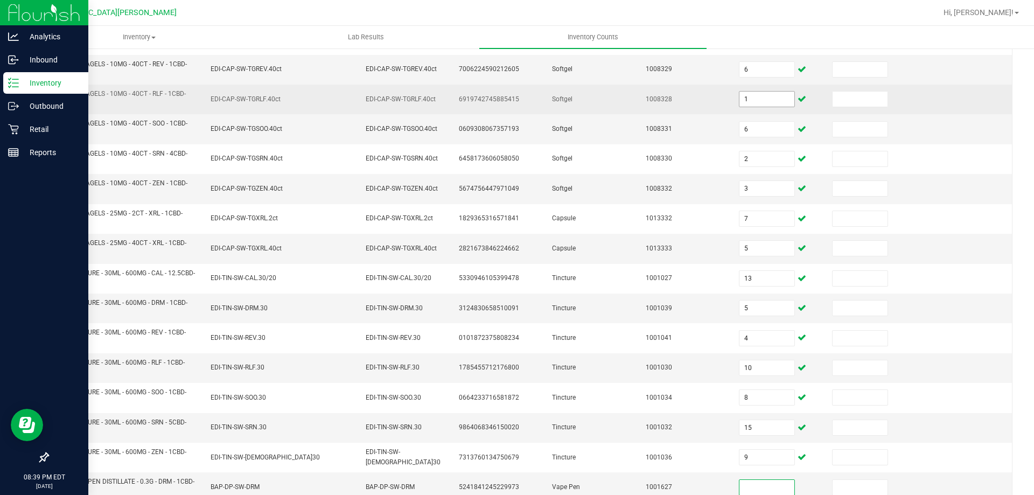
scroll to position [301, 0]
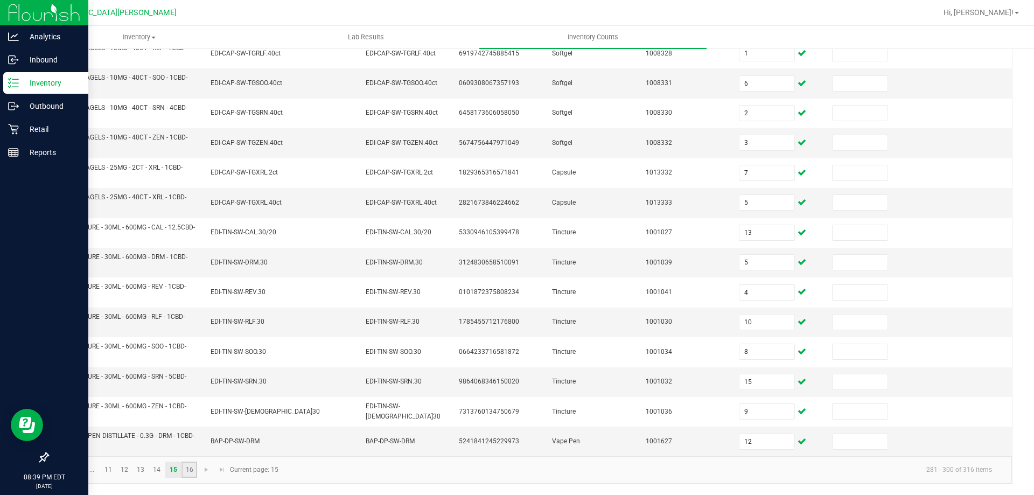
click at [189, 469] on link "16" at bounding box center [190, 470] width 16 height 16
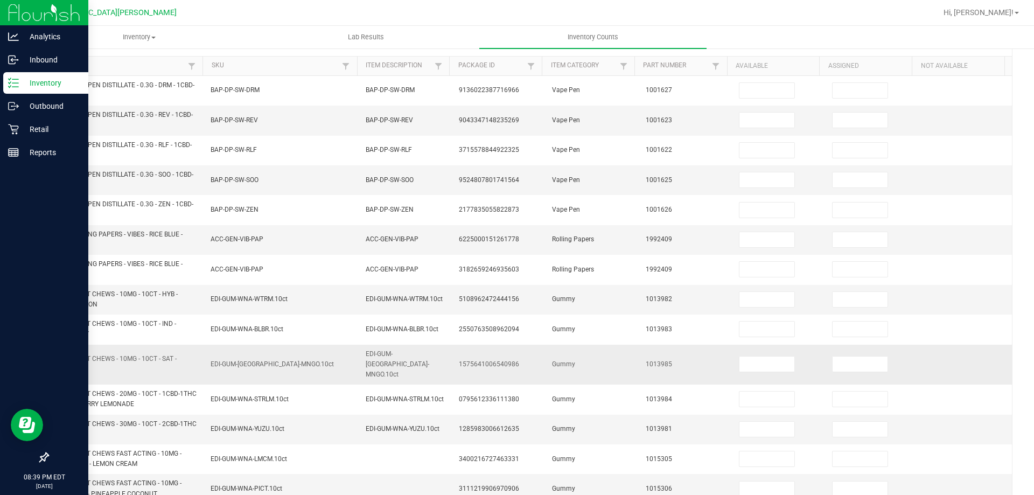
scroll to position [0, 0]
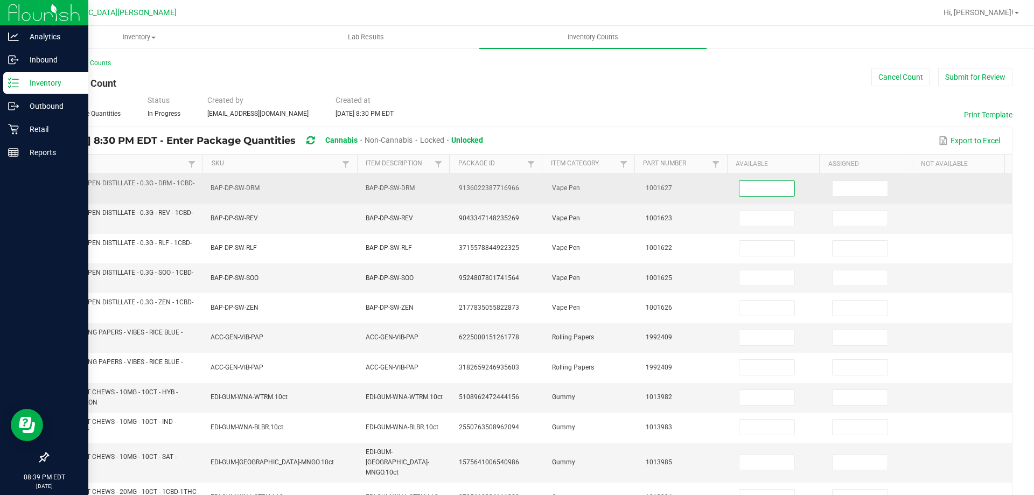
click at [768, 186] on input at bounding box center [767, 188] width 55 height 15
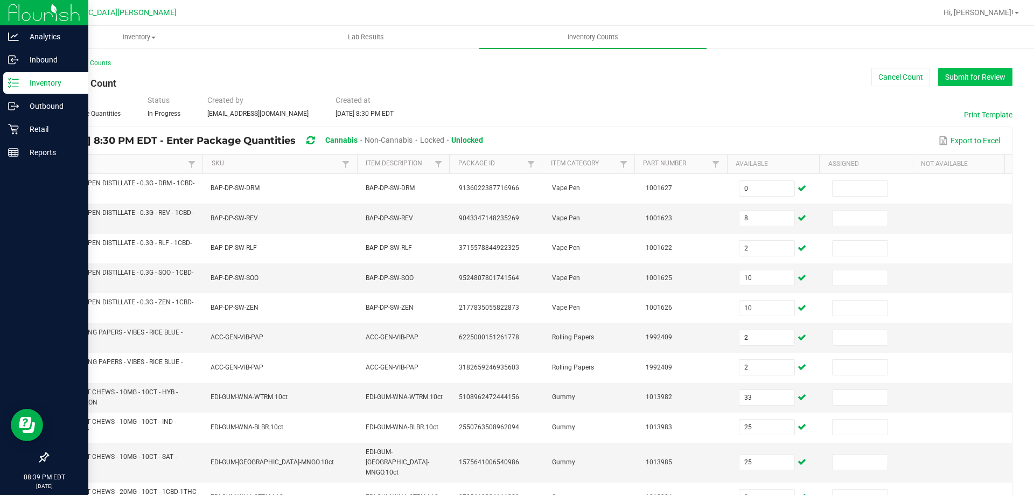
click at [939, 71] on button "Submit for Review" at bounding box center [975, 77] width 74 height 18
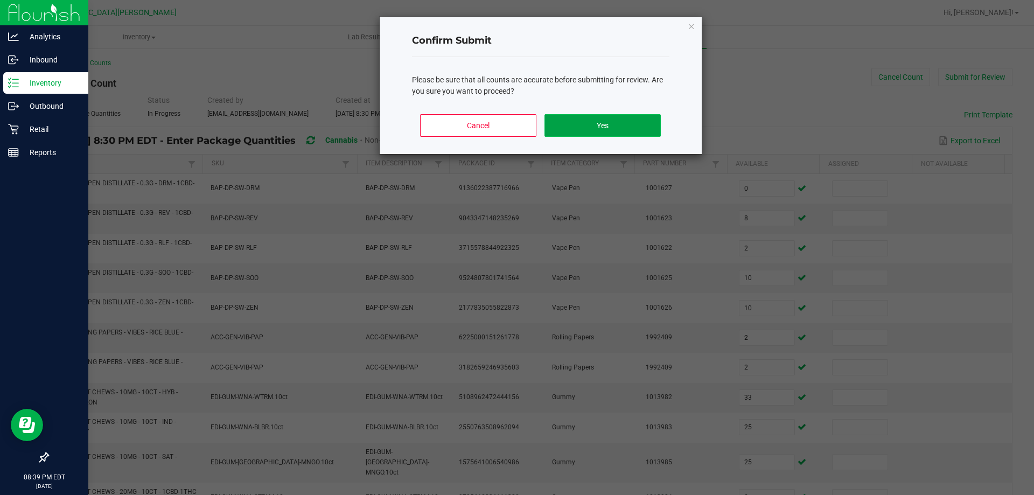
click at [651, 118] on button "Yes" at bounding box center [603, 125] width 116 height 23
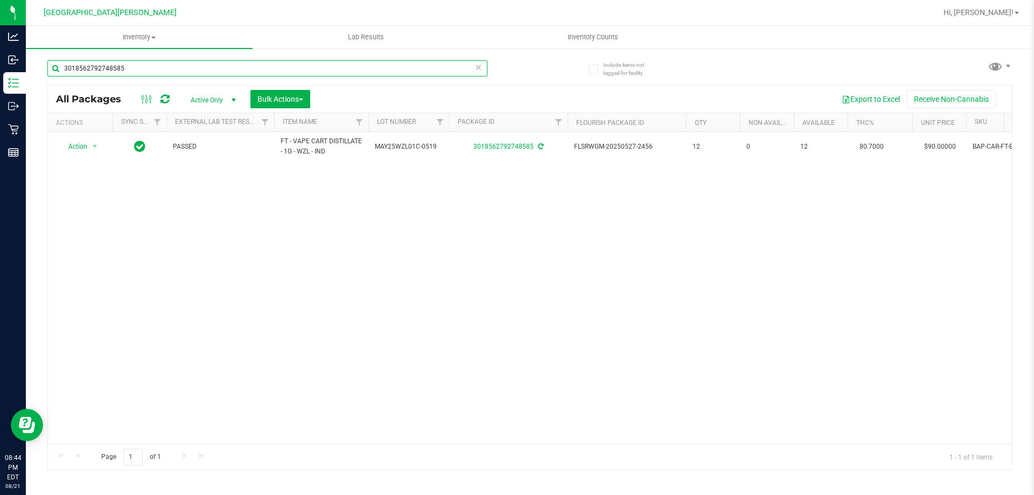
click at [174, 71] on input "3018562792748585" at bounding box center [267, 68] width 440 height 16
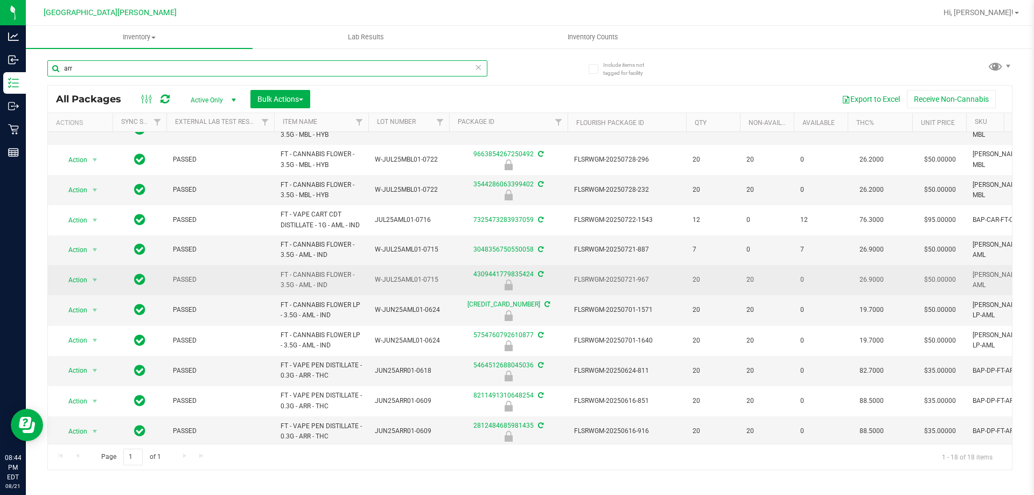
scroll to position [162, 0]
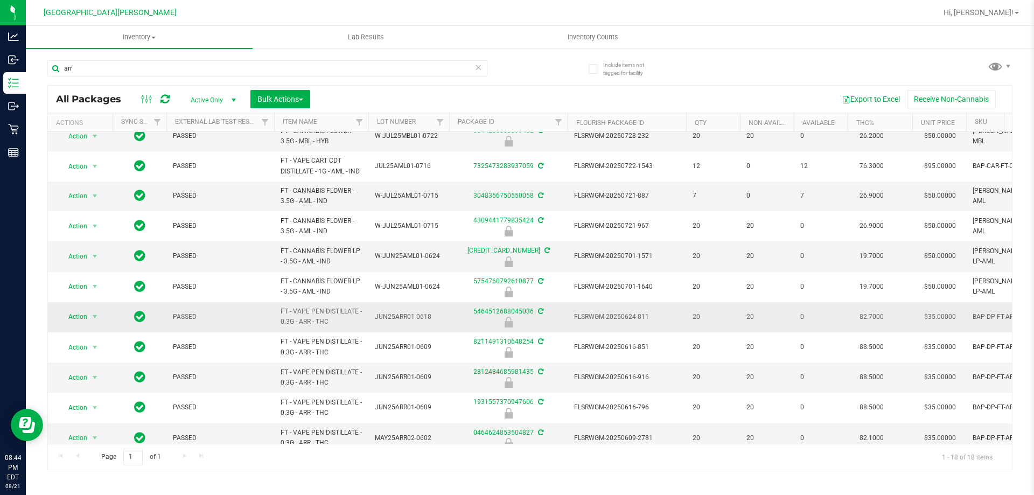
drag, startPoint x: 343, startPoint y: 324, endPoint x: 271, endPoint y: 316, distance: 72.7
click at [271, 316] on tr "Action Action Edit attributes Global inventory Locate package Package audit log…" at bounding box center [739, 317] width 1382 height 30
copy tr "FT - VAPE PEN DISTILLATE - 0.3G - ARR - THC"
click at [128, 72] on input "arr" at bounding box center [267, 68] width 440 height 16
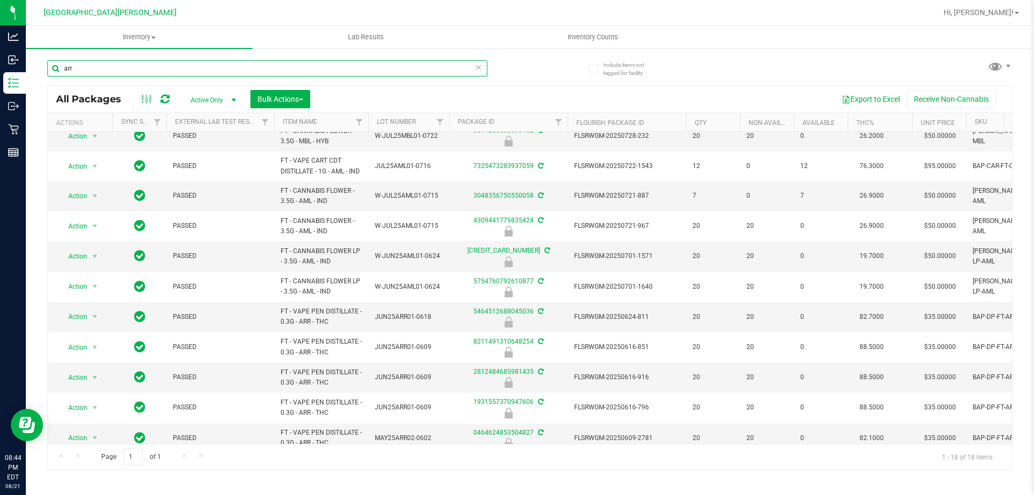
paste input "FT - VAPE PEN DISTILLATE - 0.3G - ARR - THC"
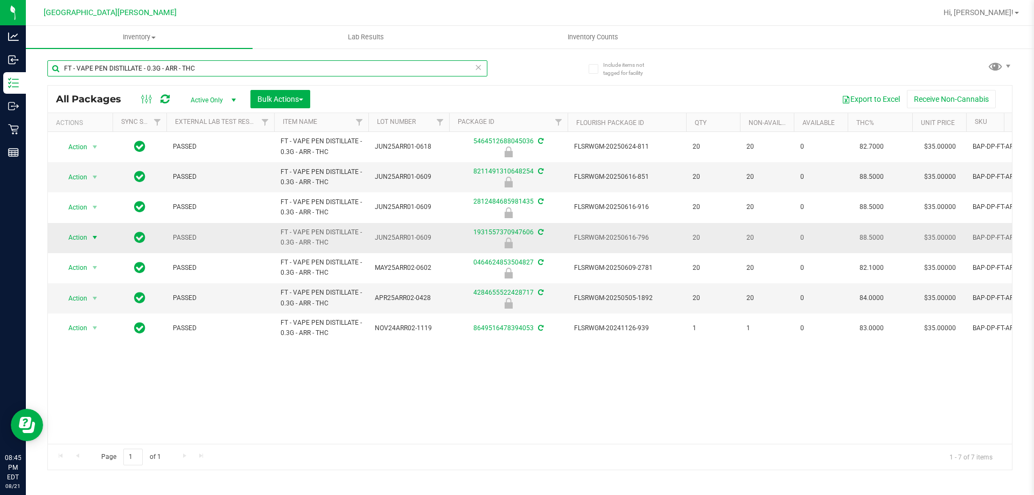
type input "FT - VAPE PEN DISTILLATE - 0.3G - ARR - THC"
click at [86, 237] on span "Action" at bounding box center [73, 237] width 29 height 15
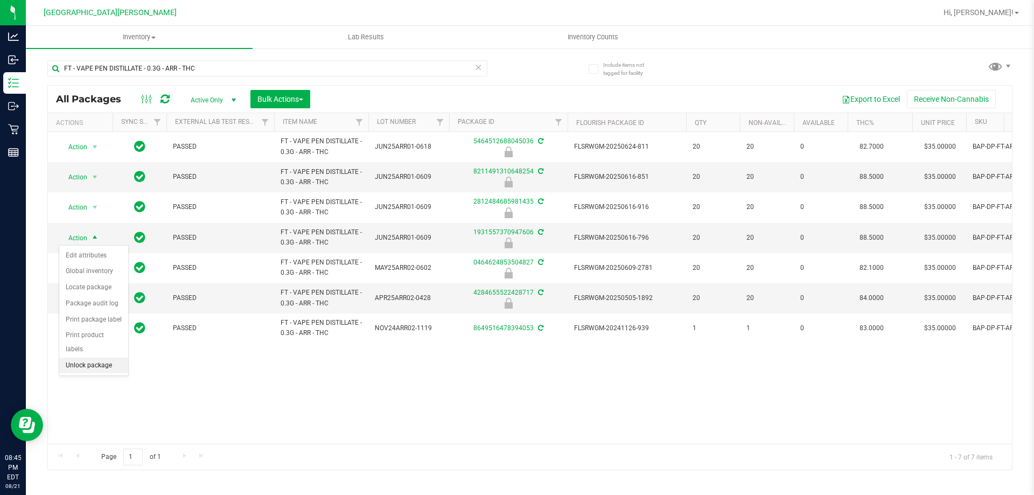
click at [96, 358] on li "Unlock package" at bounding box center [93, 366] width 69 height 16
